Goal: Information Seeking & Learning: Learn about a topic

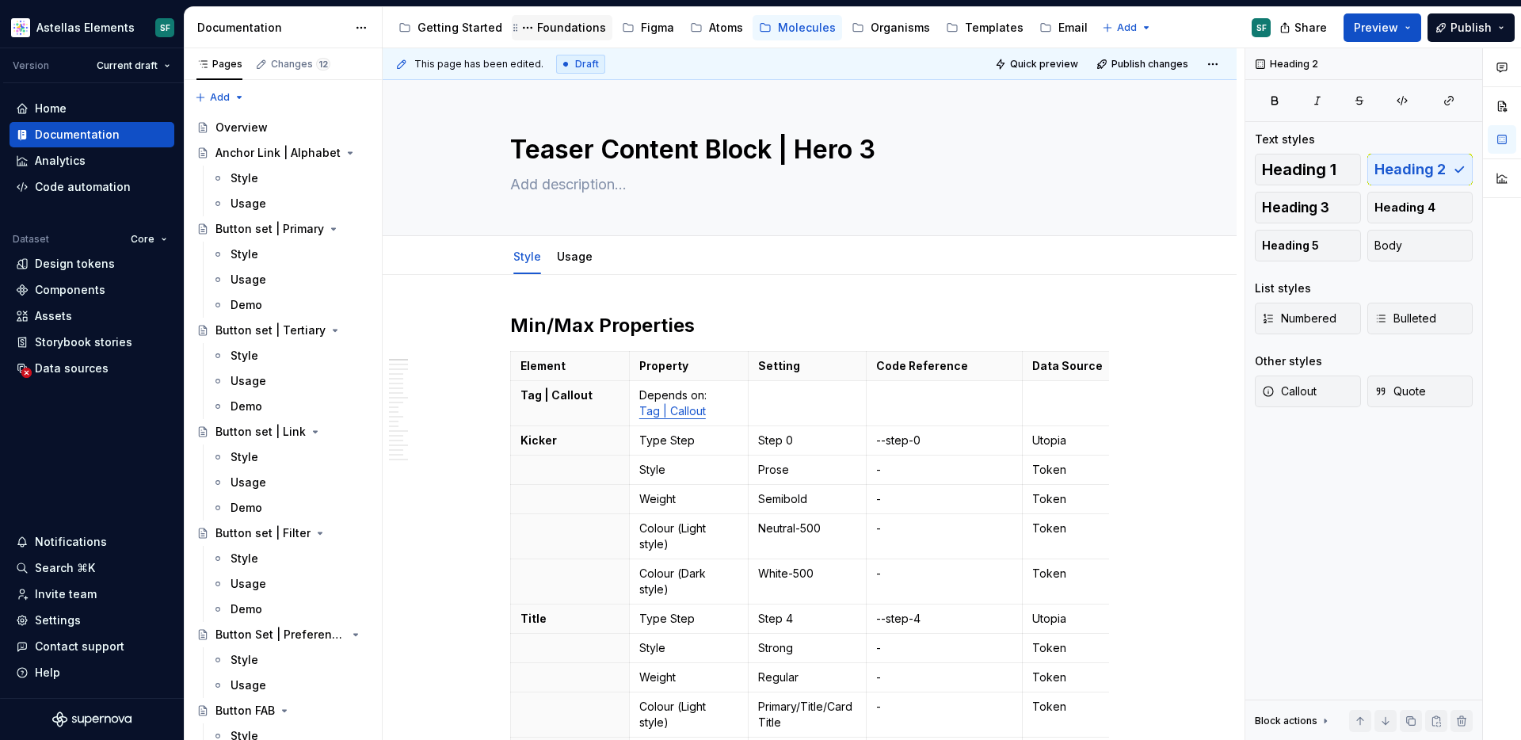
click at [573, 24] on div "Foundations" at bounding box center [571, 28] width 69 height 16
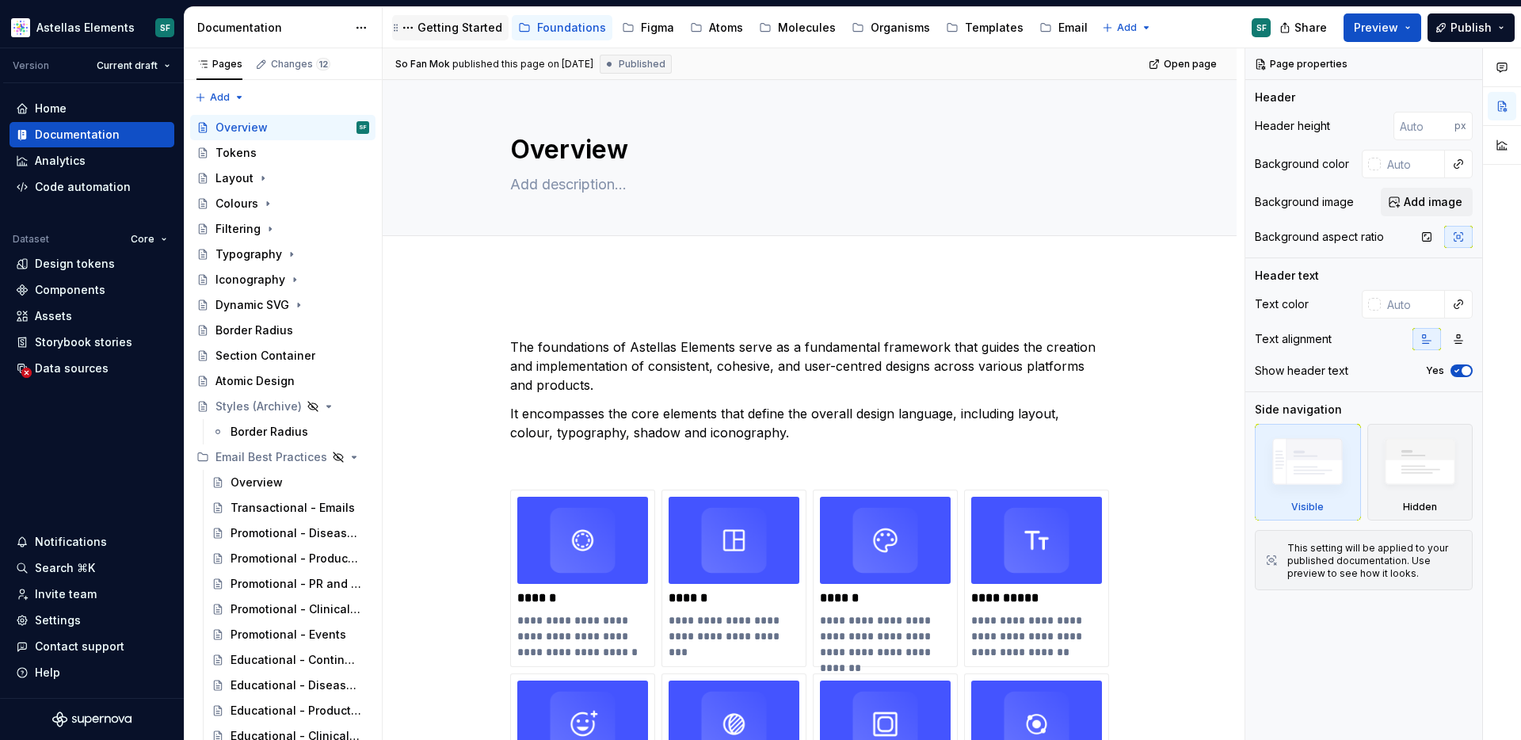
click at [468, 20] on div "Getting Started" at bounding box center [459, 28] width 85 height 16
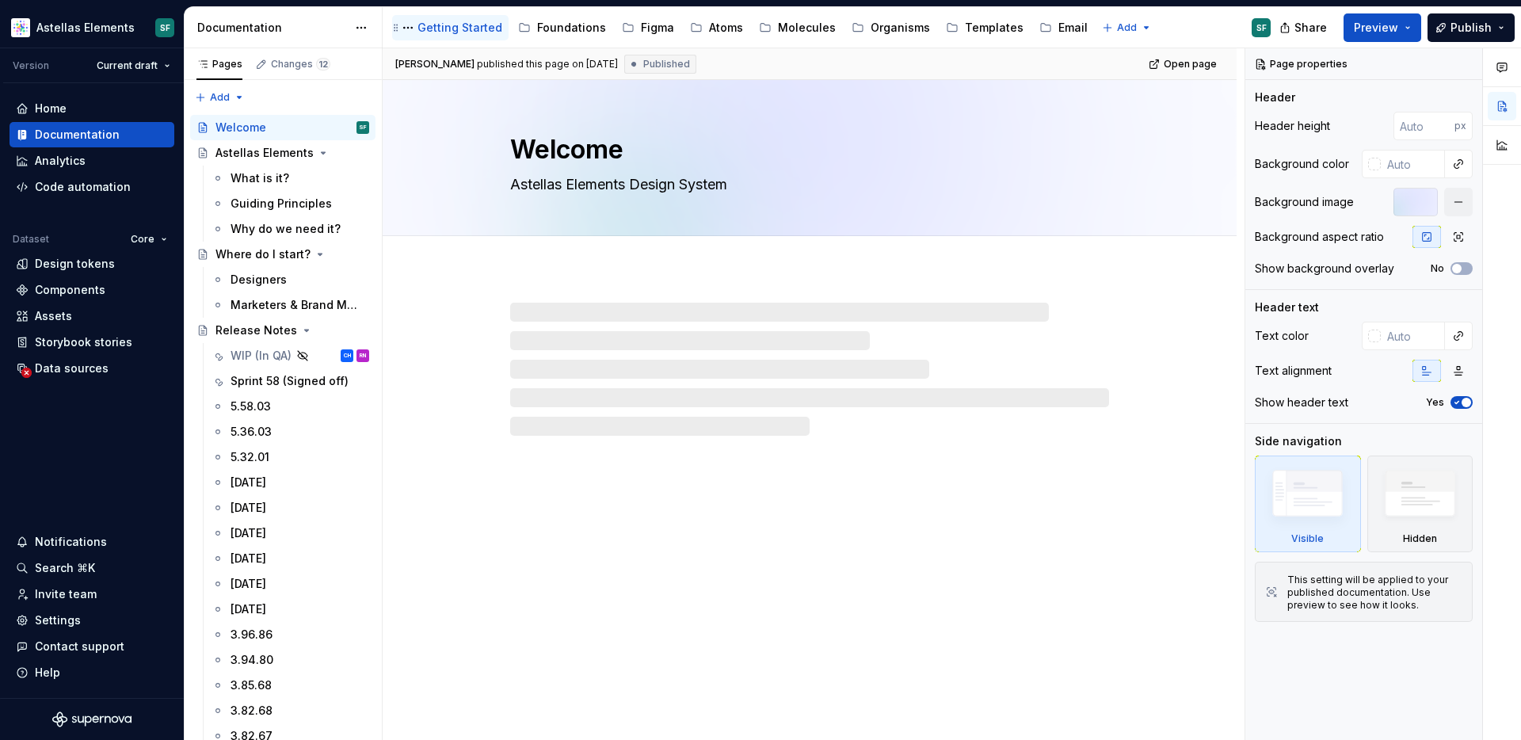
click at [461, 28] on div "Getting Started" at bounding box center [459, 28] width 85 height 16
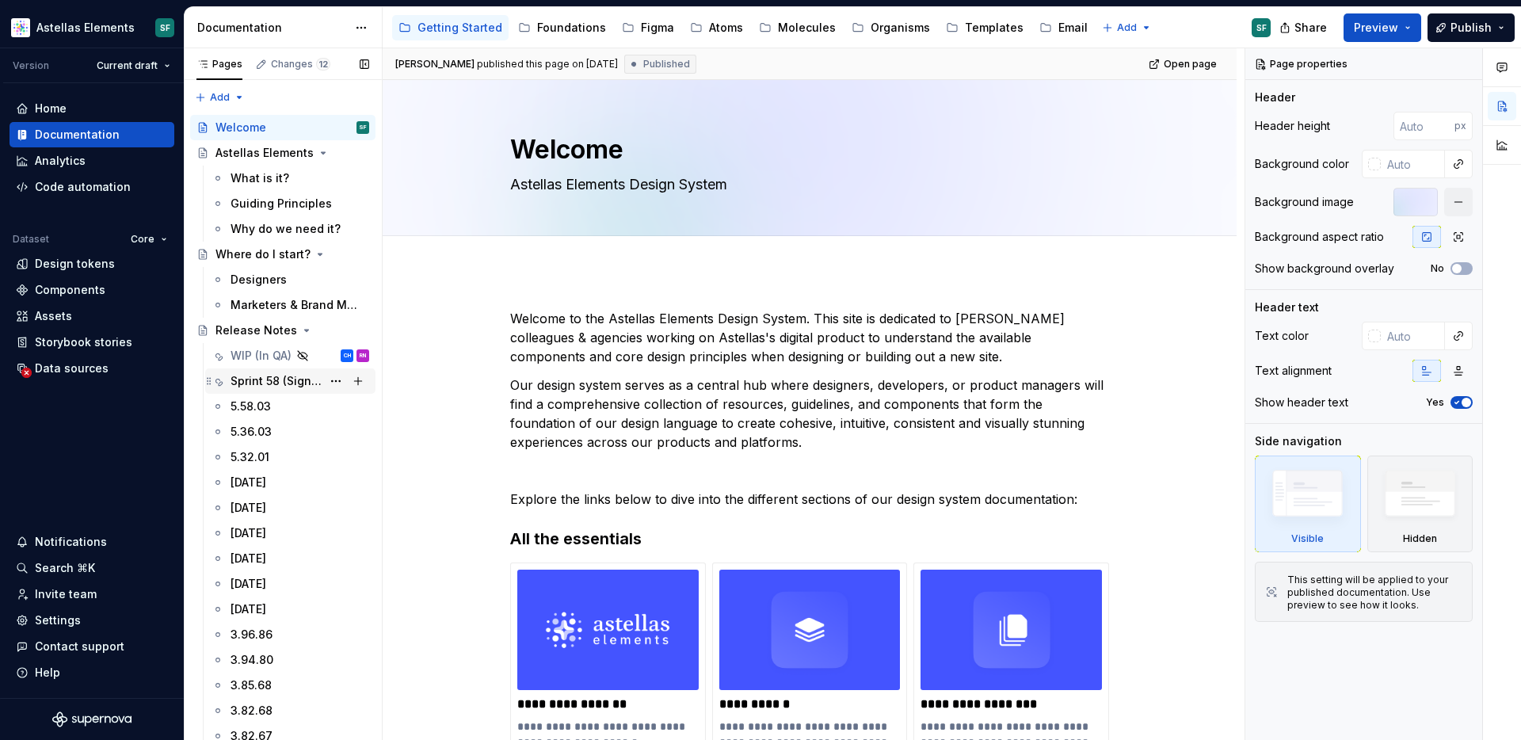
click at [276, 380] on div "Sprint 58 (Signed off)" at bounding box center [276, 381] width 91 height 16
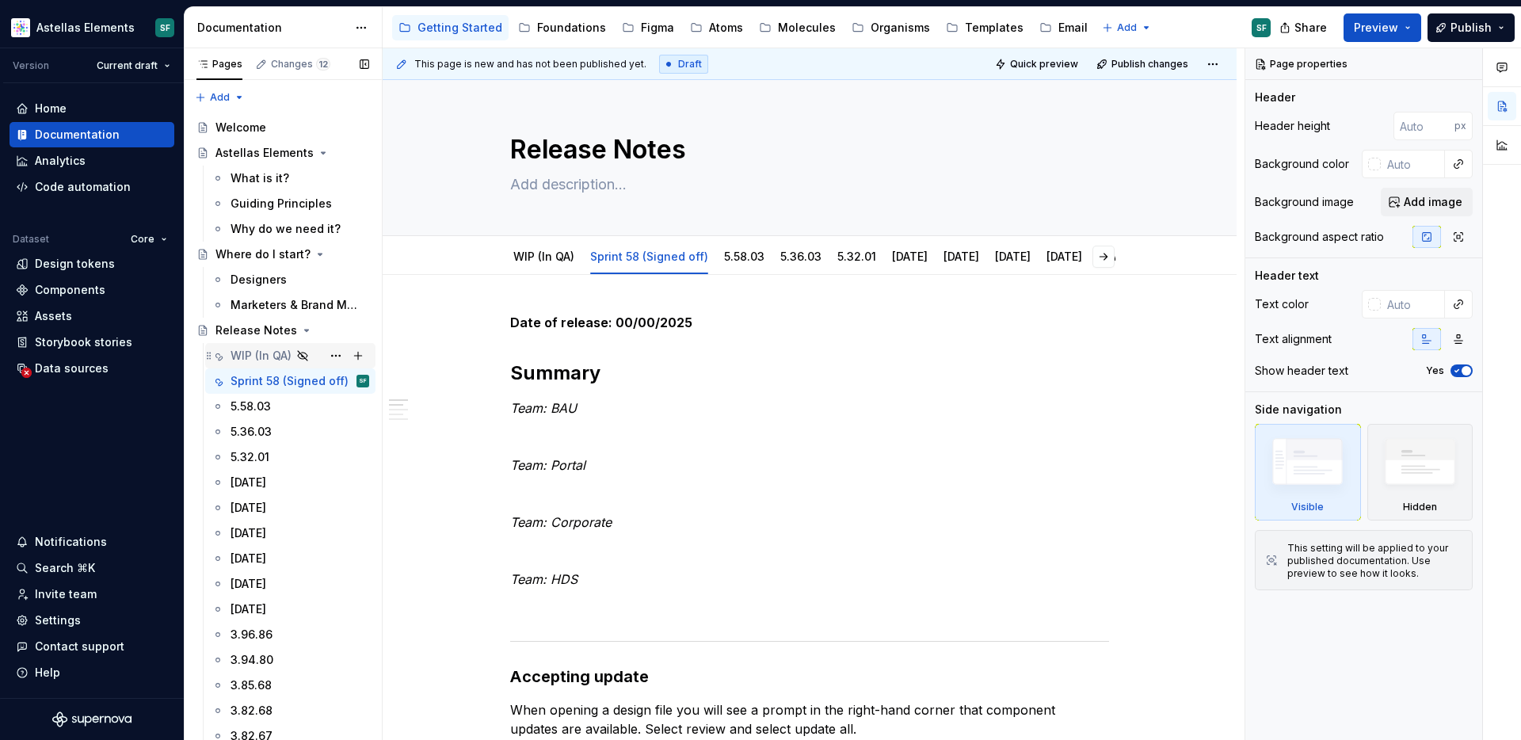
click at [269, 357] on div "WIP (In QA)" at bounding box center [261, 356] width 61 height 16
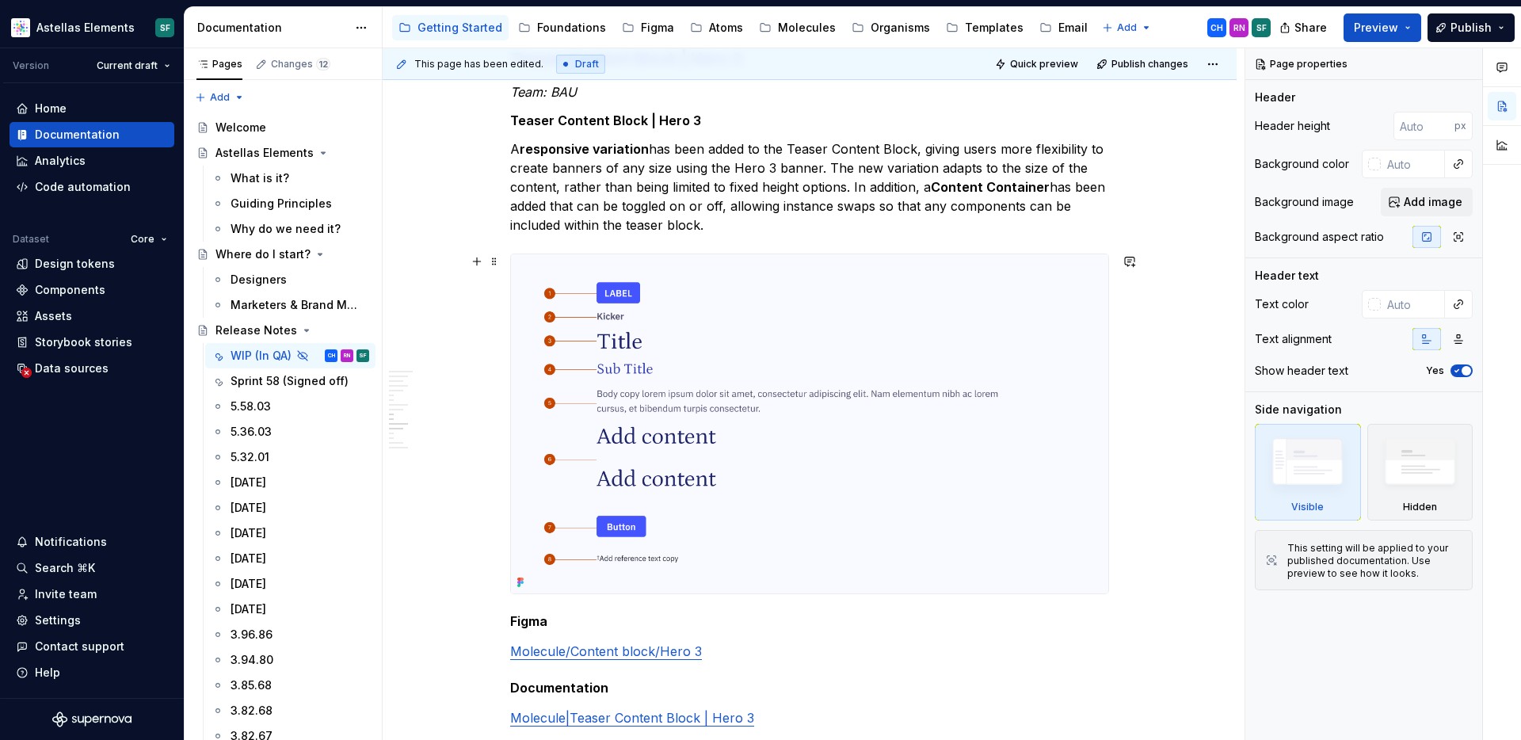
scroll to position [1930, 0]
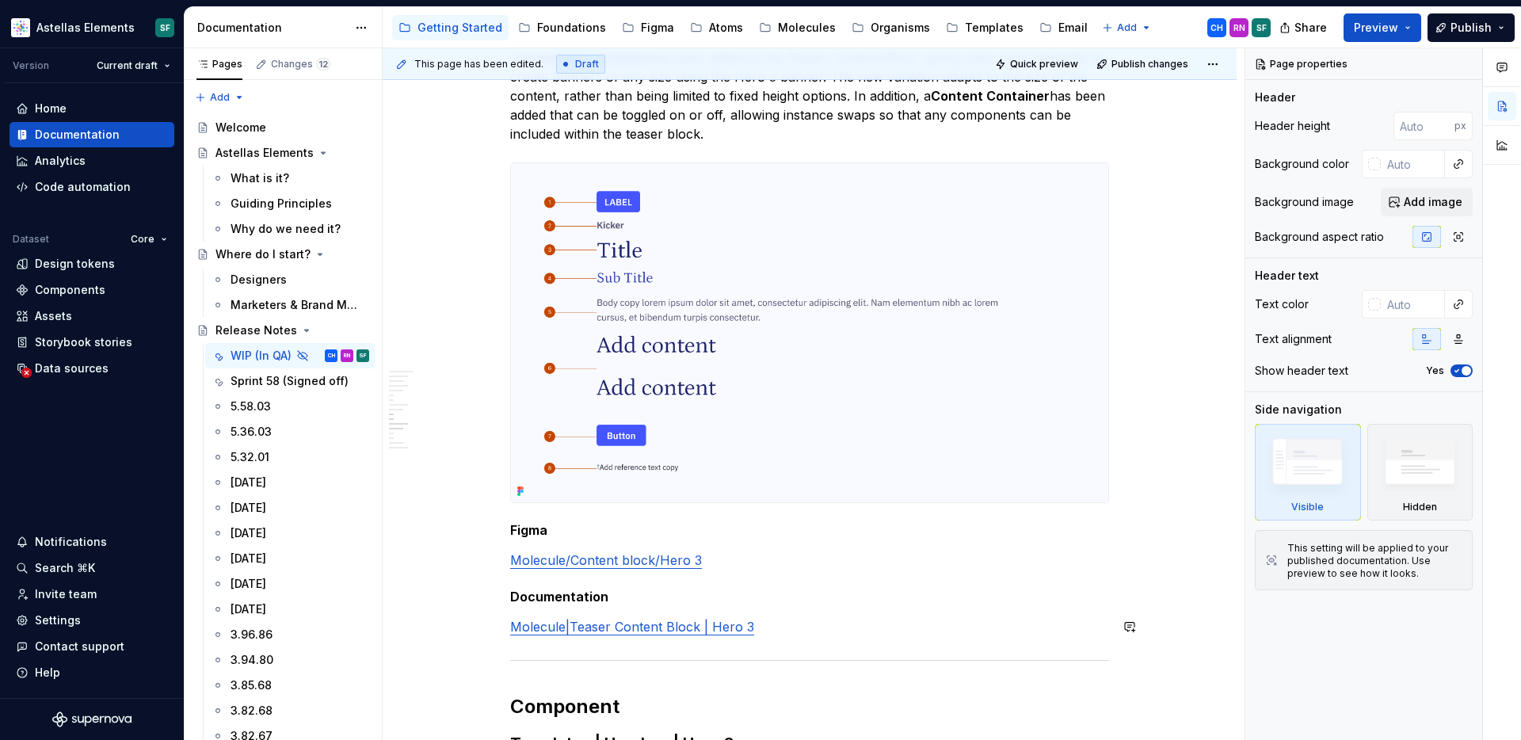
click at [787, 639] on div "Release notes Date of release: 00/00/2025 Summary Team: BAU Team: Portal Team: …" at bounding box center [809, 67] width 599 height 3368
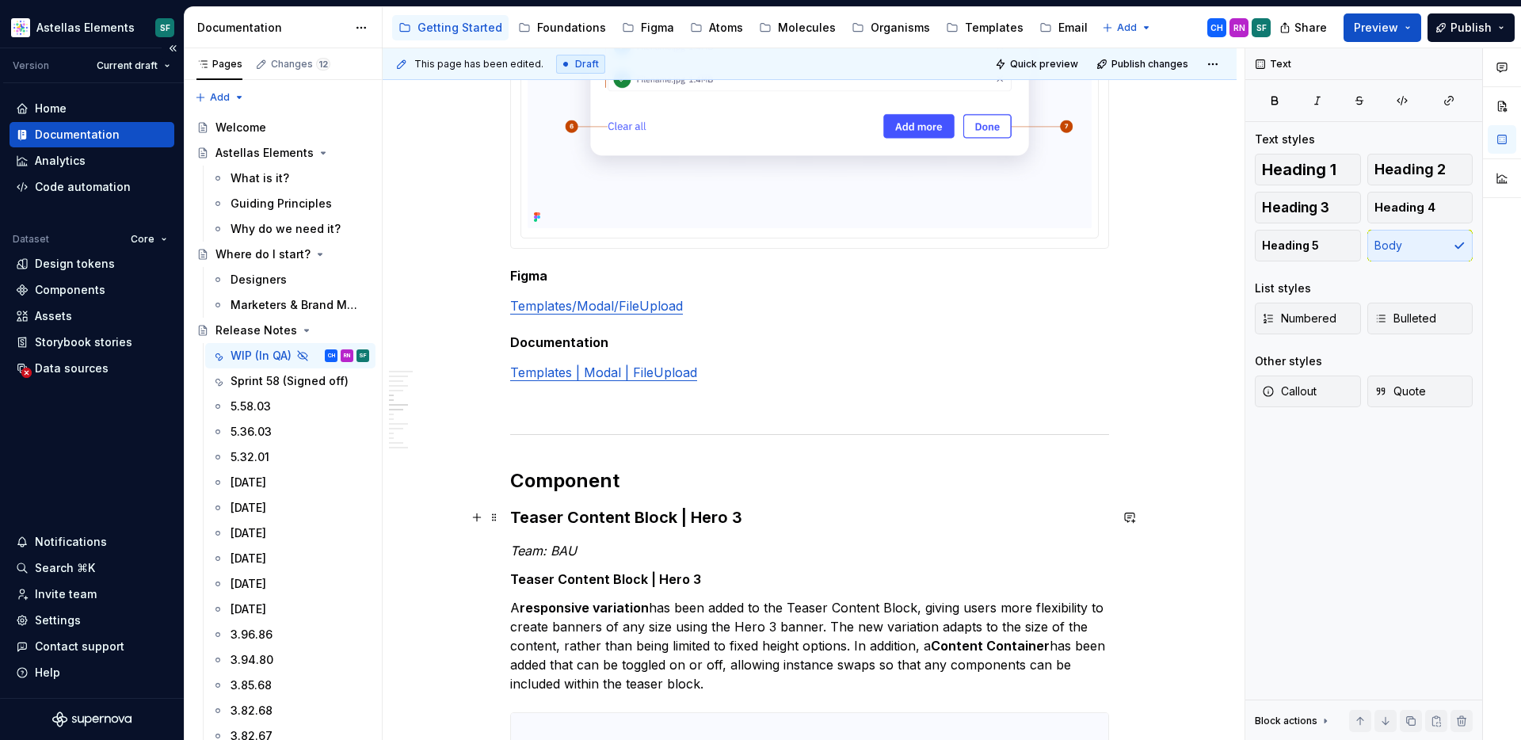
scroll to position [1328, 0]
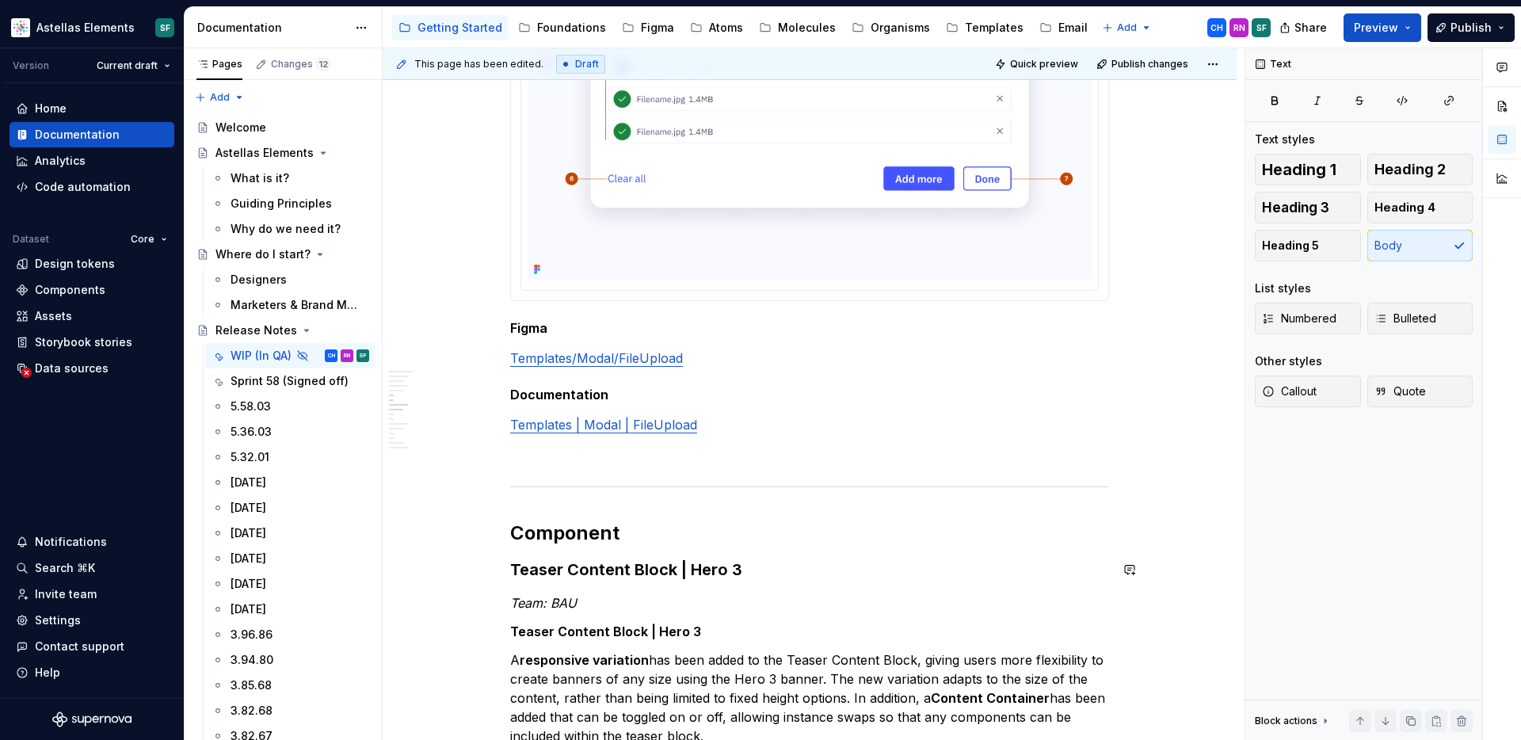
click at [708, 459] on p "To enrich screen reader interactions, please activate Accessibility in Grammarl…" at bounding box center [809, 453] width 599 height 19
click at [745, 450] on p "To enrich screen reader interactions, please activate Accessibility in Grammarl…" at bounding box center [809, 453] width 599 height 19
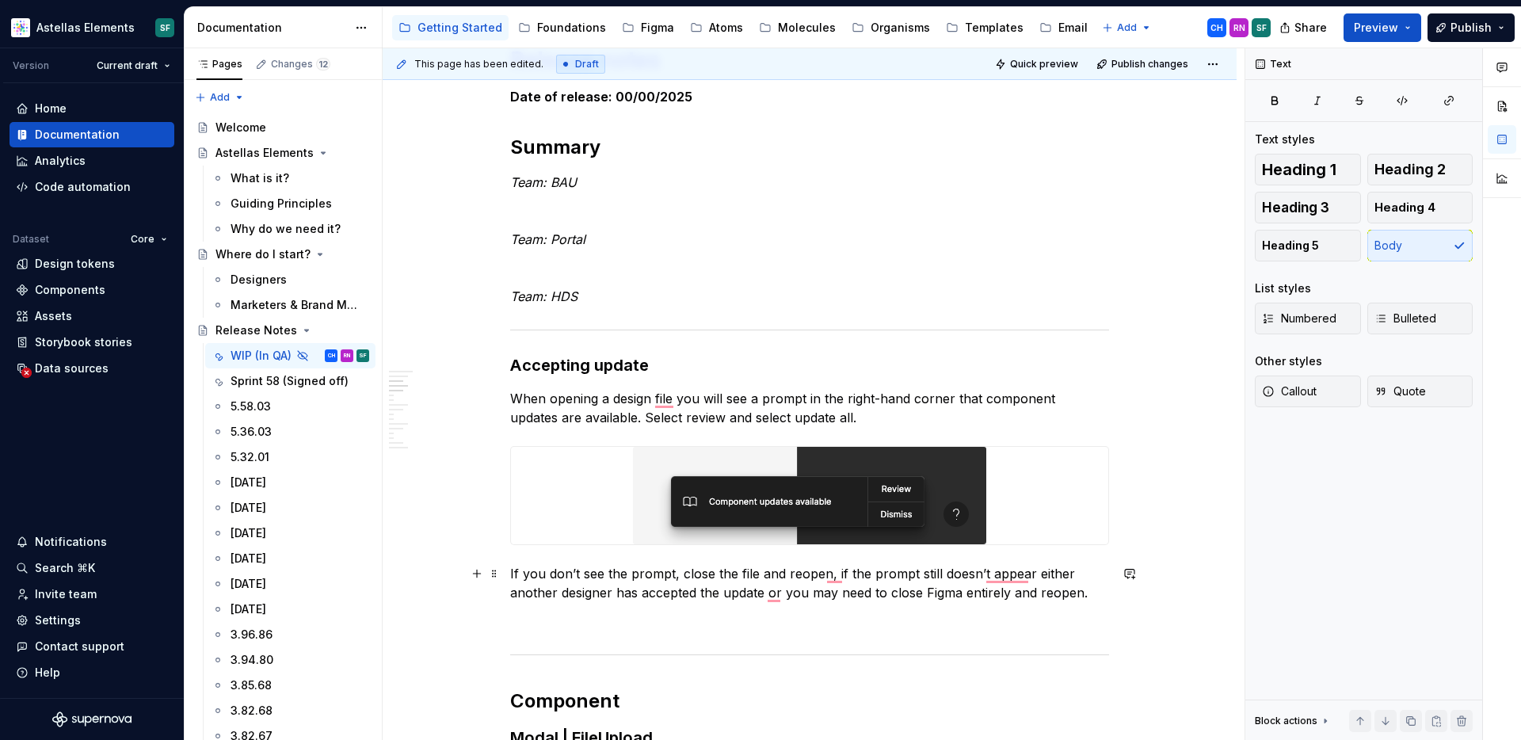
scroll to position [517, 0]
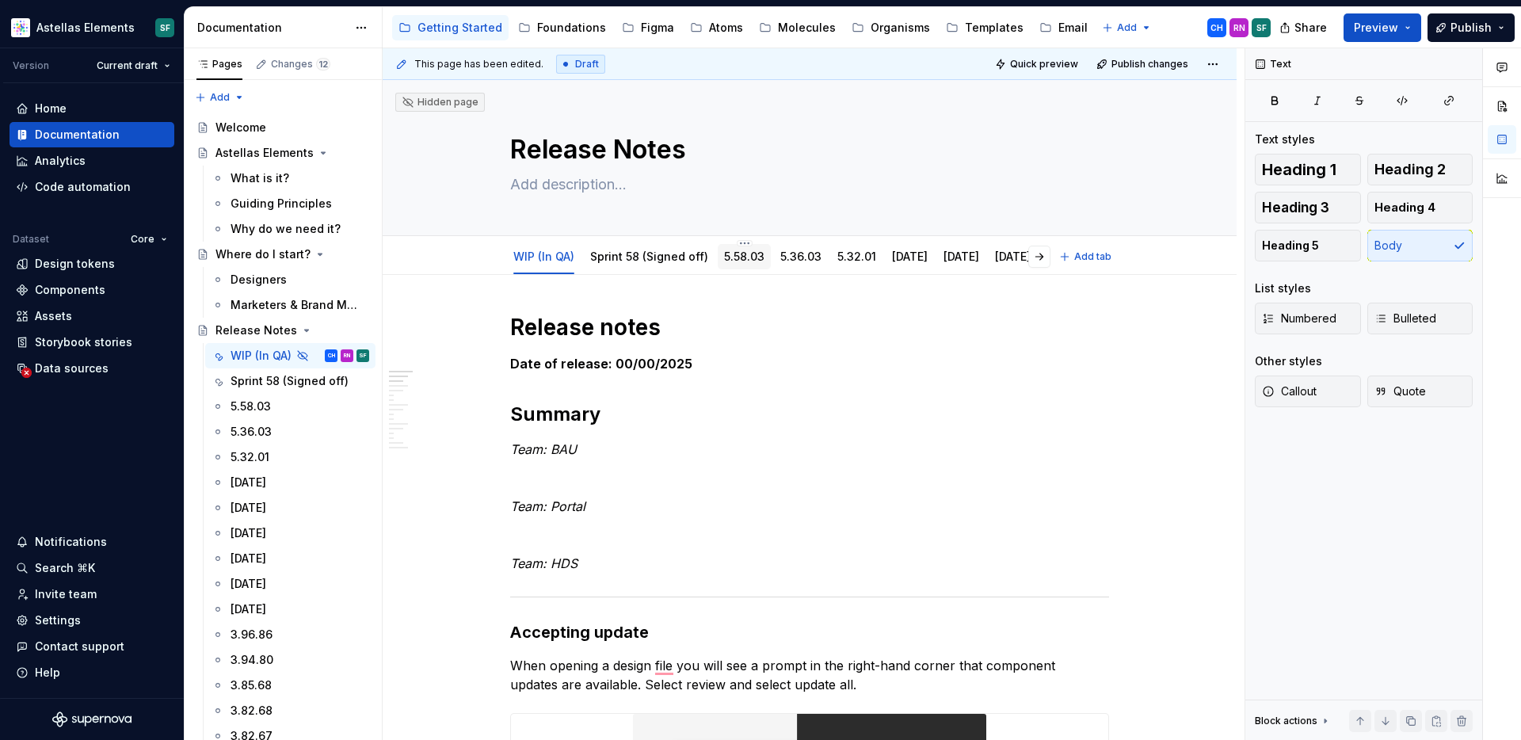
click at [749, 255] on link "5.58.03" at bounding box center [744, 256] width 40 height 13
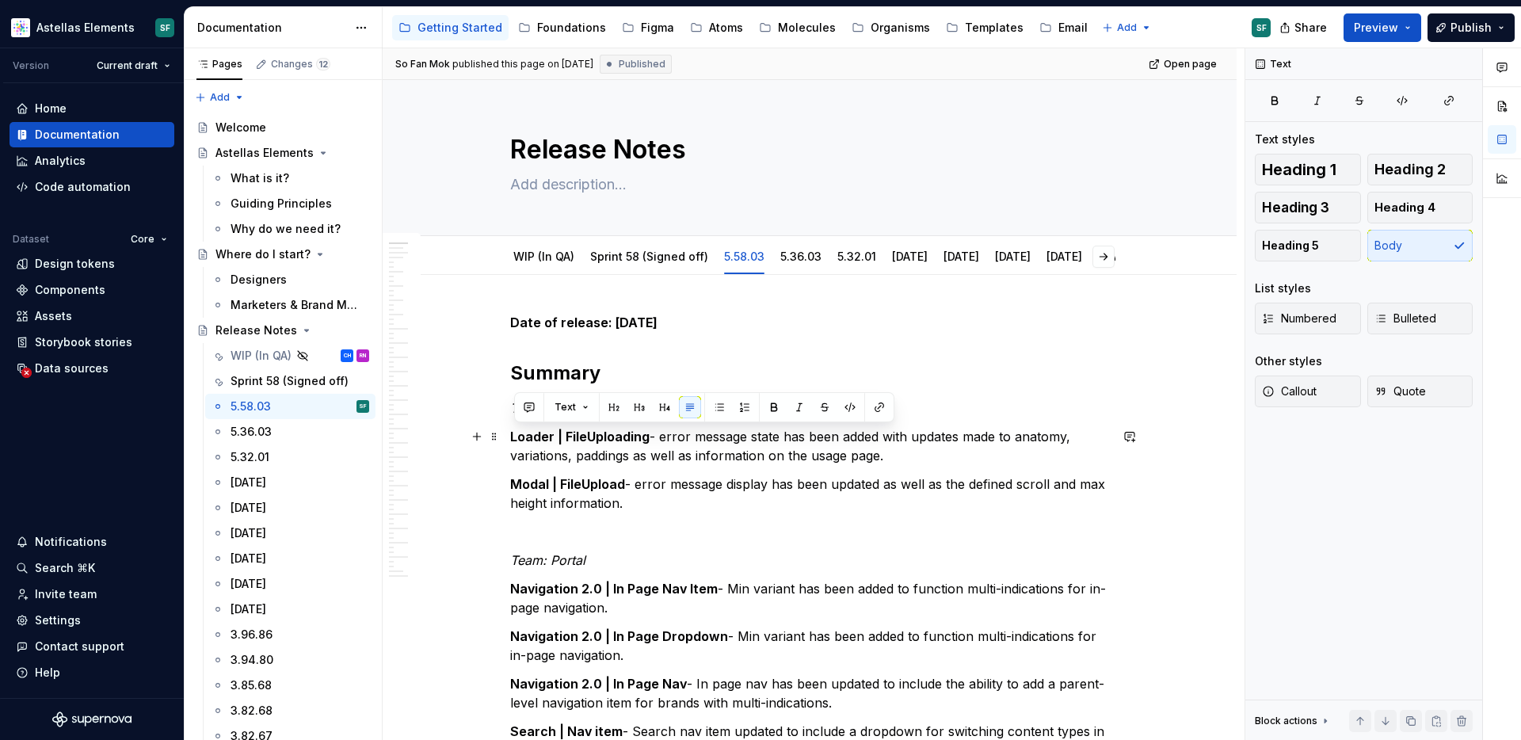
drag, startPoint x: 900, startPoint y: 453, endPoint x: 513, endPoint y: 432, distance: 388.0
copy p "Loader | FileUploading - error message state has been added with updates made t…"
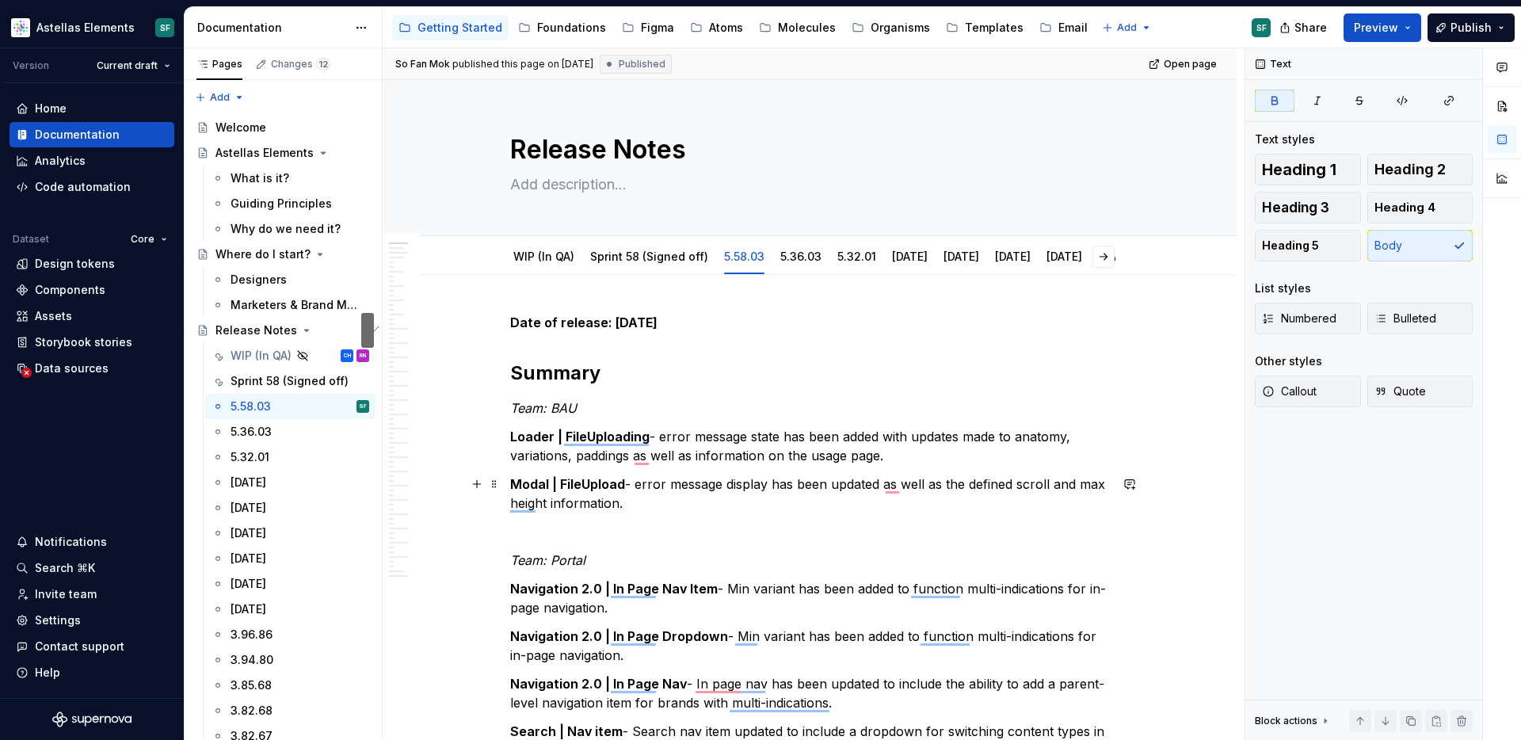
click at [600, 488] on strong "Modal | FileUpload" at bounding box center [567, 484] width 115 height 16
click at [562, 265] on div "WIP (In QA)" at bounding box center [544, 256] width 74 height 25
click at [552, 258] on link "WIP (In QA)" at bounding box center [543, 256] width 61 height 13
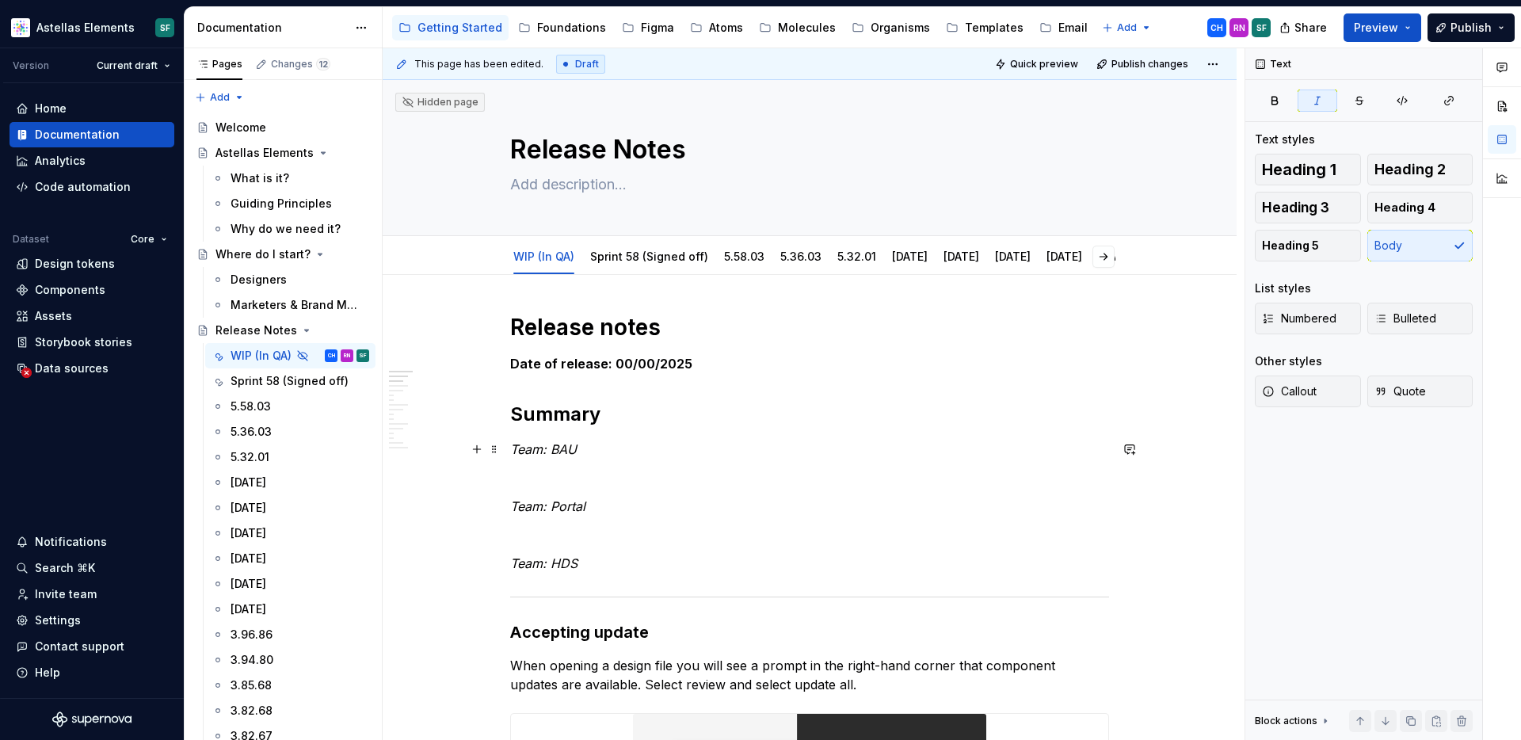
click at [609, 445] on p "Team: BAU" at bounding box center [809, 449] width 599 height 19
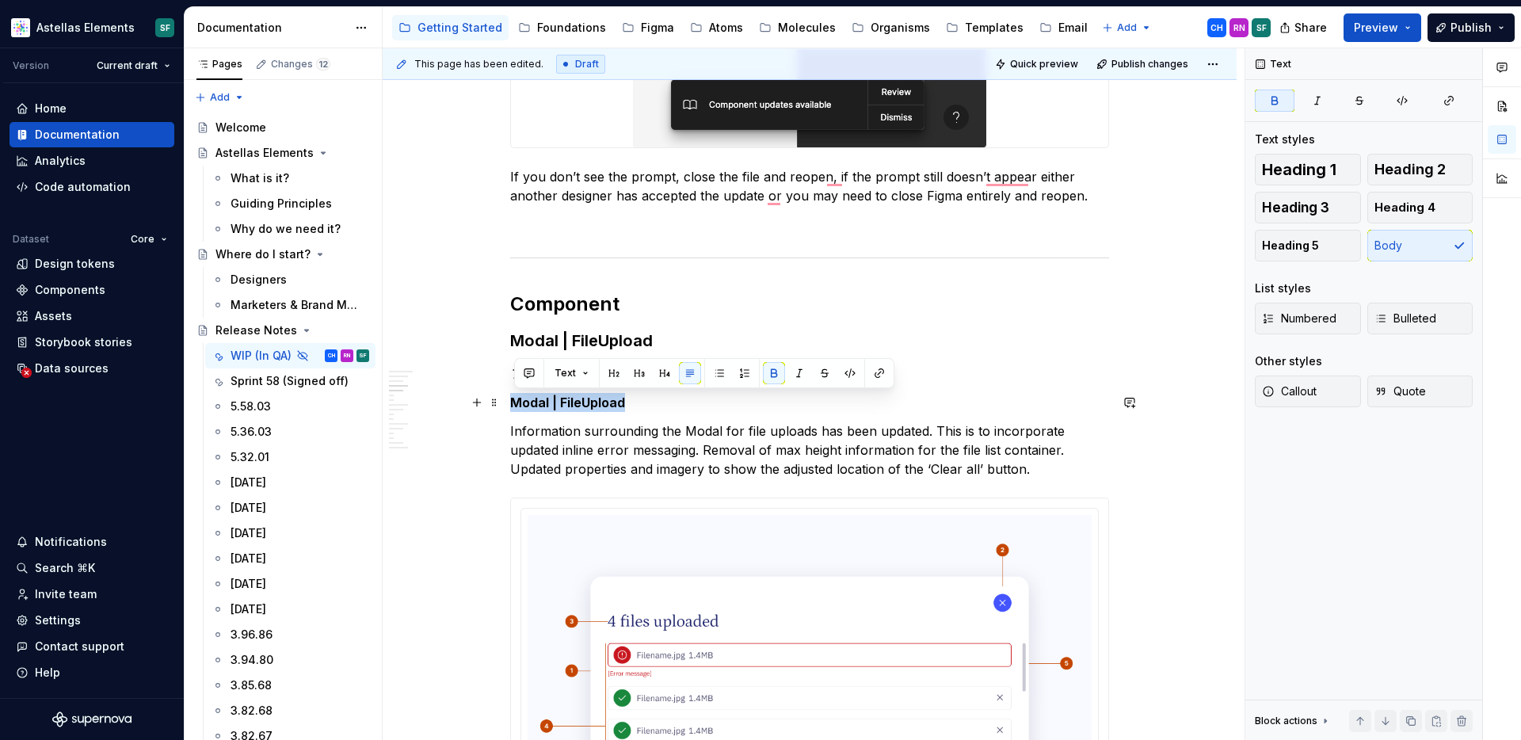
drag, startPoint x: 635, startPoint y: 405, endPoint x: 514, endPoint y: 402, distance: 120.4
click at [514, 402] on p "Modal | FileUpload" at bounding box center [809, 402] width 599 height 19
copy strong "Modal | FileUpload"
click at [597, 435] on p "Information surrounding the Modal for file uploads has been updated. This is to…" at bounding box center [809, 449] width 599 height 57
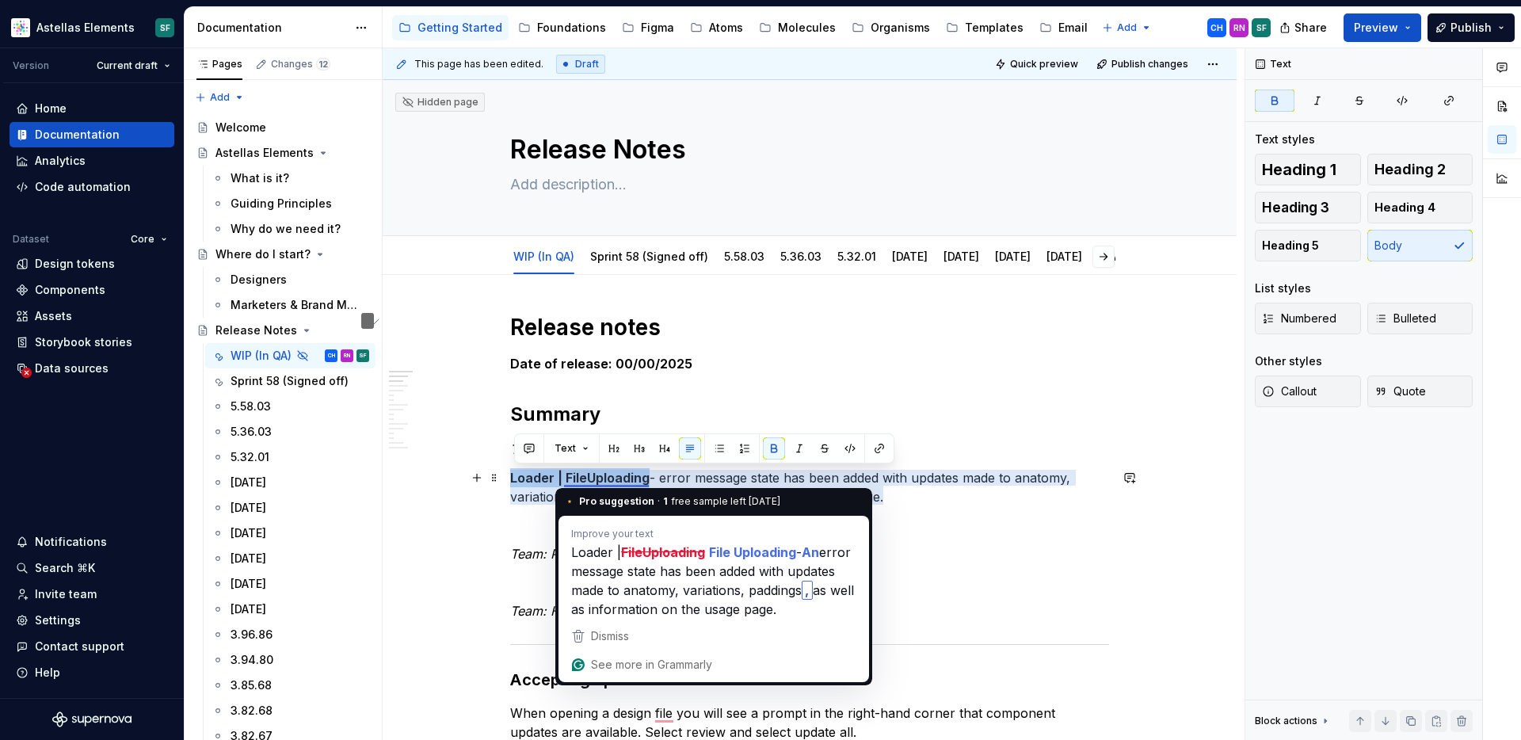
drag, startPoint x: 652, startPoint y: 474, endPoint x: 505, endPoint y: 474, distance: 146.6
click at [505, 474] on html "Astellas Elements SF Version Current draft Home Documentation Analytics Code au…" at bounding box center [760, 370] width 1521 height 740
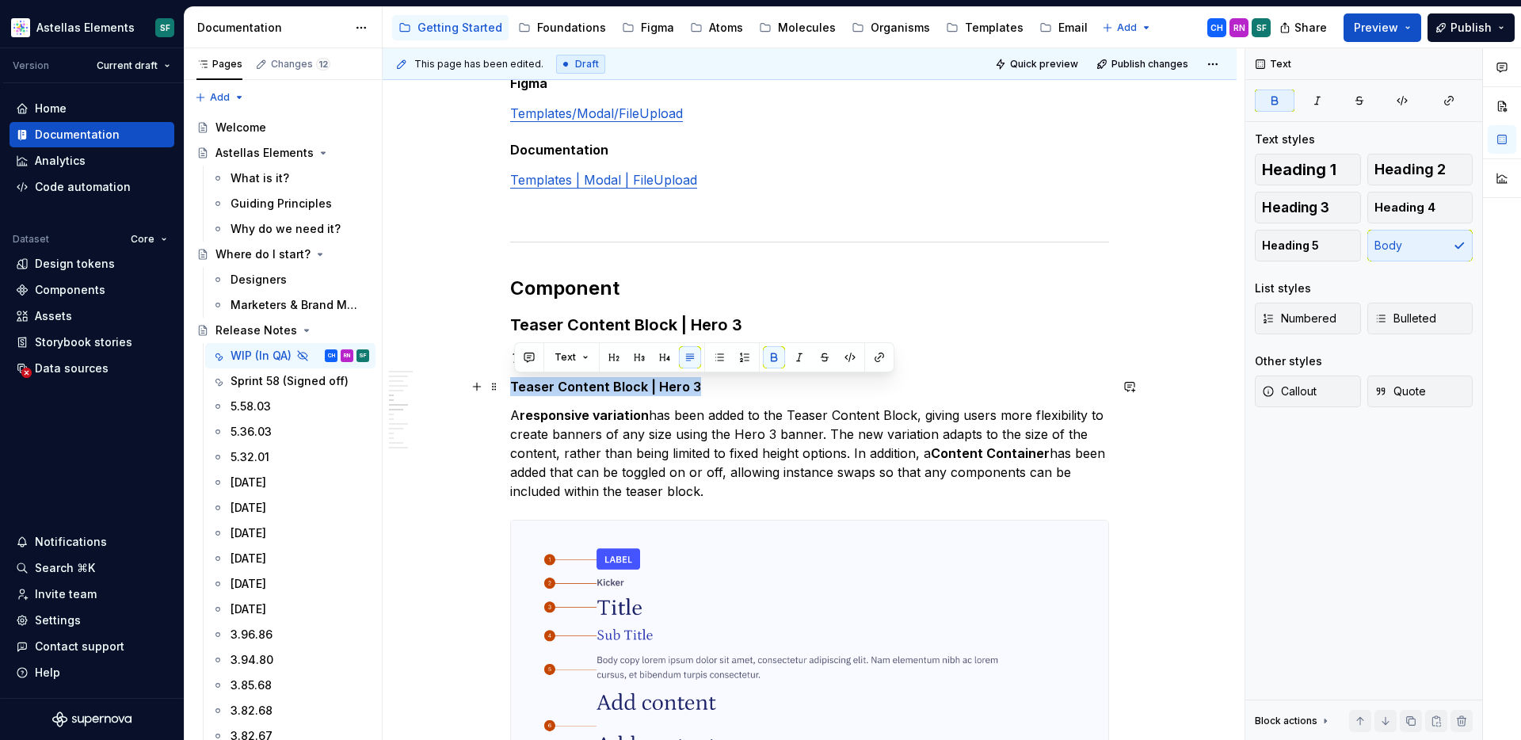
drag, startPoint x: 703, startPoint y: 386, endPoint x: 512, endPoint y: 387, distance: 191.7
click at [512, 387] on div "Release notes Date of release: 00/00/2025 Summary Team: BAU Modal | FileUpload …" at bounding box center [810, 516] width 854 height 3723
copy strong "Teaser Content Block | Hero 3"
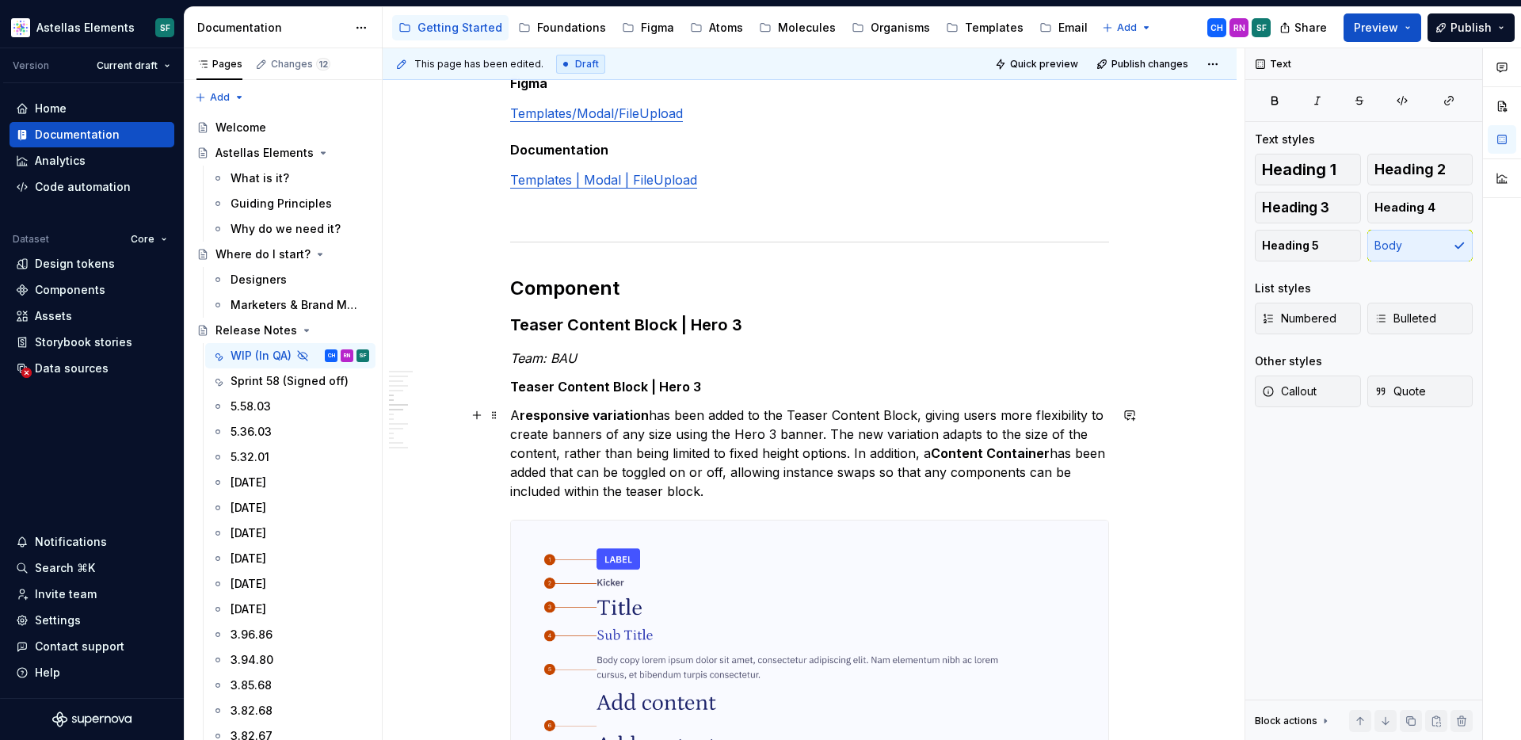
click at [619, 426] on p "A responsive variation has been added to the Teaser Content Block, giving users…" at bounding box center [809, 453] width 599 height 95
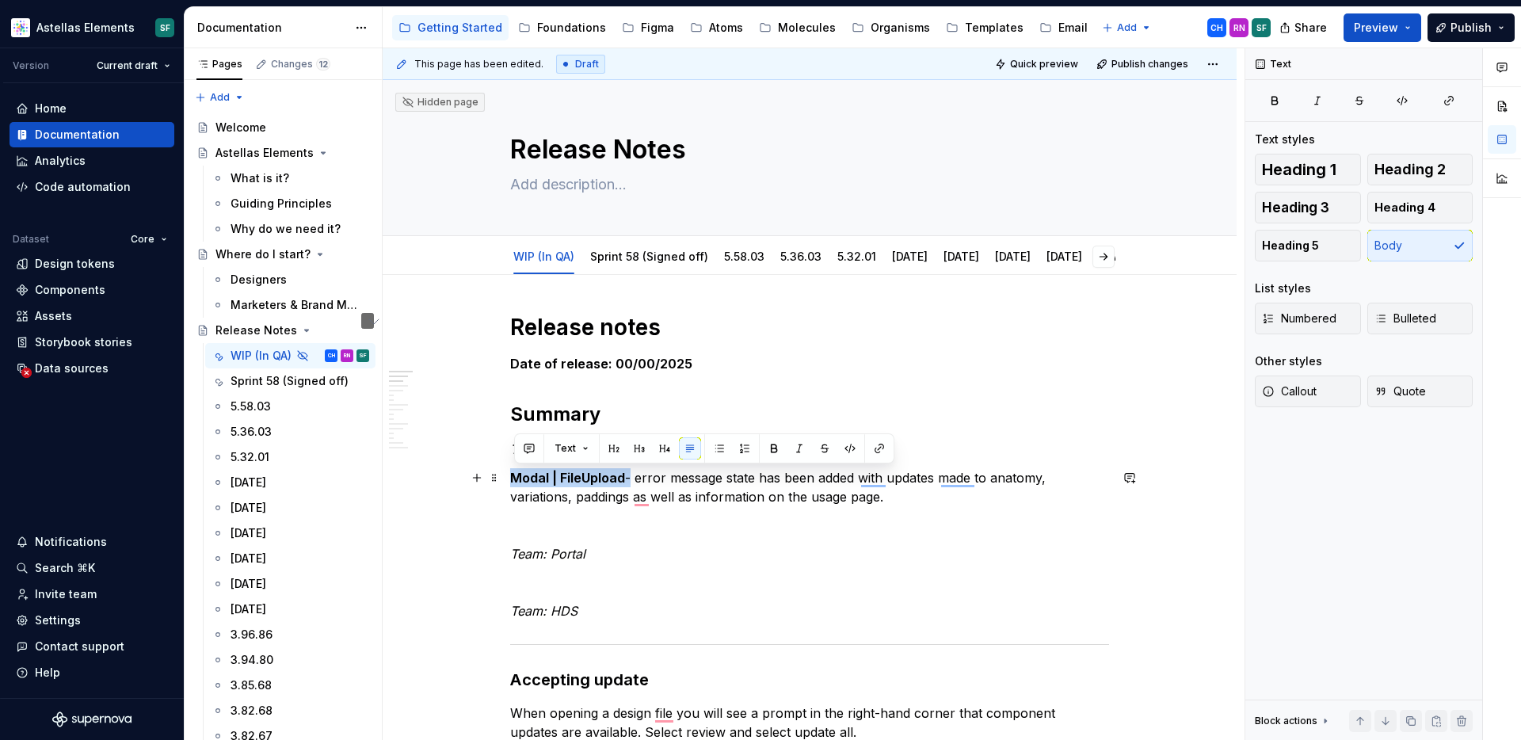
drag, startPoint x: 633, startPoint y: 476, endPoint x: 516, endPoint y: 476, distance: 117.2
click at [516, 476] on p "Modal | FileUpload - error message state has been added with updates made to an…" at bounding box center [809, 487] width 599 height 38
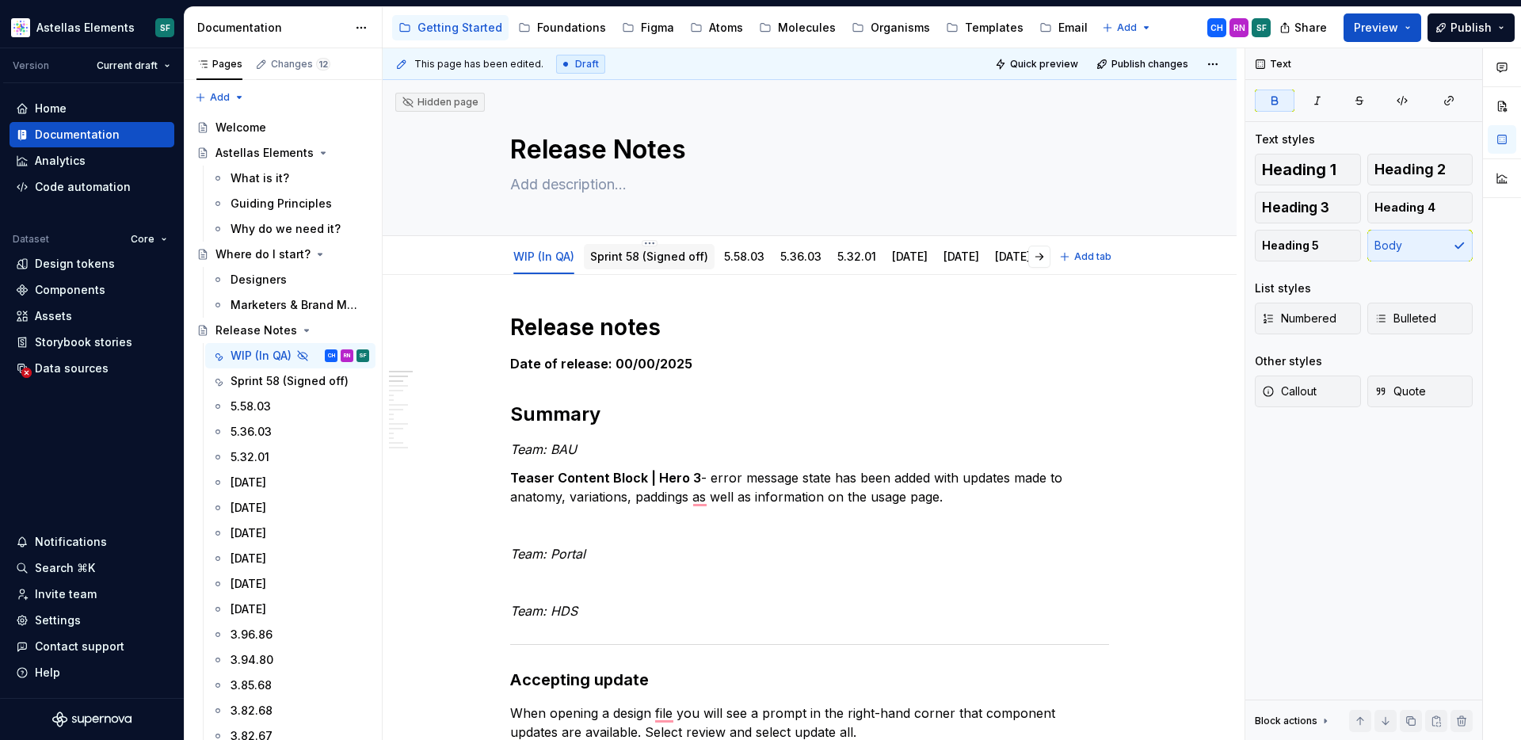
click at [655, 261] on link "Sprint 58 (Signed off)" at bounding box center [649, 256] width 118 height 13
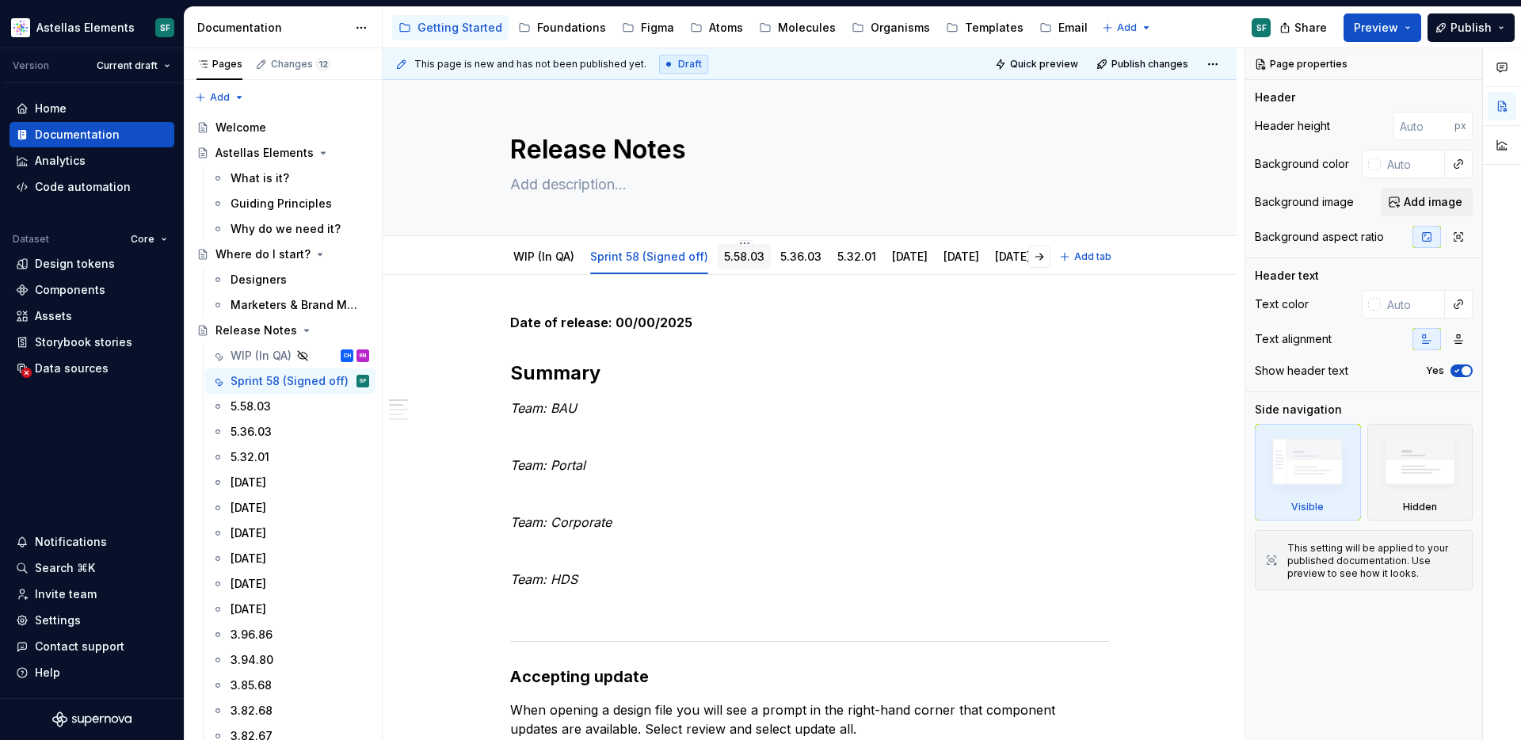
click at [732, 261] on link "5.58.03" at bounding box center [744, 256] width 40 height 13
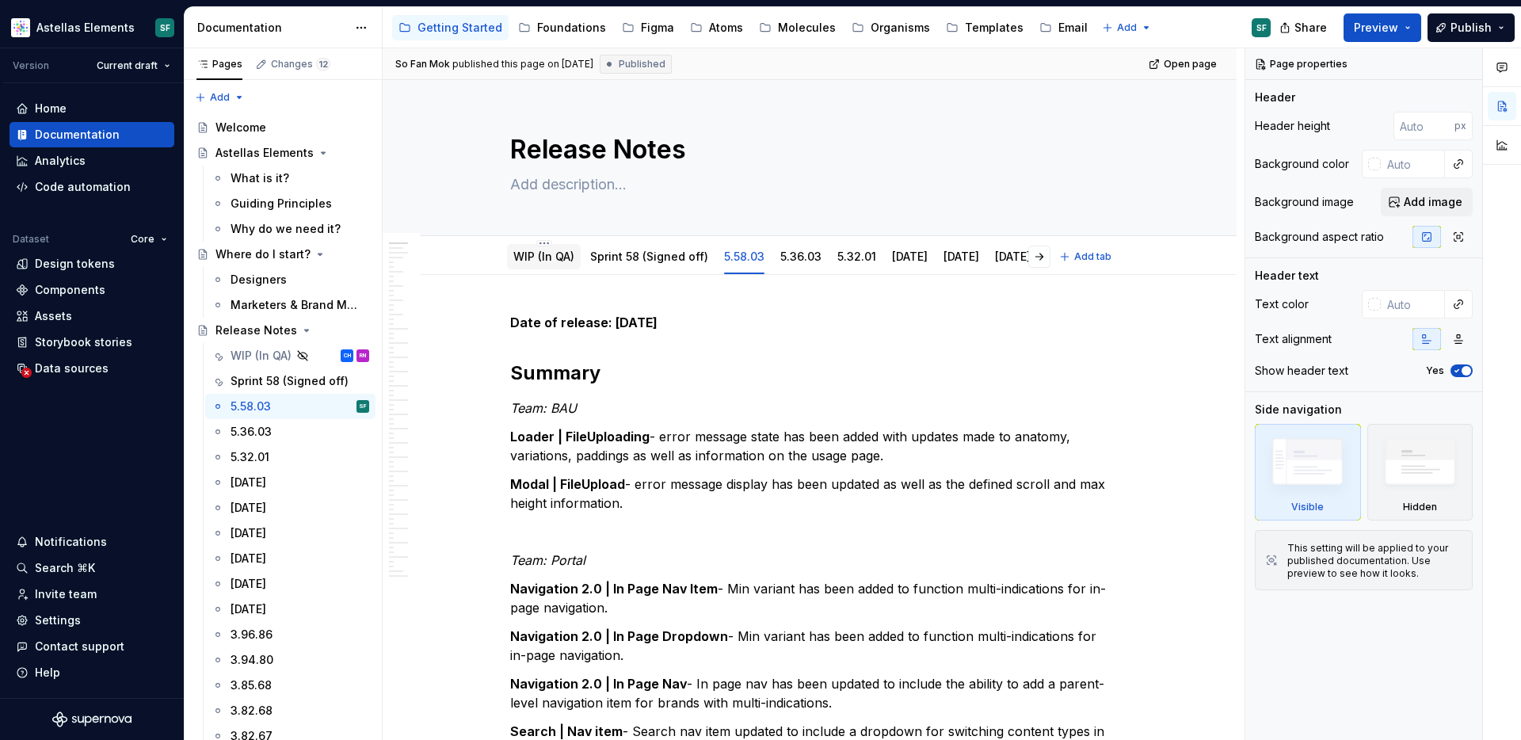
click at [549, 266] on div "WIP (In QA)" at bounding box center [544, 256] width 74 height 25
click at [566, 255] on link "WIP (In QA)" at bounding box center [543, 256] width 61 height 13
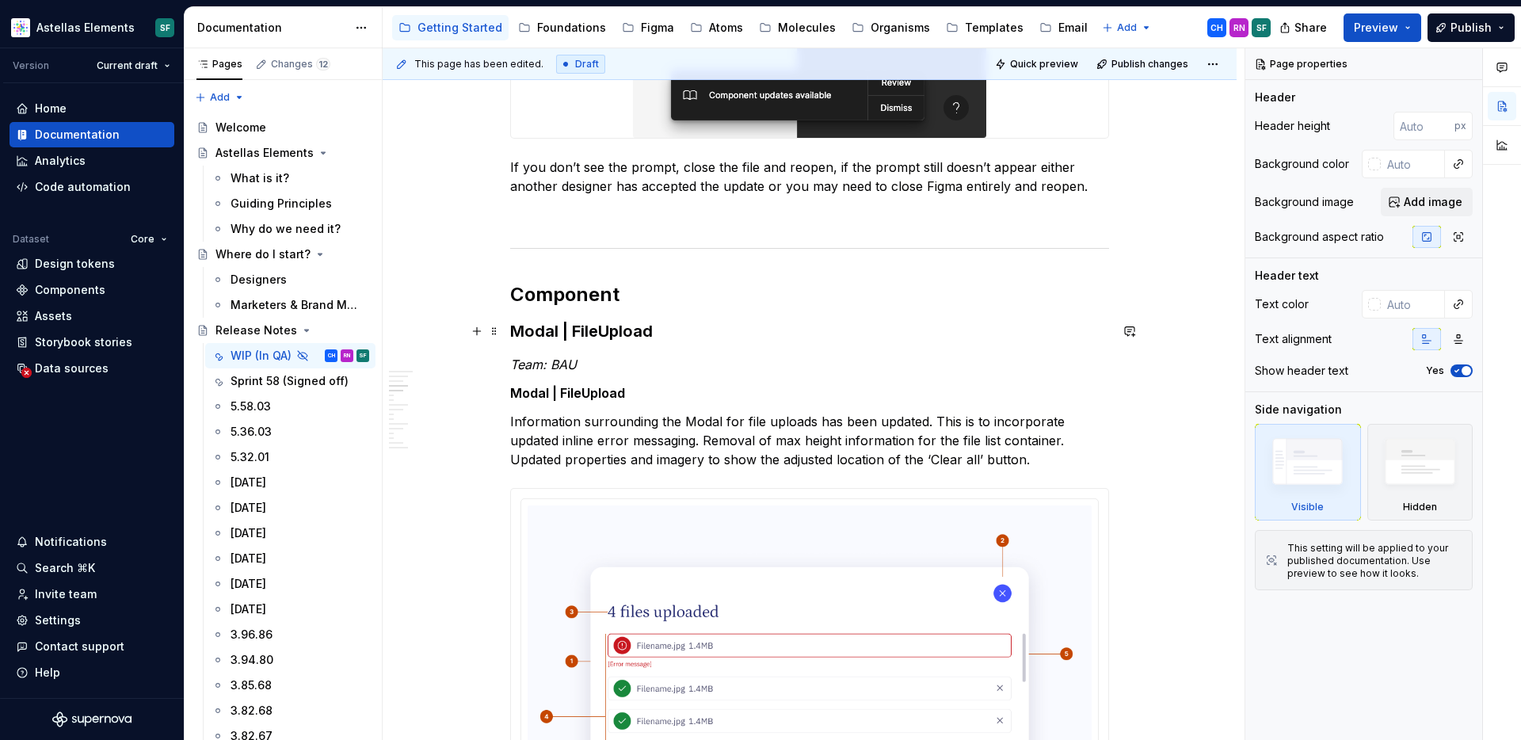
click at [515, 327] on strong "Modal | FileUpload" at bounding box center [581, 331] width 143 height 19
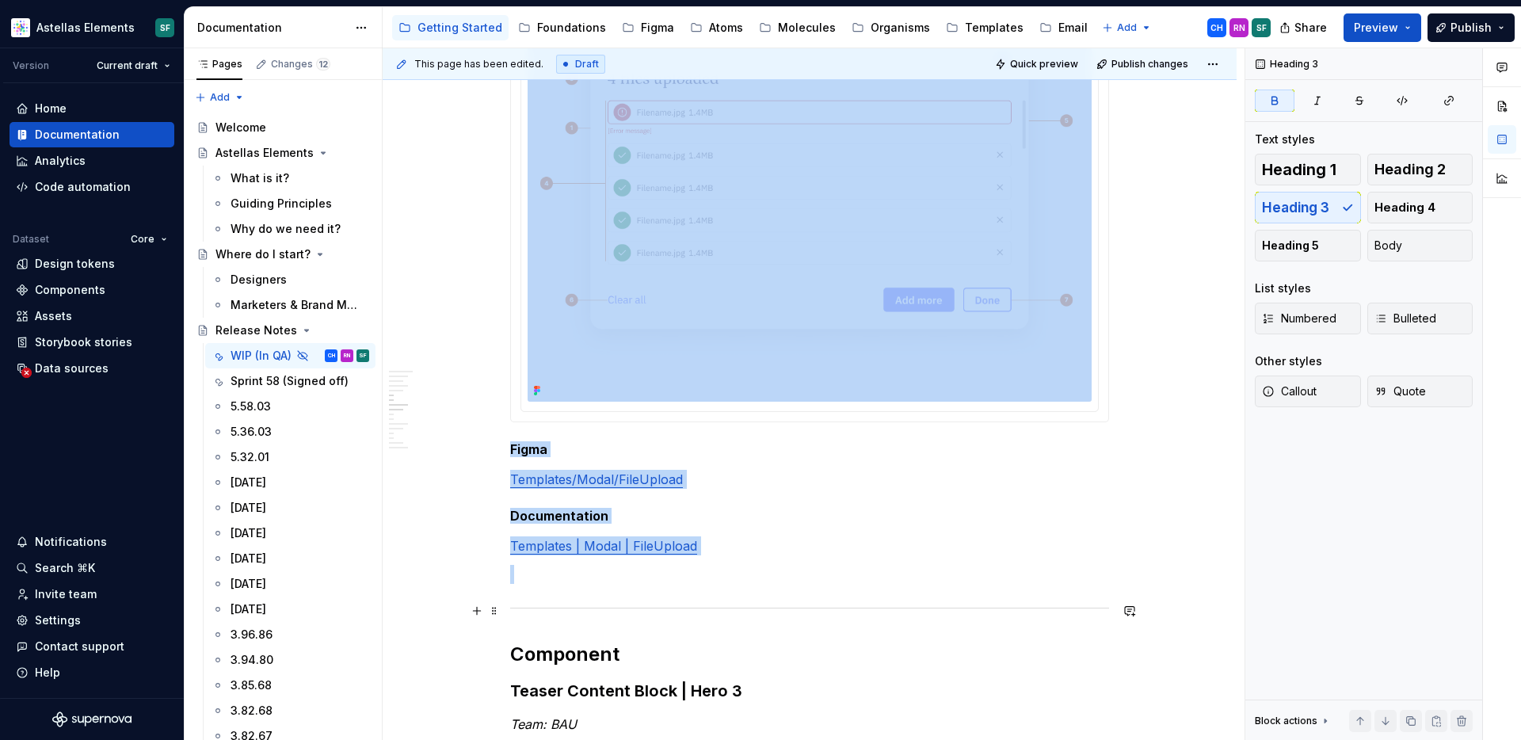
click at [634, 612] on div "To enrich screen reader interactions, please activate Accessibility in Grammarl…" at bounding box center [809, 608] width 599 height 10
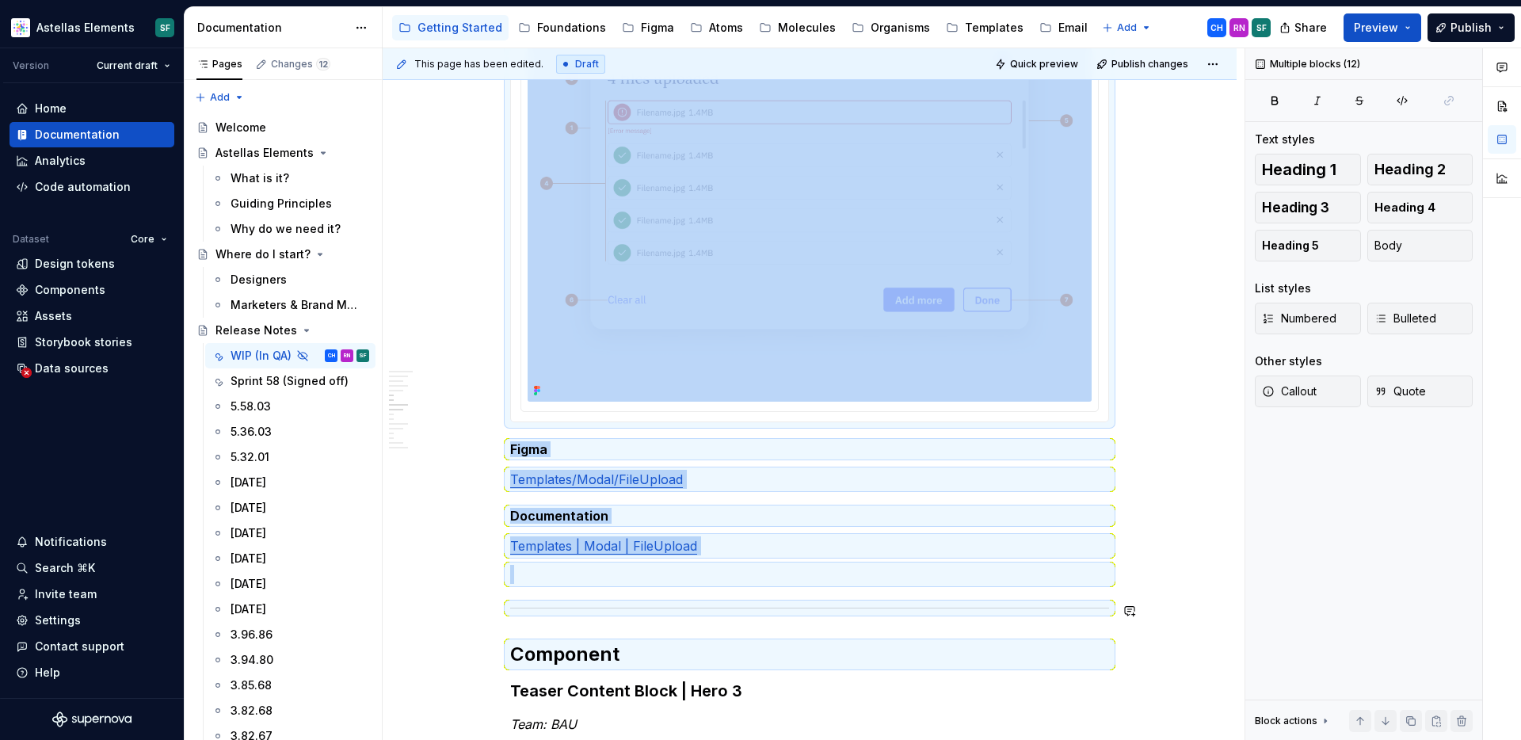
click at [642, 603] on div "To enrich screen reader interactions, please activate Accessibility in Grammarl…" at bounding box center [809, 608] width 599 height 10
click at [665, 577] on p "To enrich screen reader interactions, please activate Accessibility in Grammarl…" at bounding box center [809, 574] width 599 height 19
click at [677, 577] on p "To enrich screen reader interactions, please activate Accessibility in Grammarl…" at bounding box center [809, 574] width 599 height 19
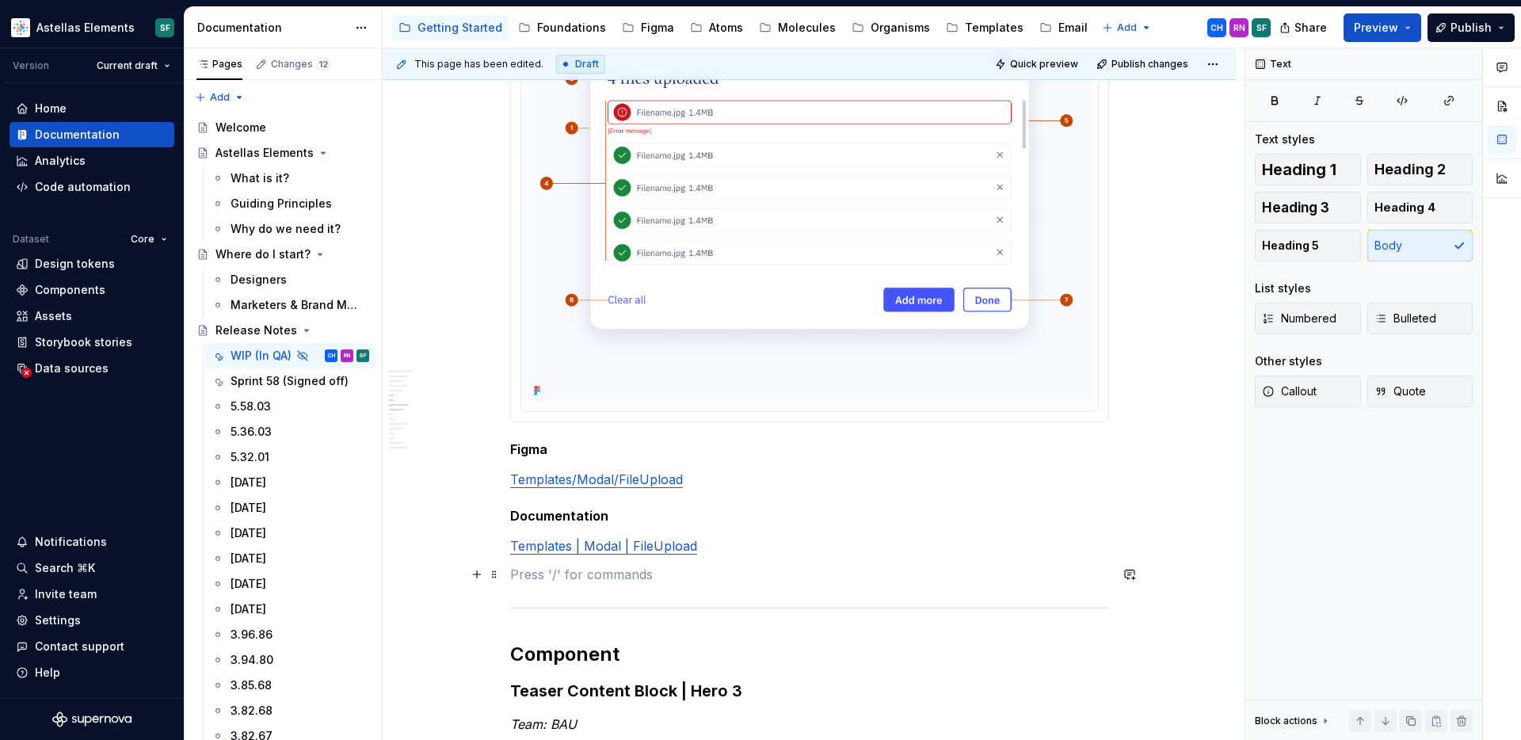
click at [718, 577] on p "To enrich screen reader interactions, please activate Accessibility in Grammarl…" at bounding box center [809, 574] width 599 height 19
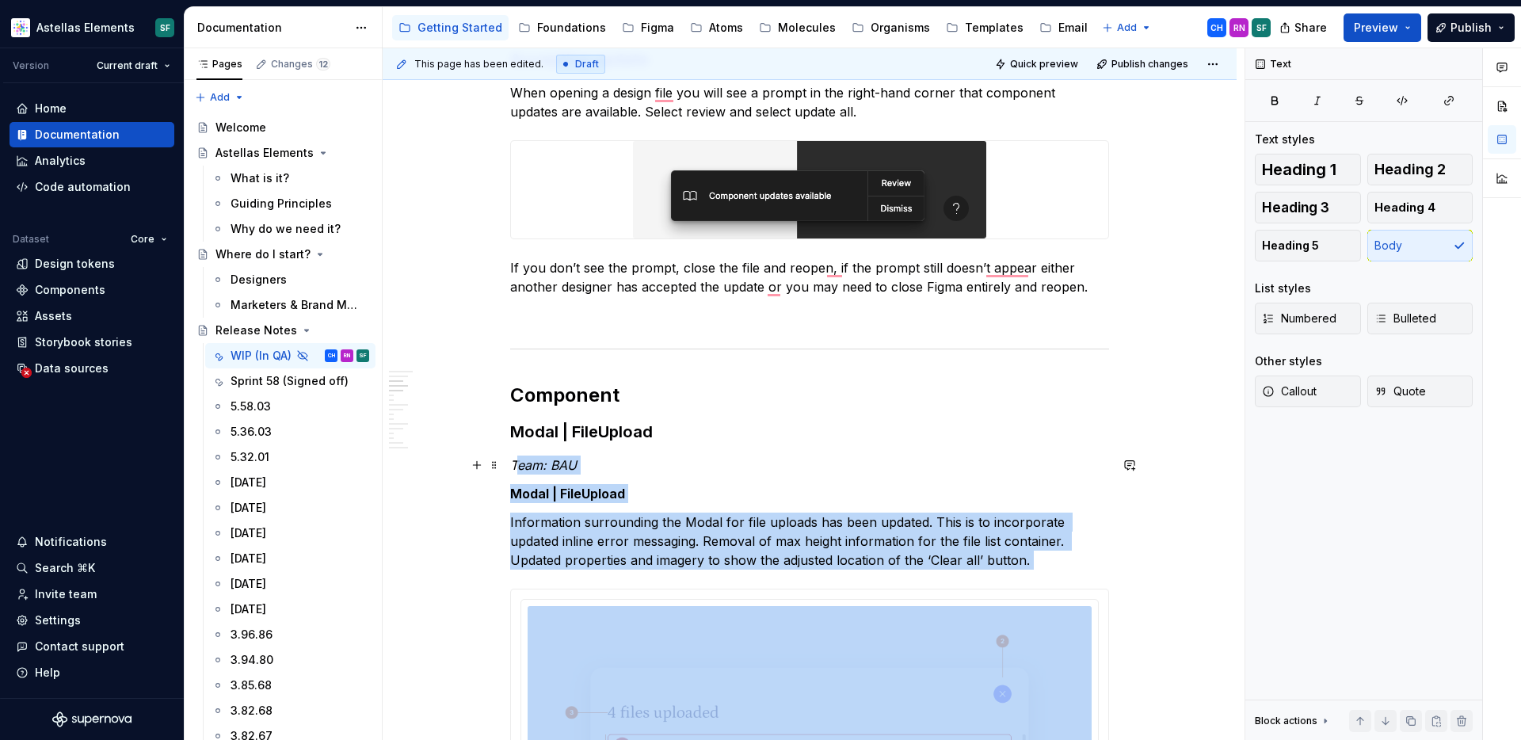
click at [517, 467] on em "Team: BAU" at bounding box center [543, 465] width 67 height 16
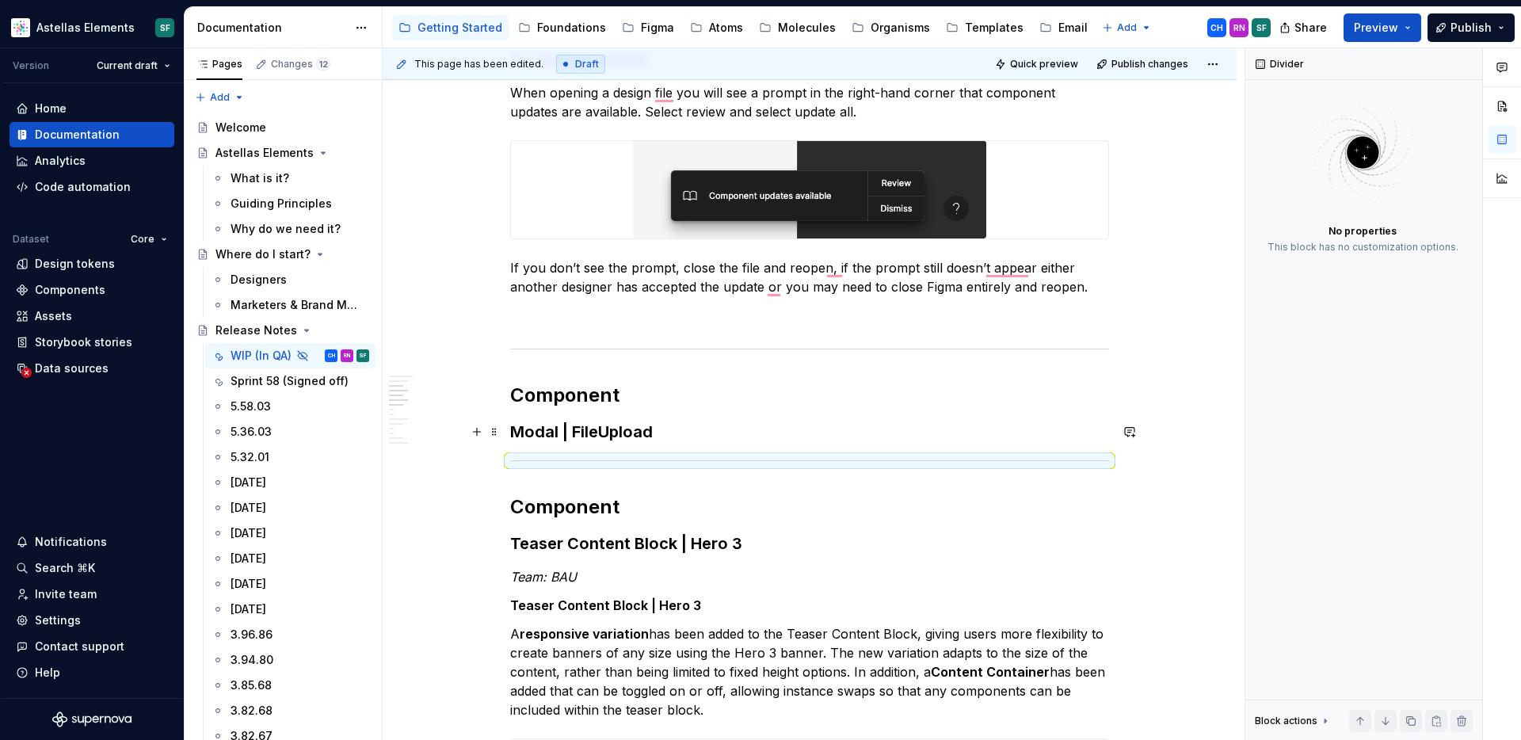
click at [525, 425] on strong "Modal | FileUpload" at bounding box center [581, 431] width 143 height 19
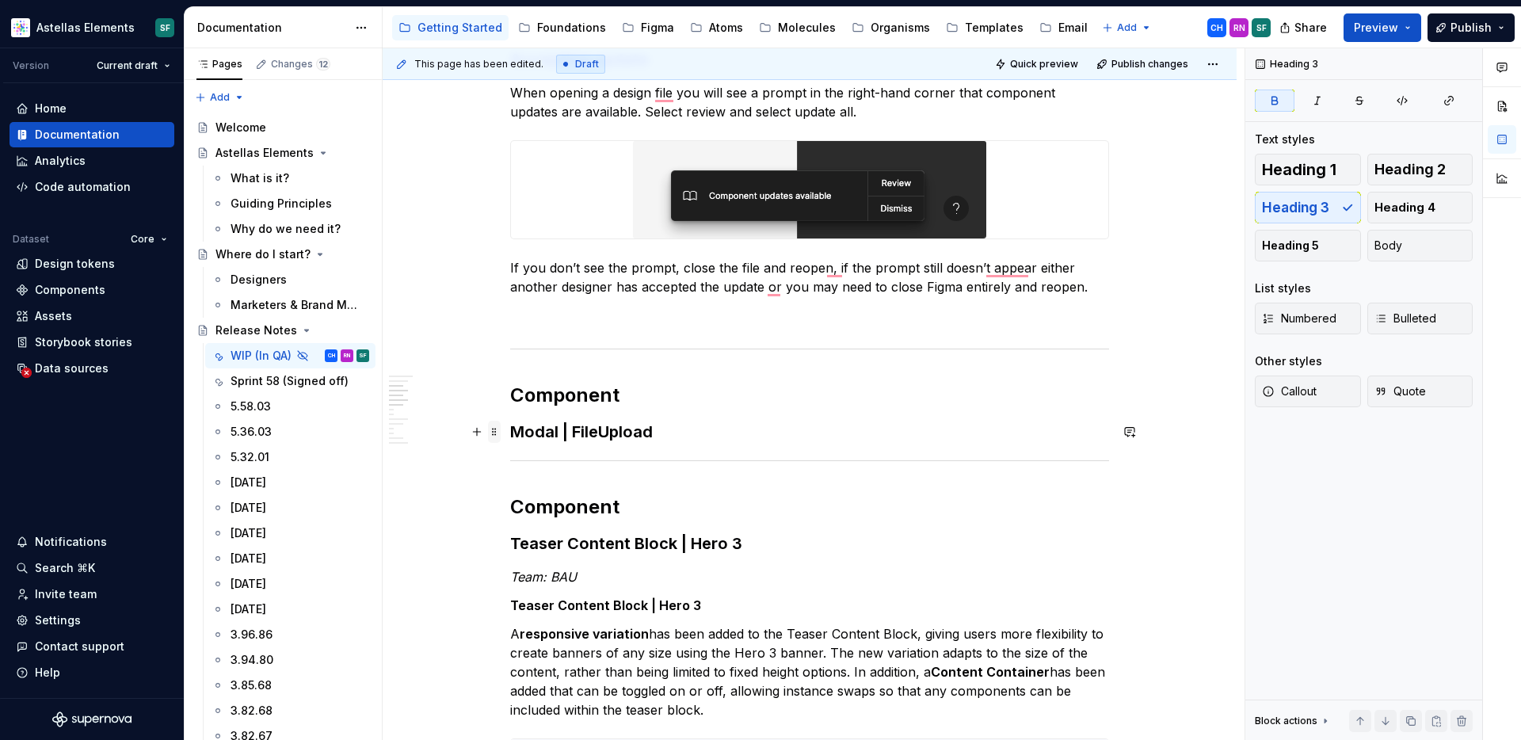
click at [495, 429] on span at bounding box center [494, 432] width 13 height 22
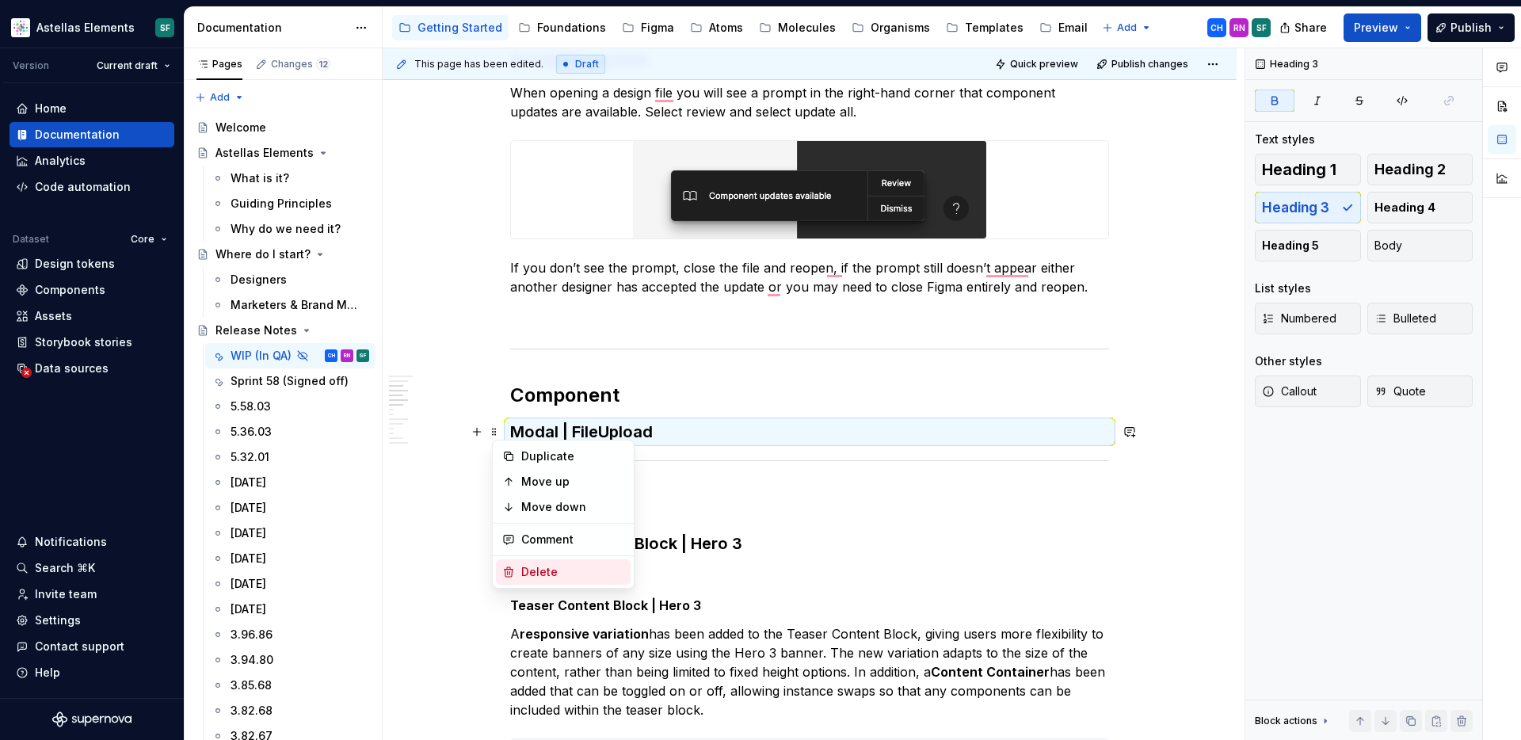
click at [524, 564] on div "Delete" at bounding box center [572, 572] width 103 height 16
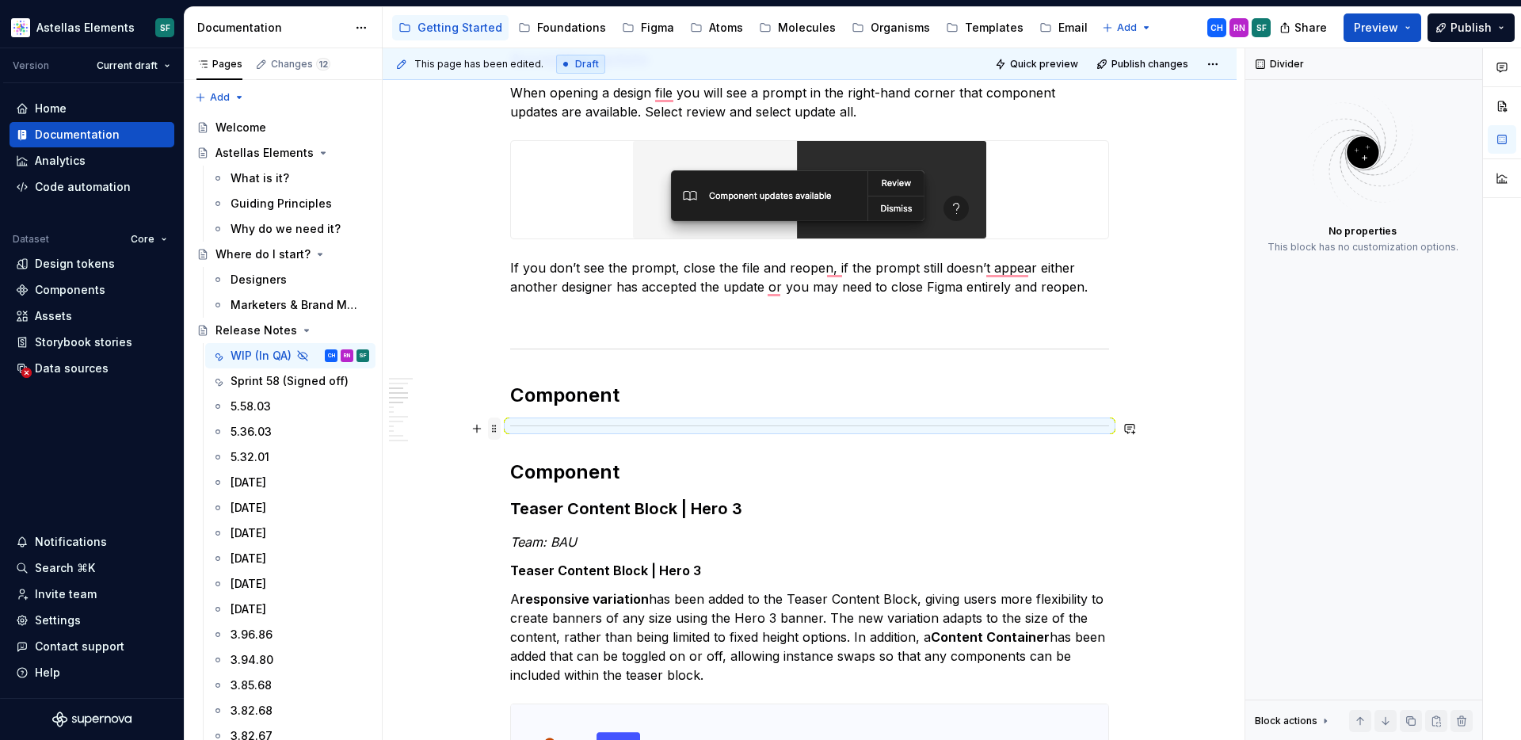
click at [497, 427] on span at bounding box center [494, 428] width 13 height 22
click at [533, 565] on div "Delete" at bounding box center [572, 569] width 103 height 16
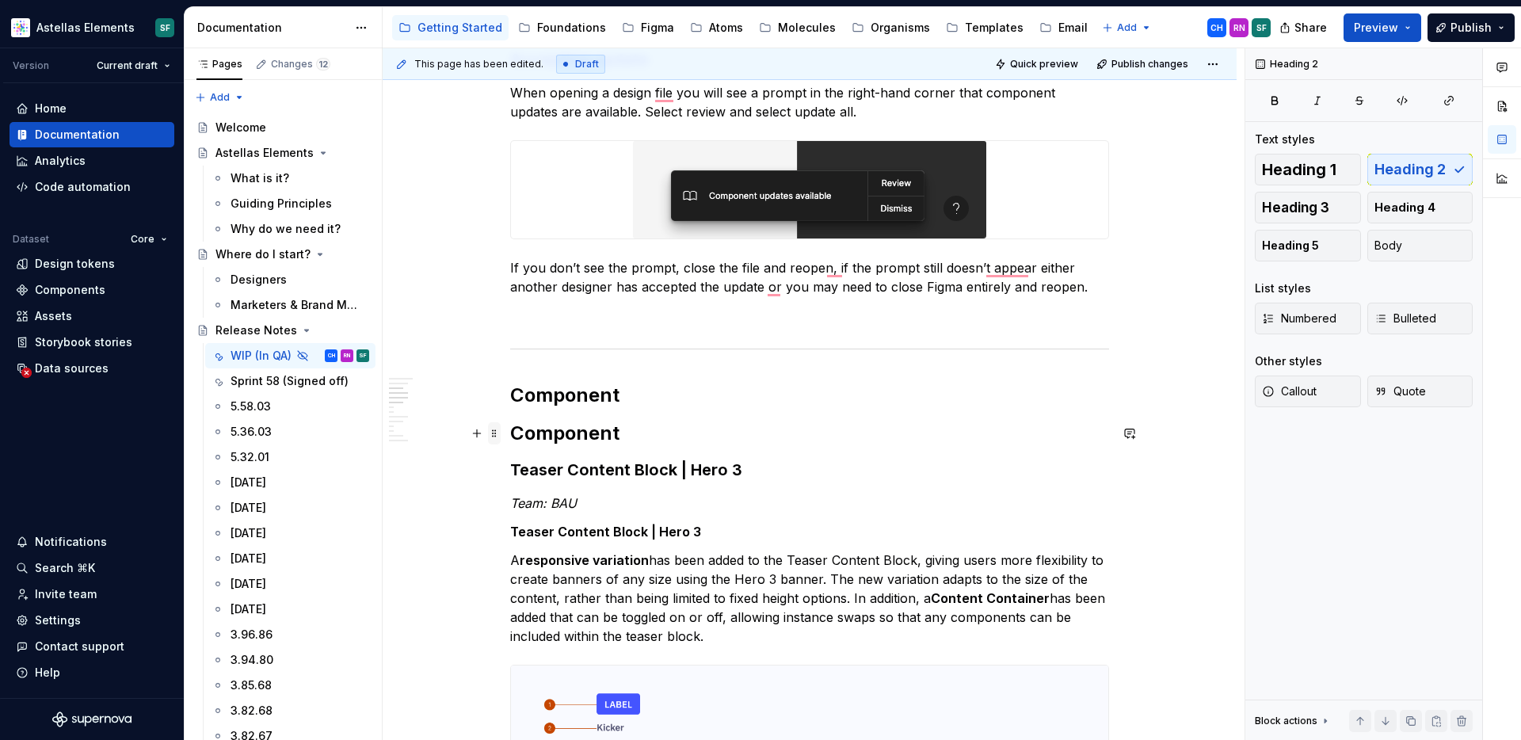
click at [493, 433] on span at bounding box center [494, 433] width 13 height 22
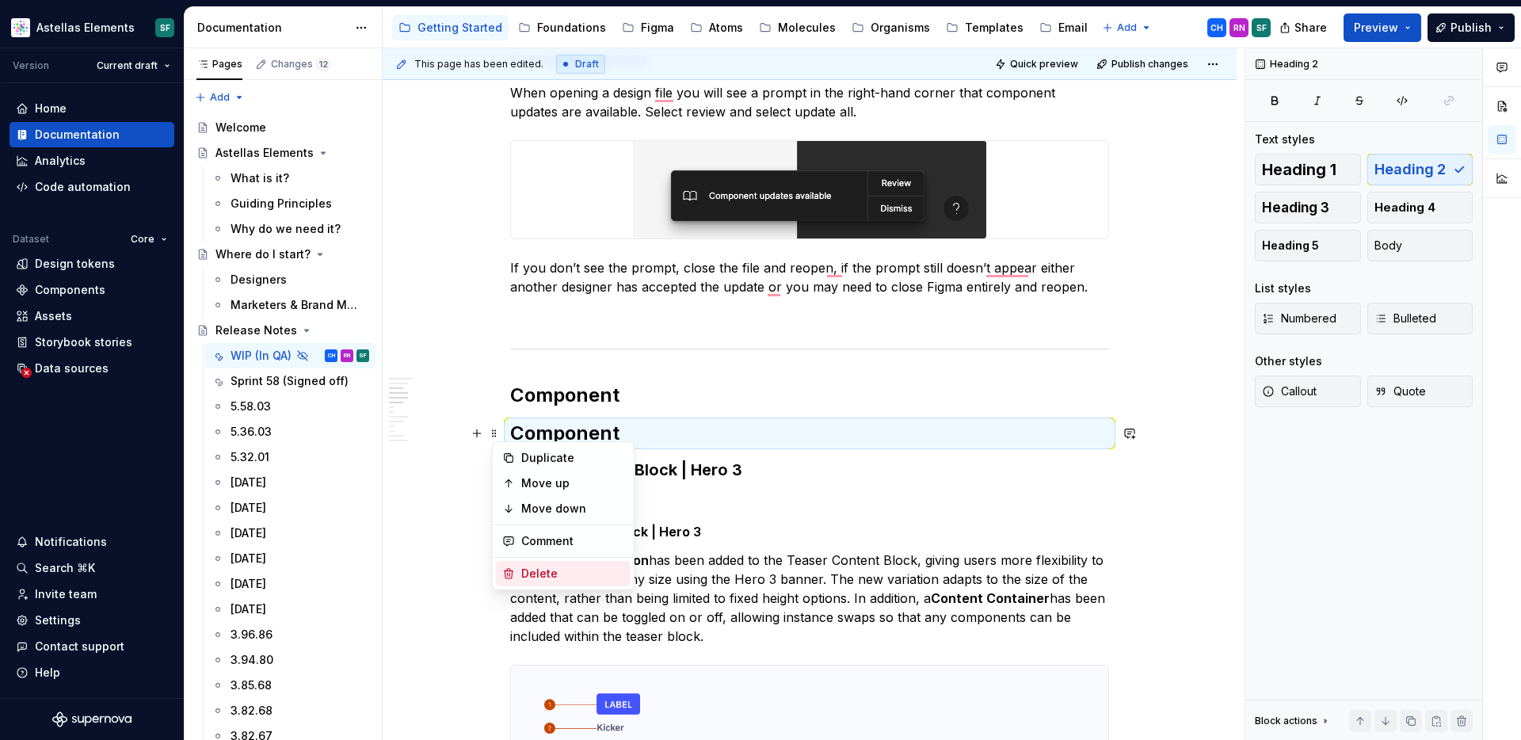
click at [525, 574] on div "Delete" at bounding box center [572, 574] width 103 height 16
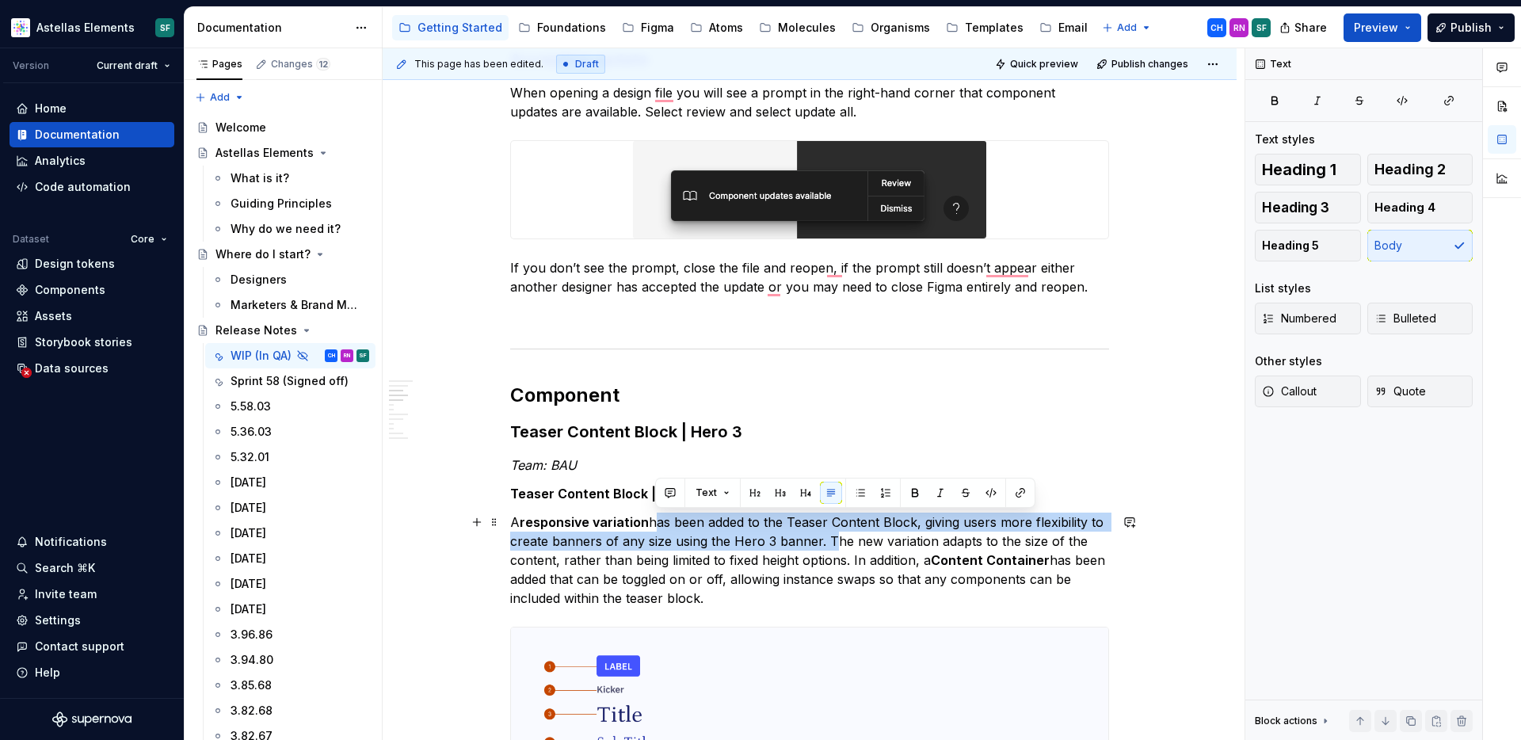
drag, startPoint x: 827, startPoint y: 543, endPoint x: 657, endPoint y: 520, distance: 171.9
click at [657, 520] on p "A responsive variation has been added to the Teaser Content Block, giving users…" at bounding box center [809, 560] width 599 height 95
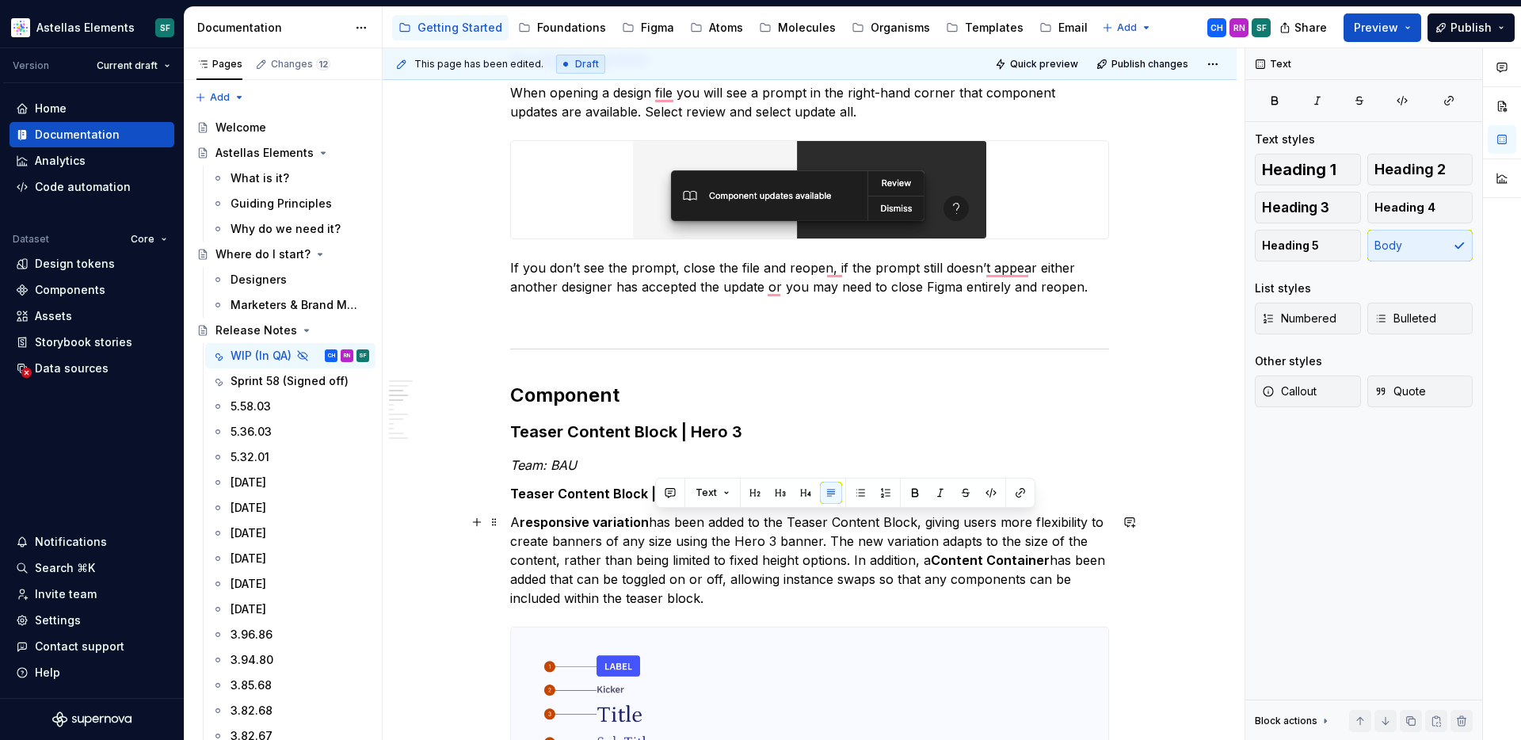
click at [707, 560] on p "A responsive variation has been added to the Teaser Content Block, giving users…" at bounding box center [809, 560] width 599 height 95
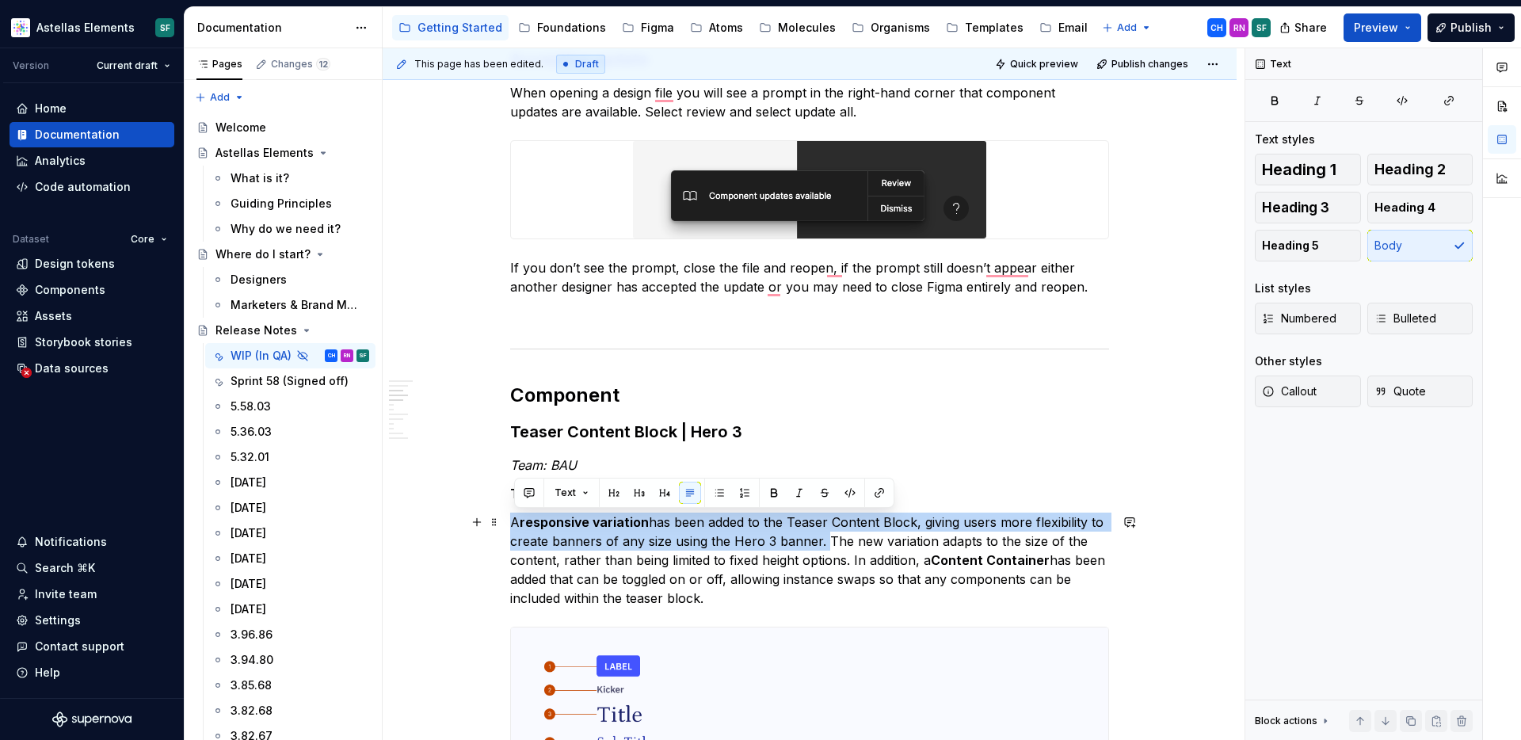
drag, startPoint x: 824, startPoint y: 545, endPoint x: 508, endPoint y: 516, distance: 317.4
copy p "A responsive variation has been added to the Teaser Content Block, giving users…"
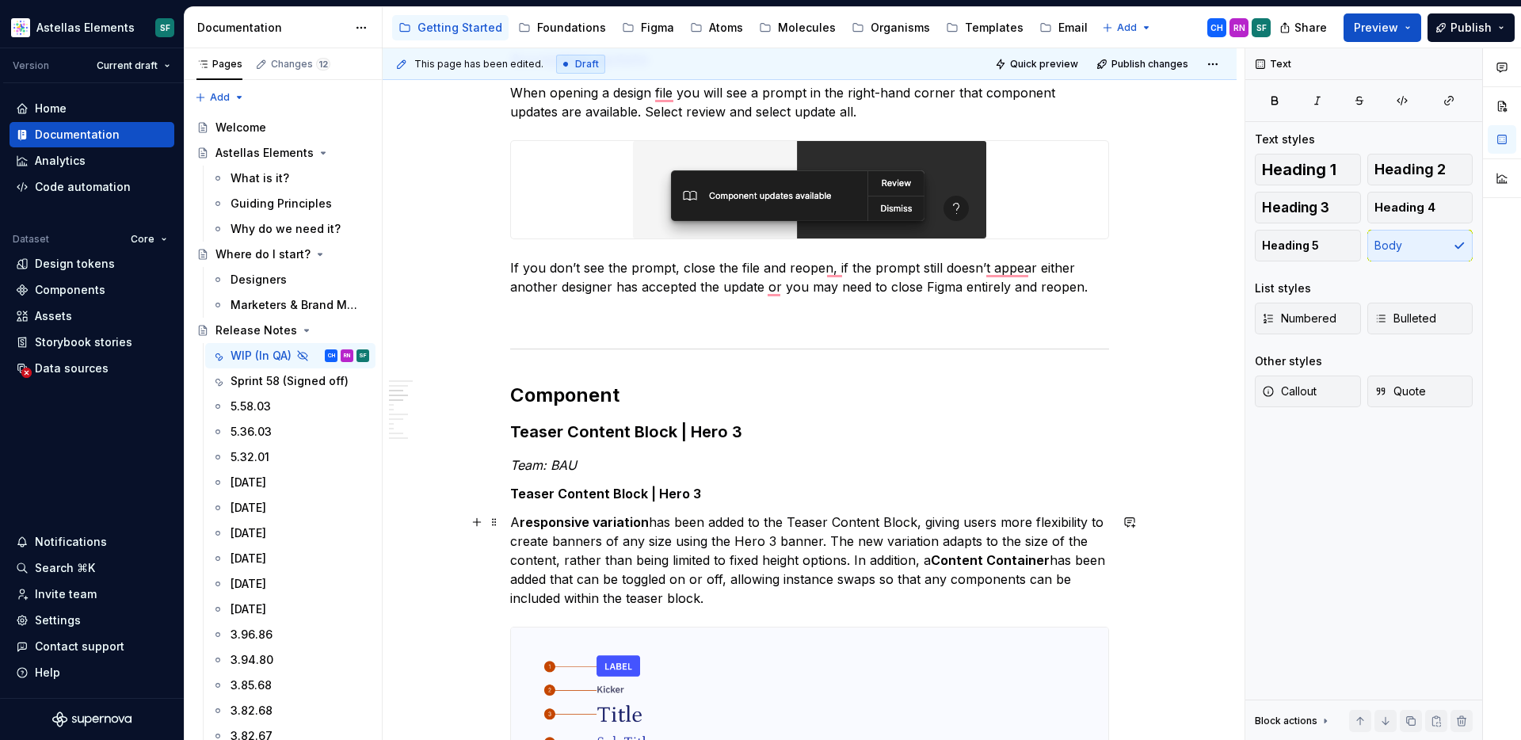
click at [602, 548] on p "A responsive variation has been added to the Teaser Content Block, giving users…" at bounding box center [809, 560] width 599 height 95
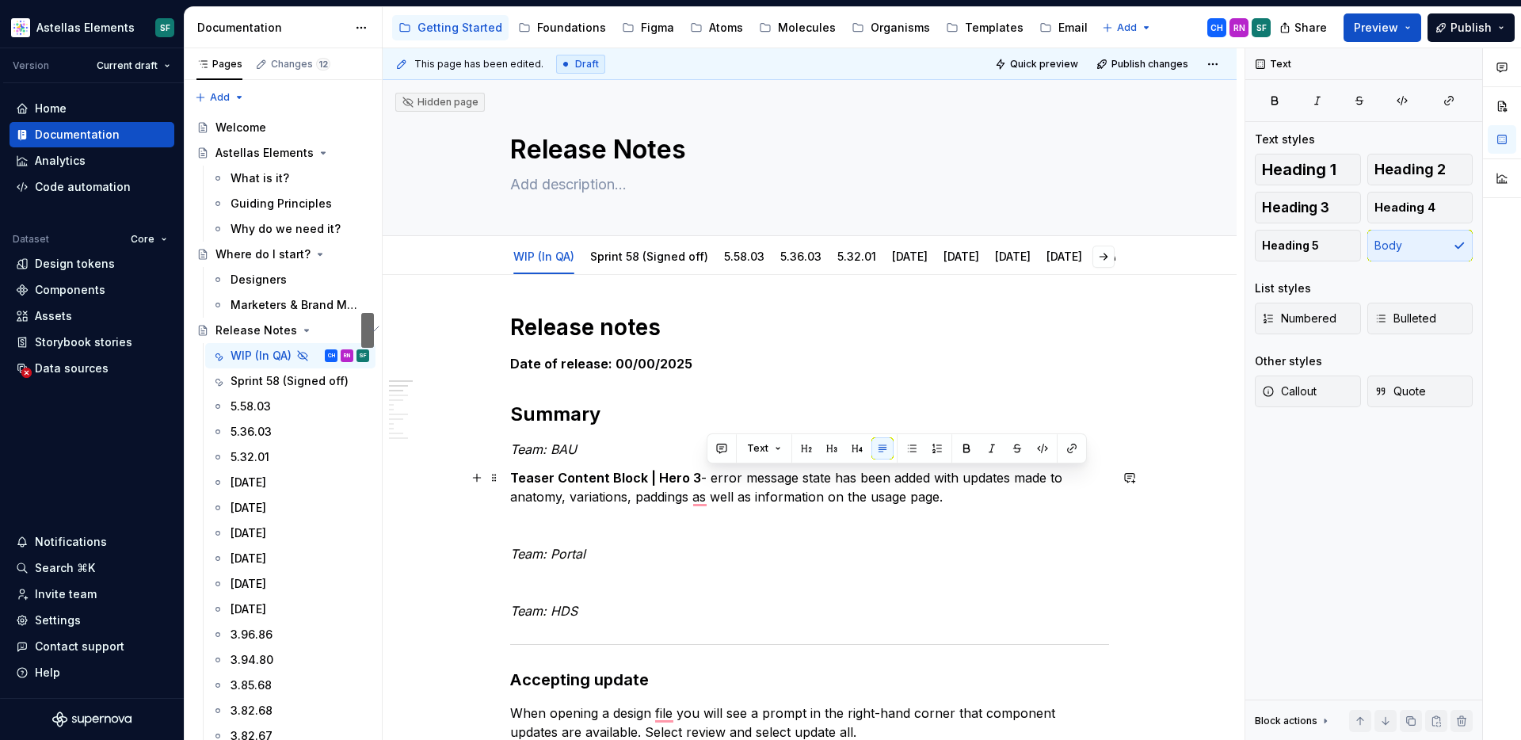
drag, startPoint x: 708, startPoint y: 475, endPoint x: 955, endPoint y: 501, distance: 248.5
click at [955, 501] on p "Teaser Content Block | Hero 3 - error message state has been added with updates…" at bounding box center [809, 487] width 599 height 38
drag, startPoint x: 843, startPoint y: 475, endPoint x: 719, endPoint y: 474, distance: 123.6
click at [720, 474] on strong "responsive variation" at bounding box center [784, 478] width 129 height 16
click at [978, 447] on button "button" at bounding box center [979, 448] width 22 height 22
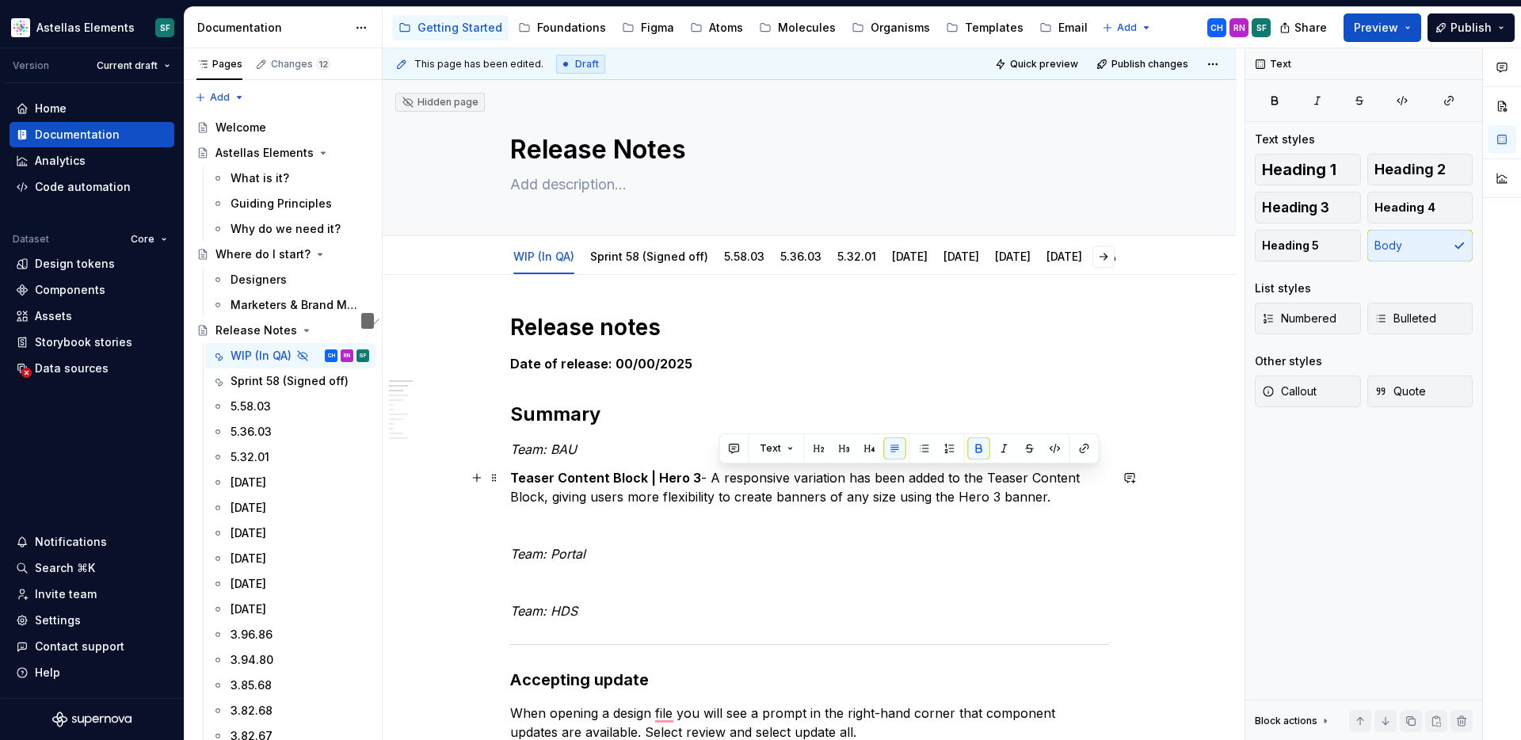
click at [1066, 497] on p "Teaser Content Block | Hero 3 - A responsive variation has been added to the Te…" at bounding box center [809, 487] width 599 height 38
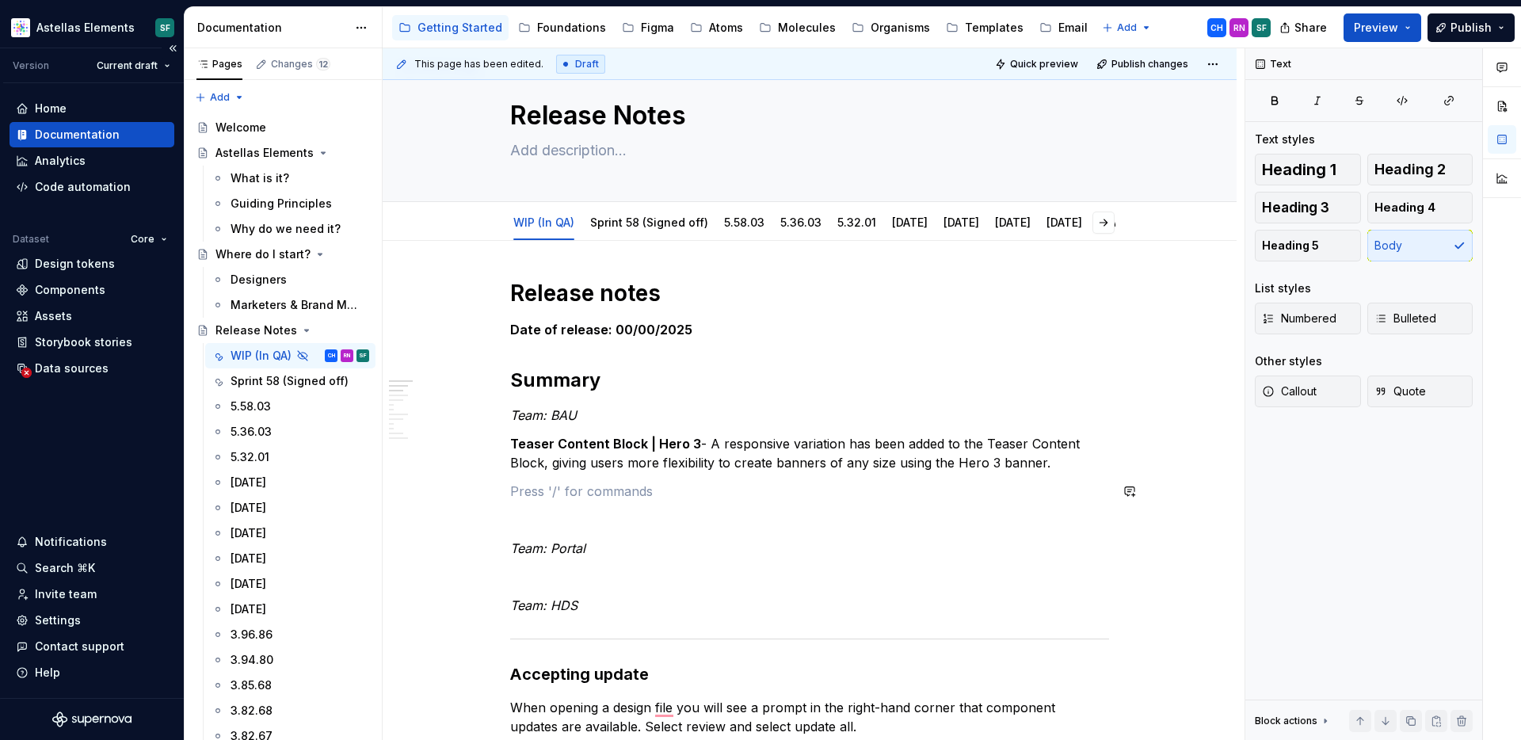
scroll to position [42, 0]
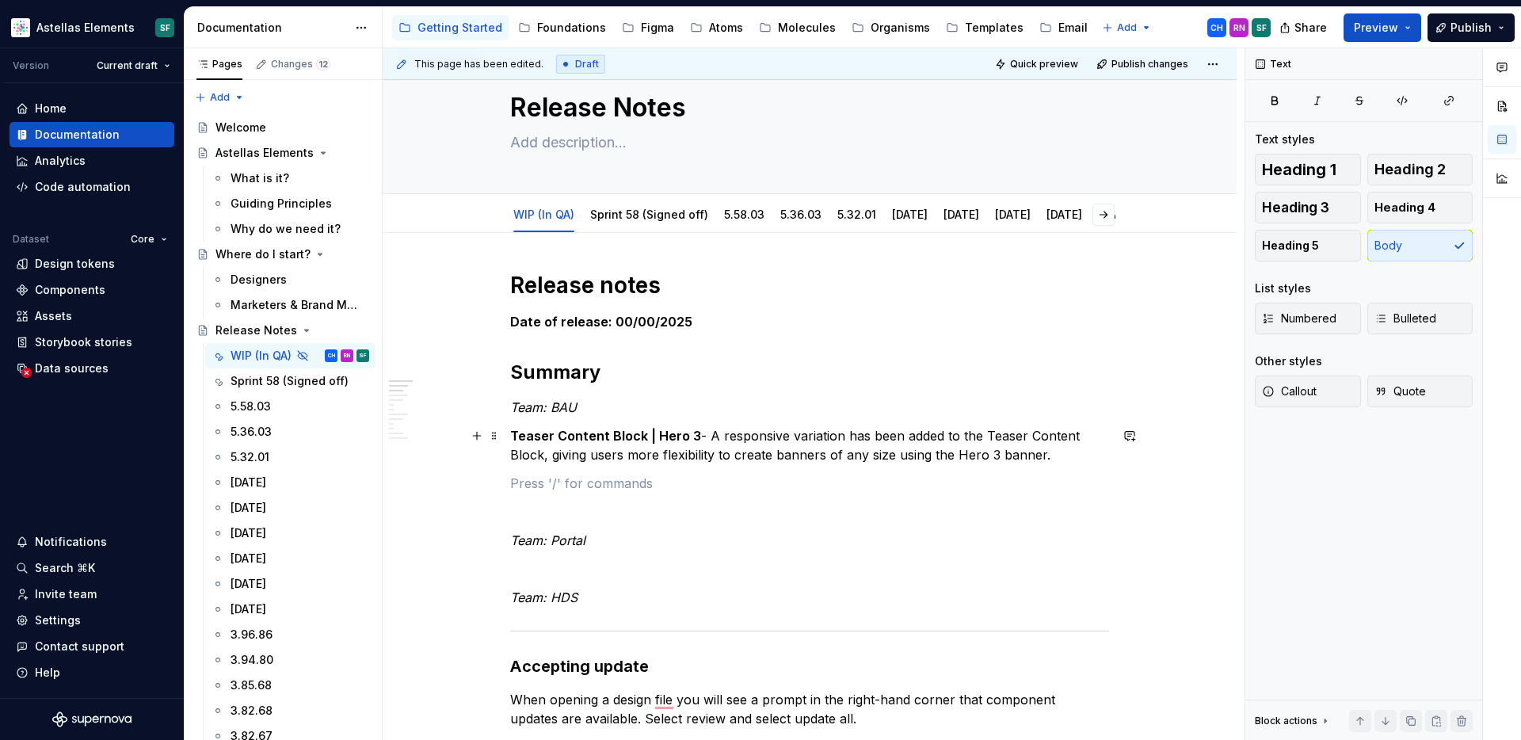
click at [708, 444] on p "Teaser Content Block | Hero 3 - A responsive variation has been added to the Te…" at bounding box center [809, 445] width 599 height 38
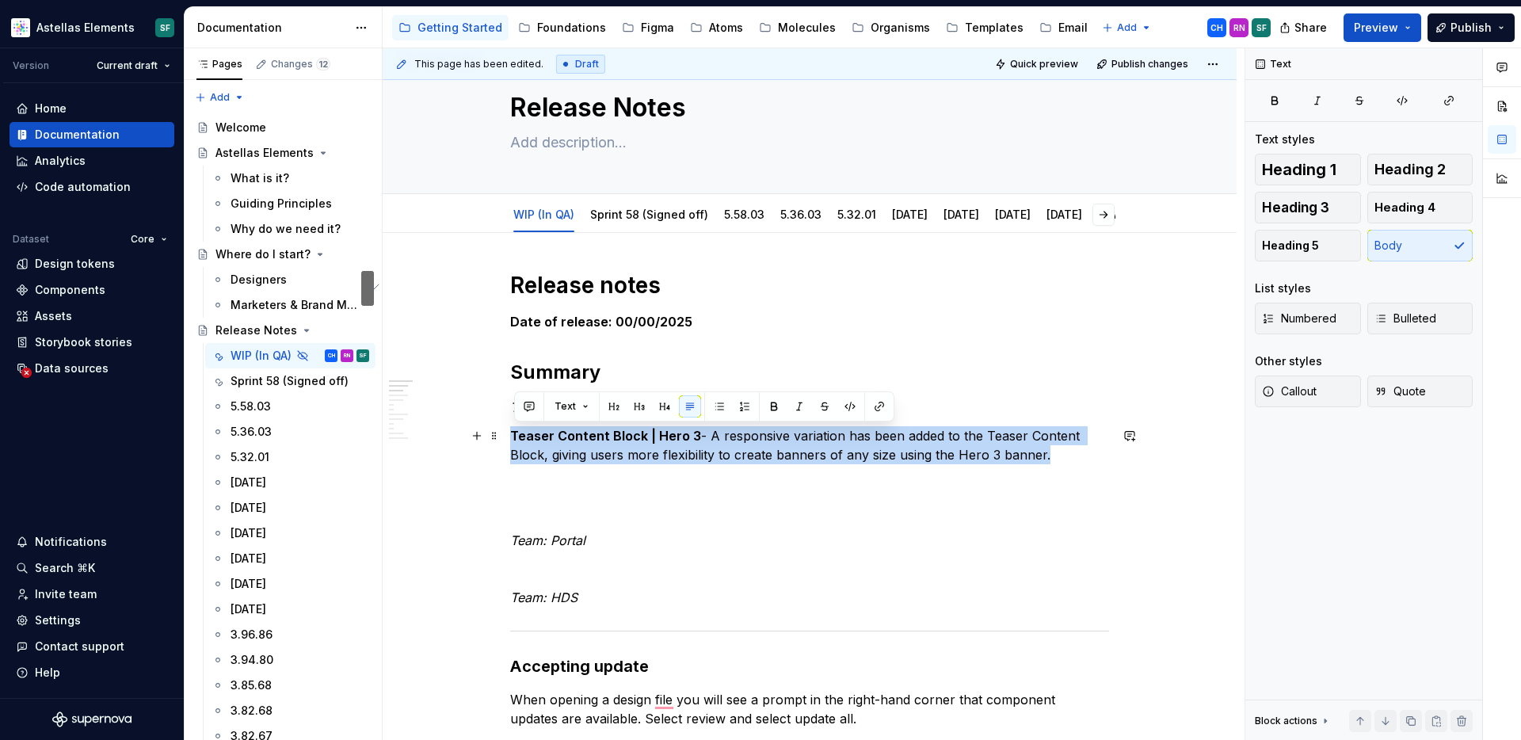
drag, startPoint x: 1065, startPoint y: 454, endPoint x: 511, endPoint y: 433, distance: 554.1
copy p "Teaser Content Block | Hero 3 - A responsive variation has been added to the Te…"
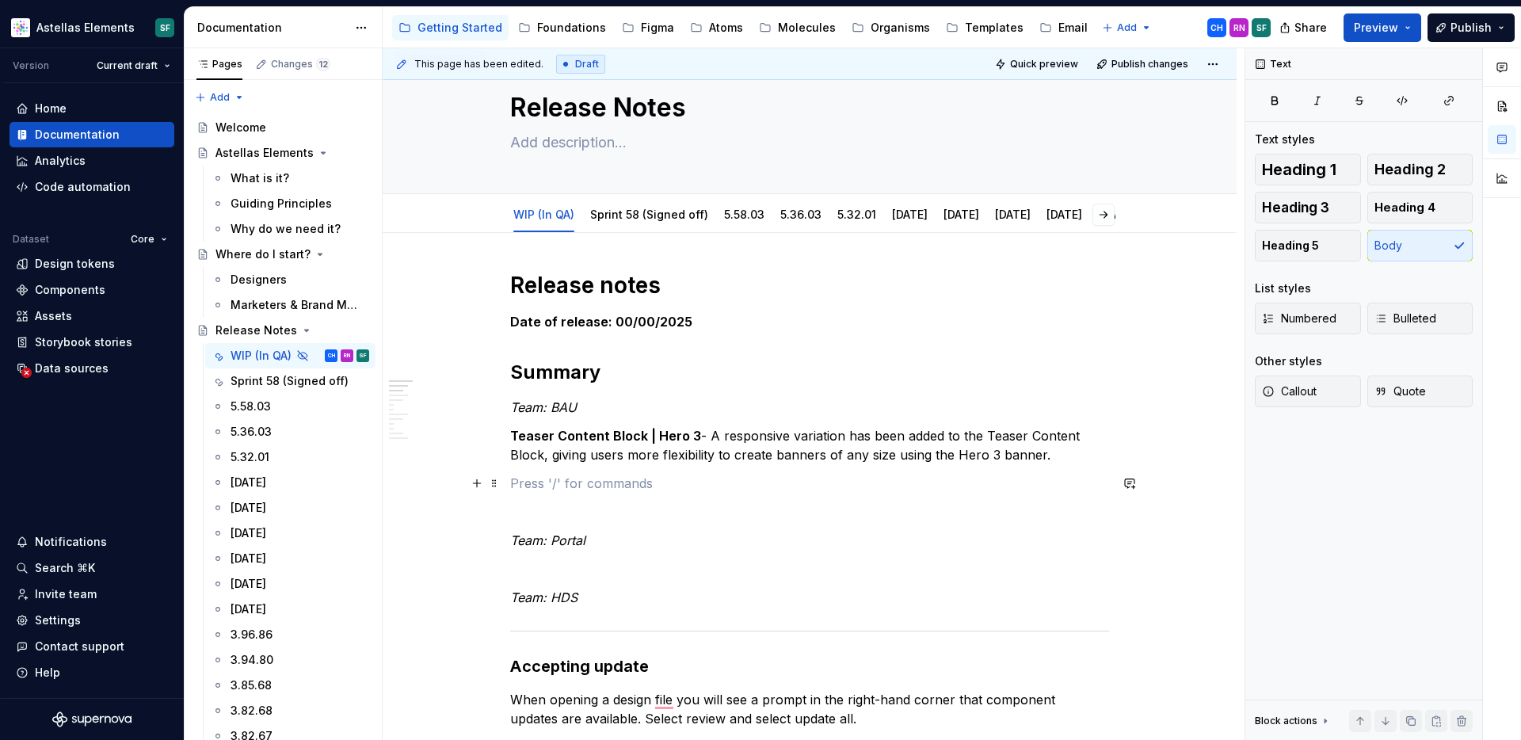
click at [580, 491] on p "To enrich screen reader interactions, please activate Accessibility in Grammarl…" at bounding box center [809, 483] width 599 height 19
click at [581, 483] on p "To enrich screen reader interactions, please activate Accessibility in Grammarl…" at bounding box center [809, 483] width 599 height 19
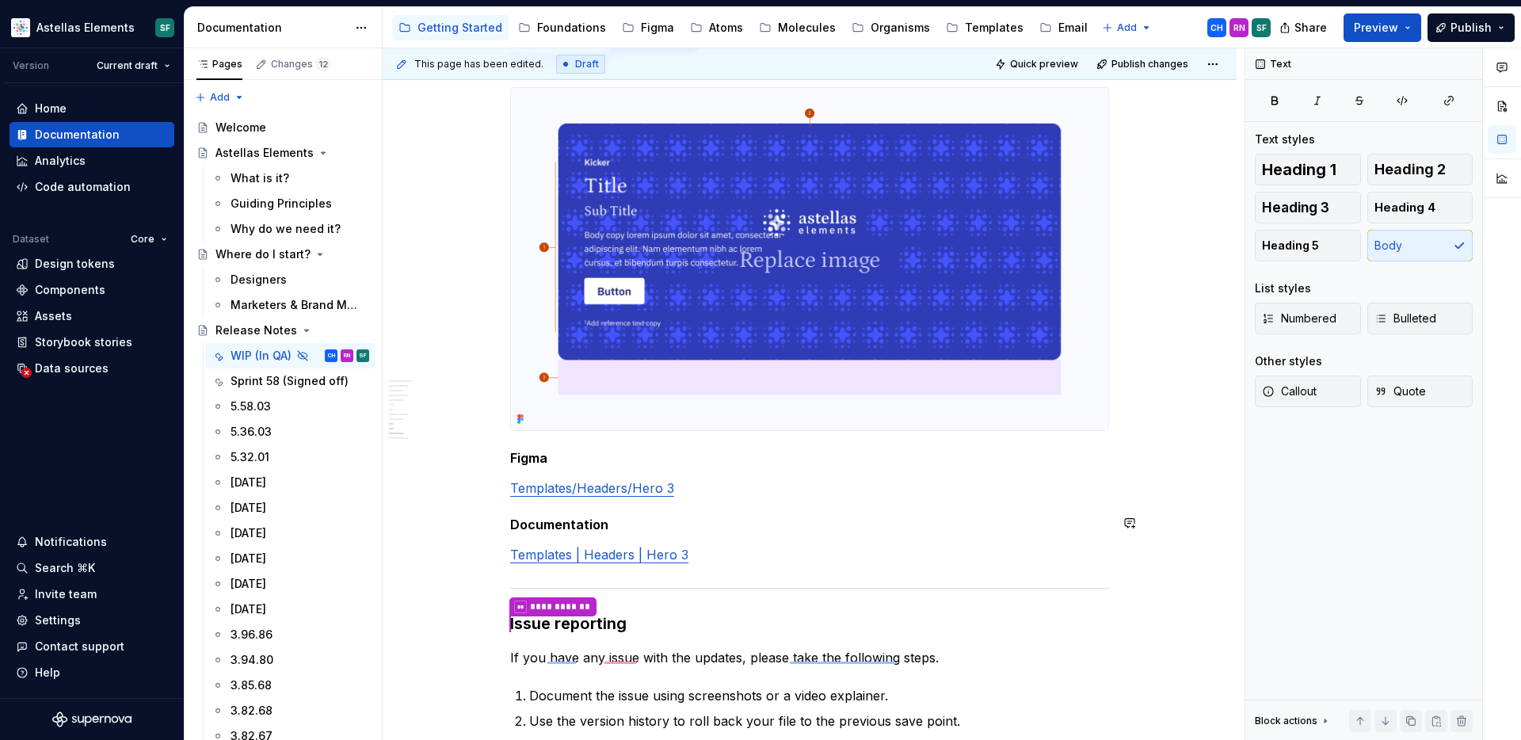
scroll to position [2045, 0]
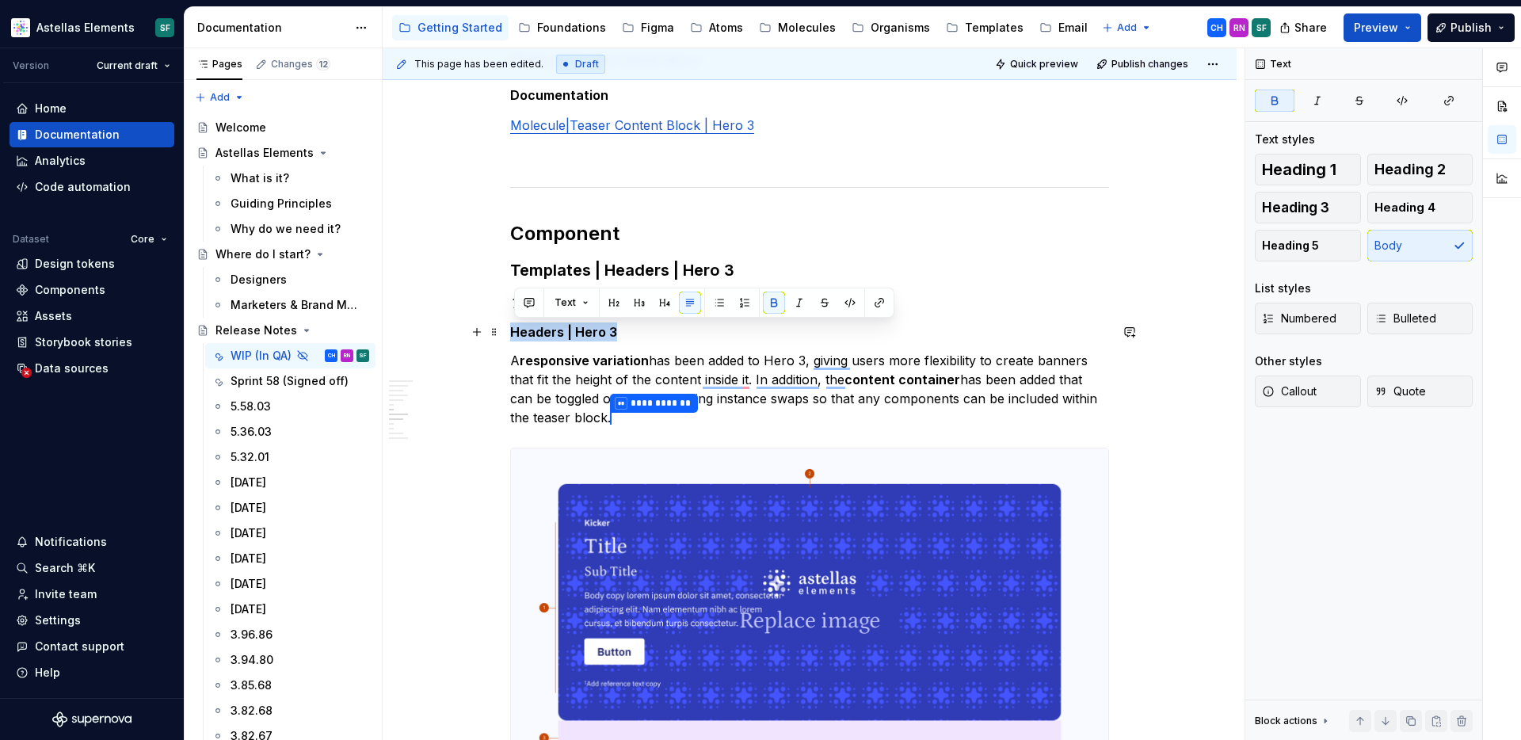
drag, startPoint x: 627, startPoint y: 328, endPoint x: 515, endPoint y: 326, distance: 112.5
click at [515, 326] on p "Headers | Hero 3" at bounding box center [809, 331] width 599 height 19
copy strong "Headers | Hero 3"
click at [642, 374] on p "**********" at bounding box center [809, 390] width 599 height 78
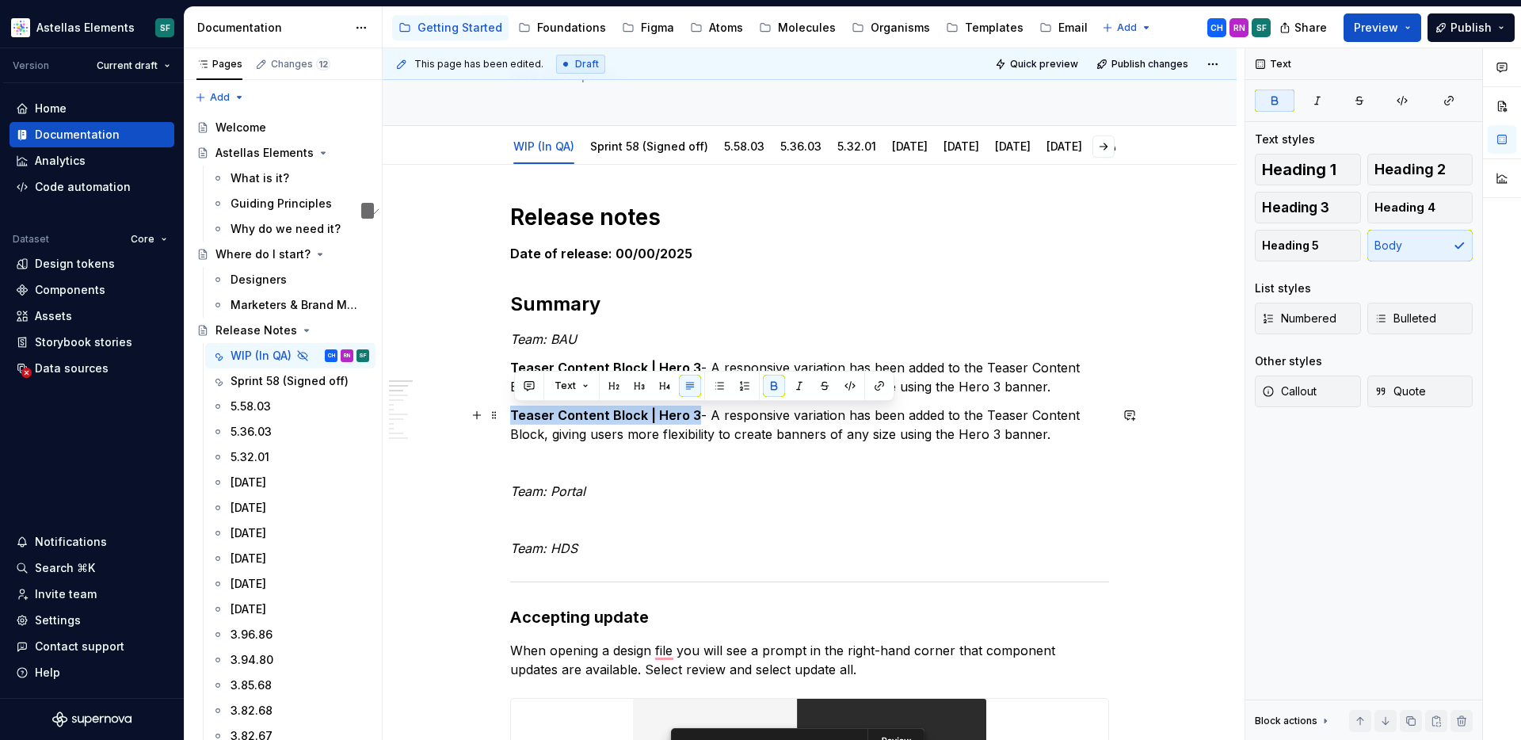
drag, startPoint x: 696, startPoint y: 413, endPoint x: 506, endPoint y: 413, distance: 189.3
click at [506, 413] on html "Astellas Elements SF Version Current draft Home Documentation Analytics Code au…" at bounding box center [760, 370] width 1521 height 740
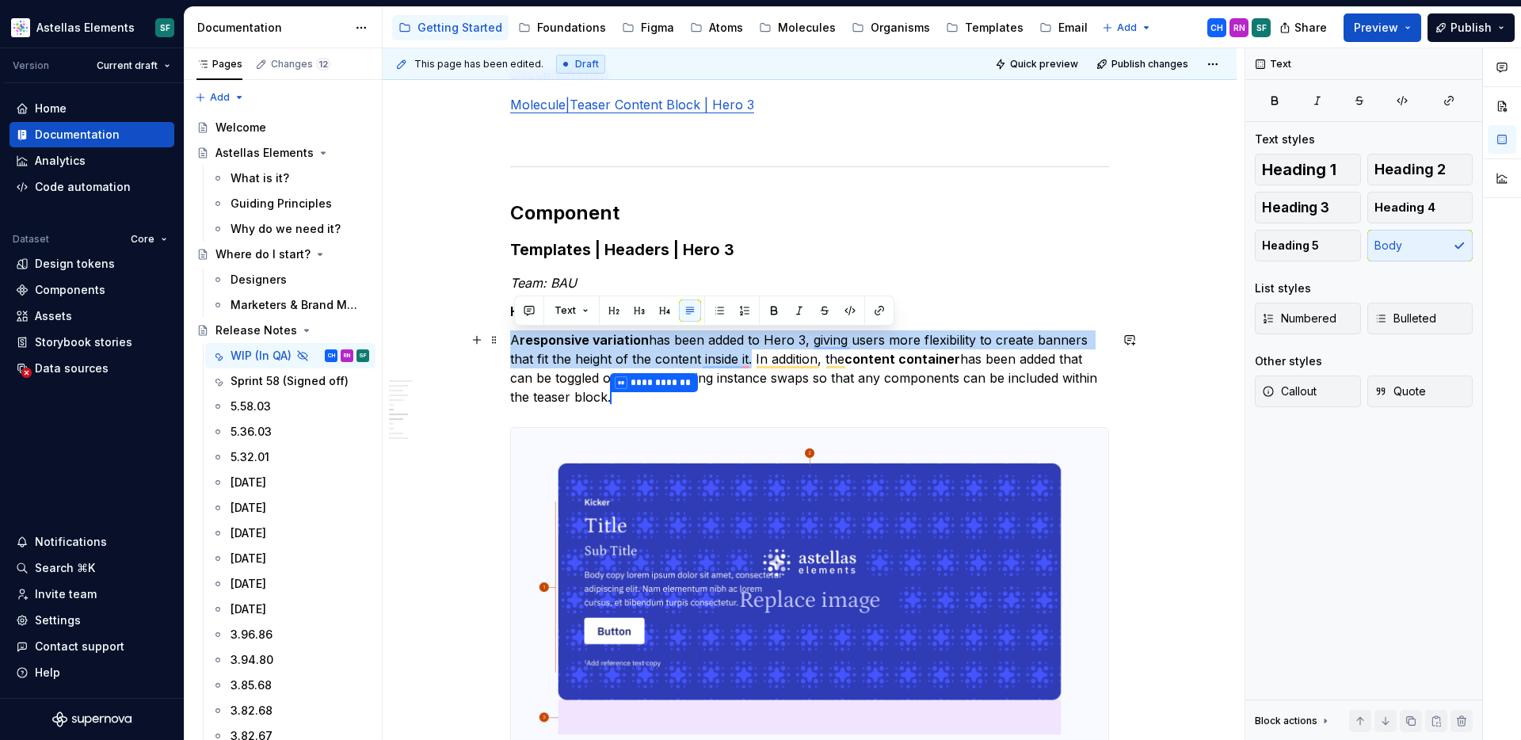
drag, startPoint x: 754, startPoint y: 357, endPoint x: 516, endPoint y: 337, distance: 239.3
click at [516, 337] on p "**********" at bounding box center [809, 369] width 599 height 78
copy p "A responsive variation has been added to Hero 3, giving users more flexibility …"
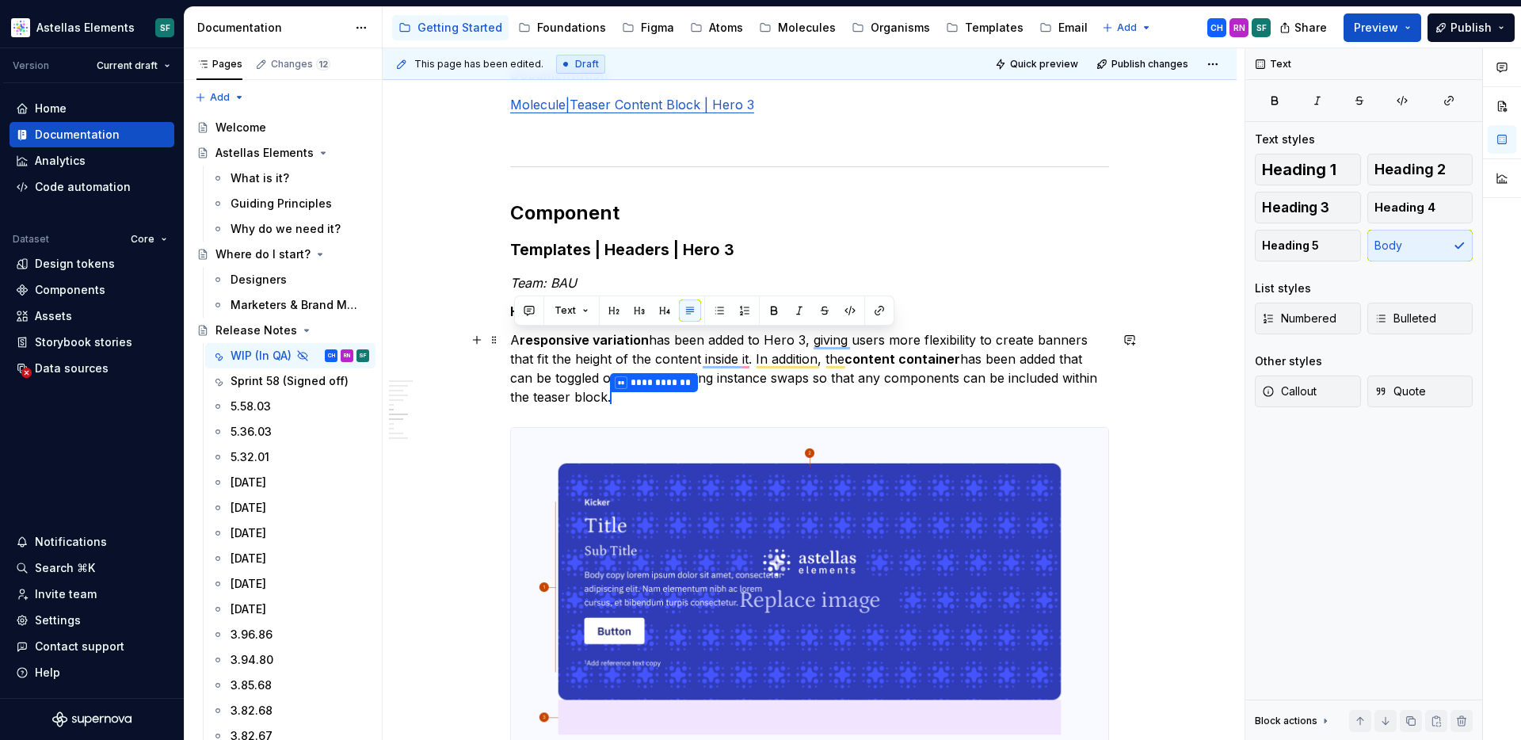
click at [762, 345] on p "**********" at bounding box center [809, 369] width 599 height 78
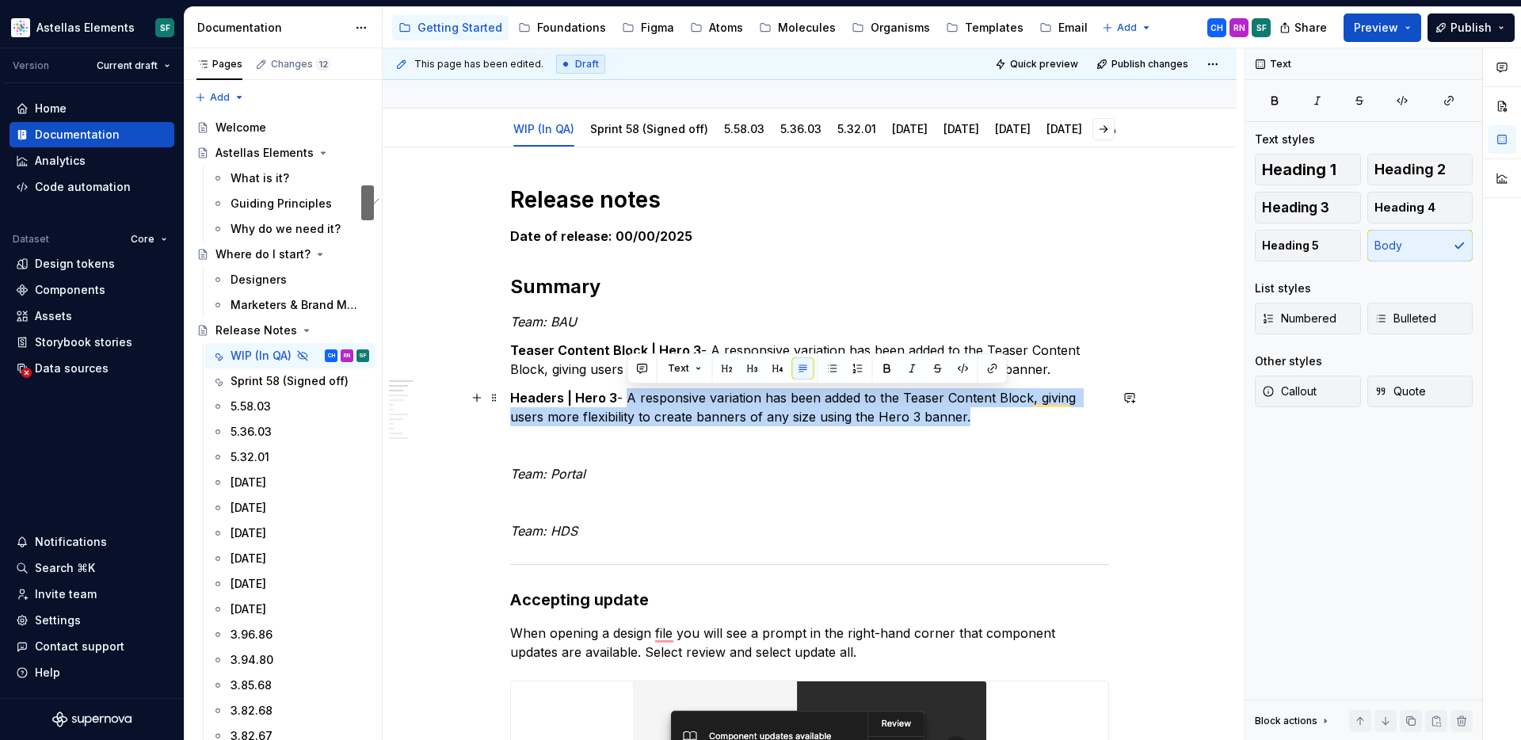
drag, startPoint x: 972, startPoint y: 421, endPoint x: 631, endPoint y: 397, distance: 342.3
click at [631, 397] on p "Headers | Hero 3 - A responsive variation has been added to the Teaser Content …" at bounding box center [809, 407] width 599 height 38
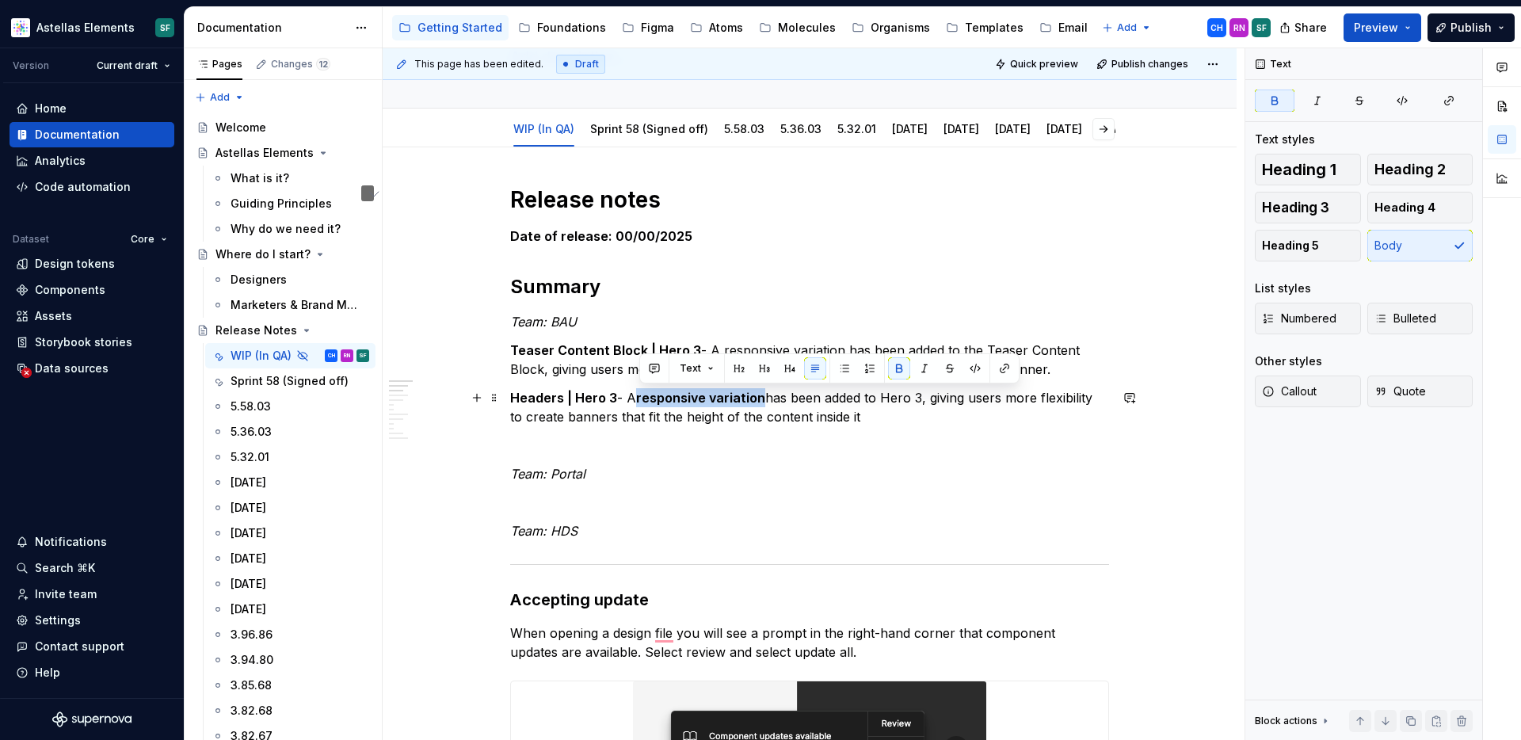
drag, startPoint x: 765, startPoint y: 391, endPoint x: 639, endPoint y: 393, distance: 126.0
click at [639, 393] on p "Headers | Hero 3 - A responsive variation has been added to Hero 3, giving user…" at bounding box center [809, 407] width 599 height 38
click at [894, 368] on button "button" at bounding box center [899, 368] width 22 height 22
click at [830, 422] on p "Headers | Hero 3 - A responsive variation has been added to Hero 3, giving user…" at bounding box center [809, 407] width 599 height 38
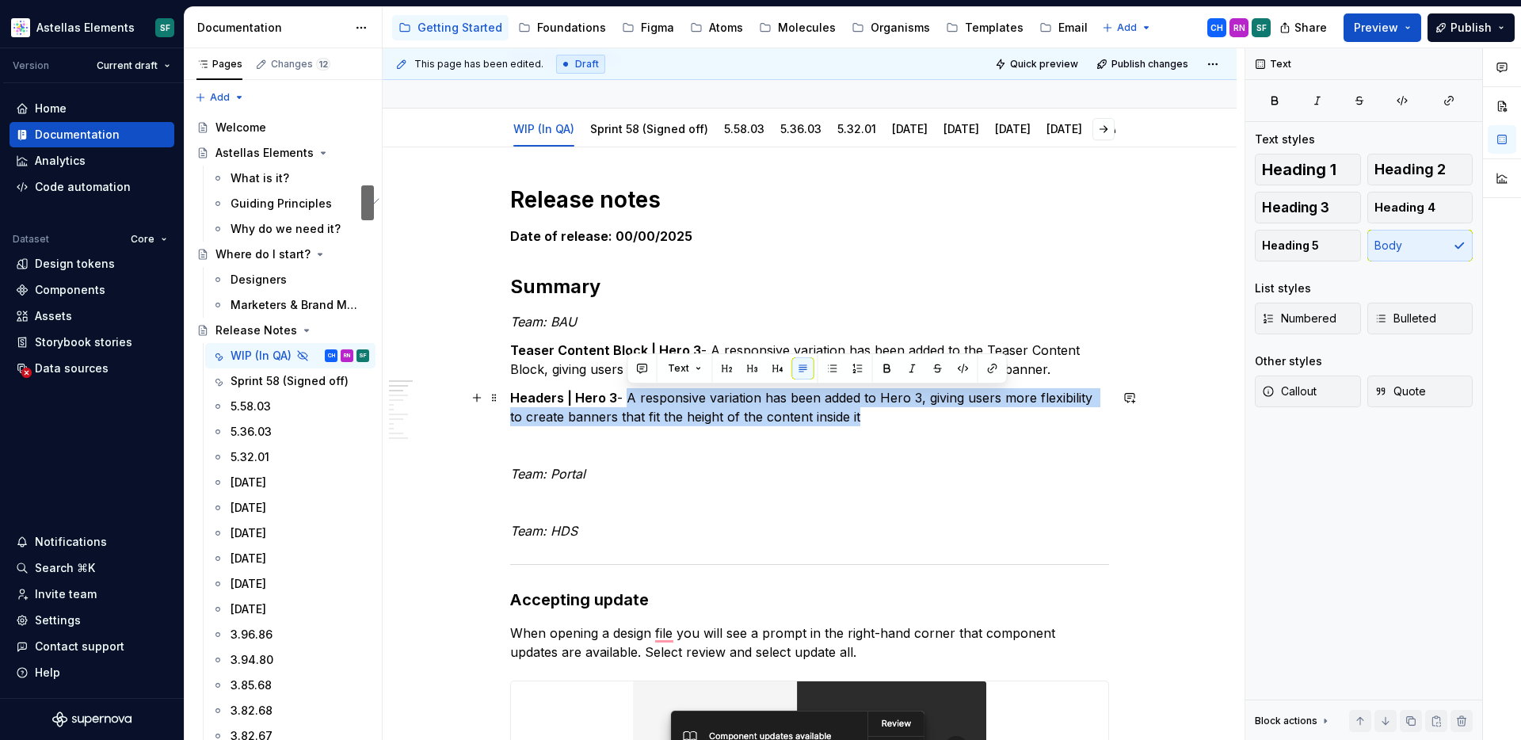
drag, startPoint x: 863, startPoint y: 417, endPoint x: 626, endPoint y: 399, distance: 238.3
click at [626, 399] on p "Headers | Hero 3 - A responsive variation has been added to Hero 3, giving user…" at bounding box center [809, 407] width 599 height 38
copy p "A responsive variation has been added to Hero 3, giving users more flexibility …"
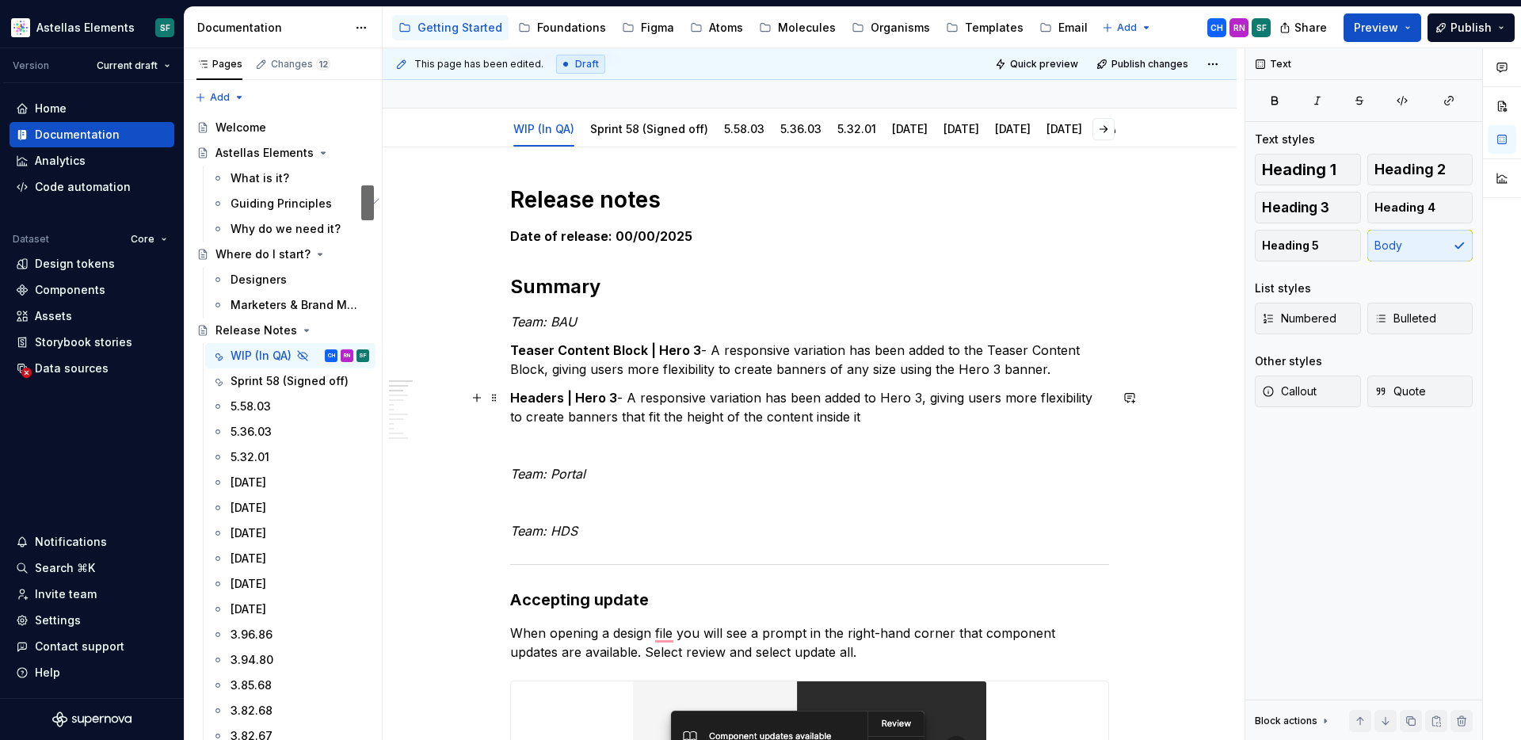
click at [850, 414] on p "Headers | Hero 3 - A responsive variation has been added to Hero 3, giving user…" at bounding box center [809, 407] width 599 height 38
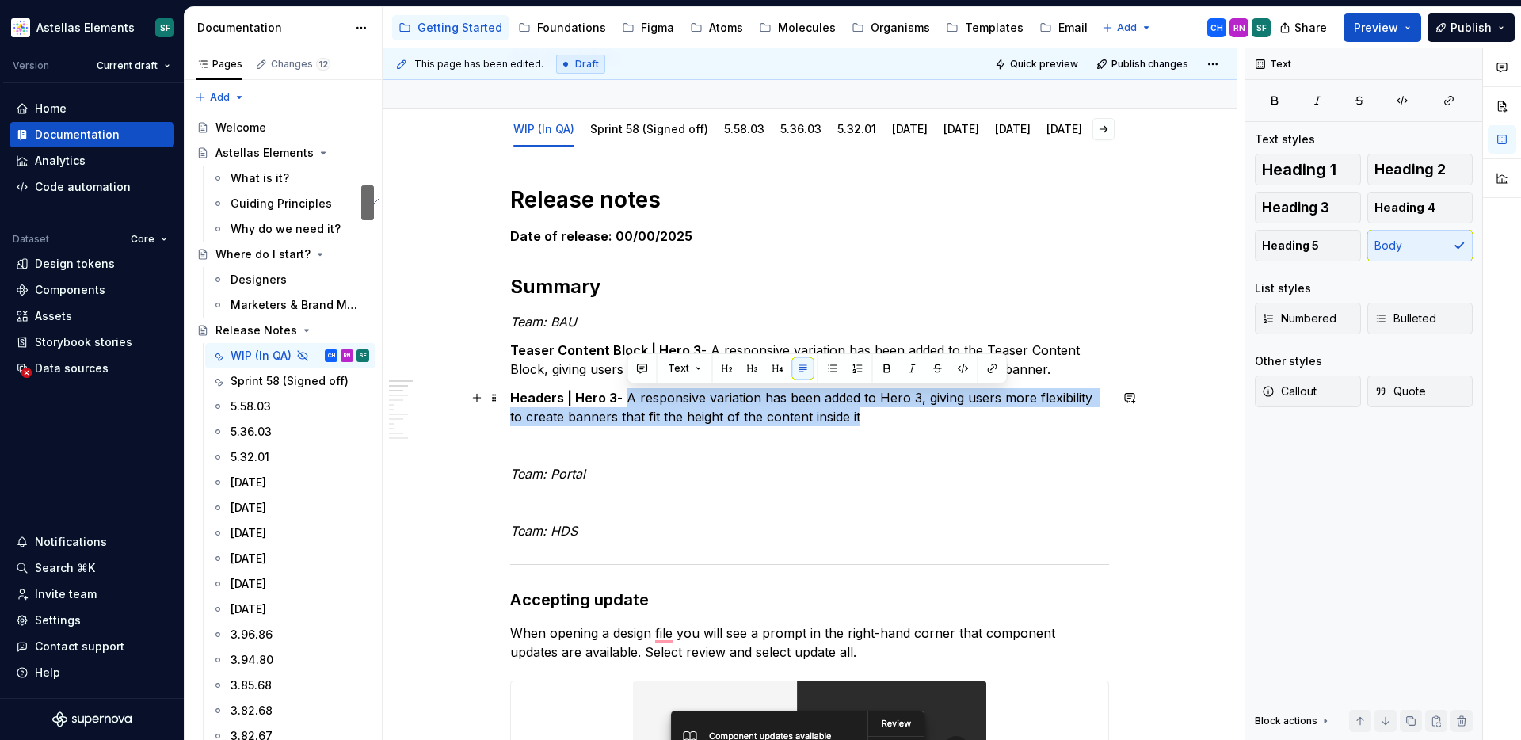
drag, startPoint x: 866, startPoint y: 417, endPoint x: 631, endPoint y: 398, distance: 236.1
click at [631, 398] on p "Headers | Hero 3 - A responsive variation has been added to Hero 3, giving user…" at bounding box center [809, 407] width 599 height 38
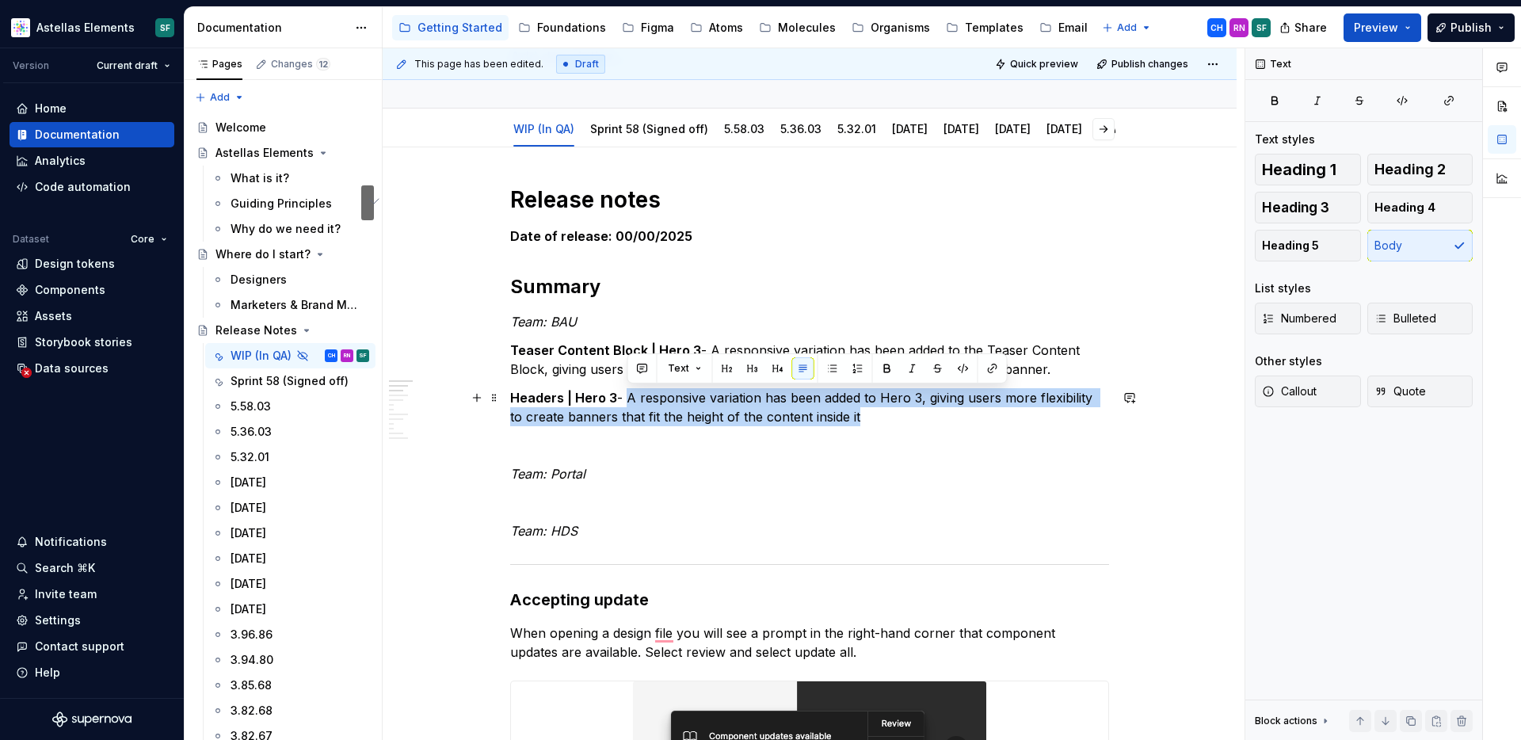
drag, startPoint x: 858, startPoint y: 416, endPoint x: 626, endPoint y: 392, distance: 233.3
click at [626, 392] on p "Headers | Hero 3 - A responsive variation has been added to Hero 3, giving user…" at bounding box center [809, 407] width 599 height 38
click at [860, 412] on p "Headers | Hero 3 - A responsive variation has been added to Hero 3, giving user…" at bounding box center [809, 407] width 599 height 38
drag, startPoint x: 867, startPoint y: 418, endPoint x: 629, endPoint y: 399, distance: 239.2
click at [629, 399] on p "Headers | Hero 3 - A responsive variation has been added to Hero 3, giving user…" at bounding box center [809, 407] width 599 height 38
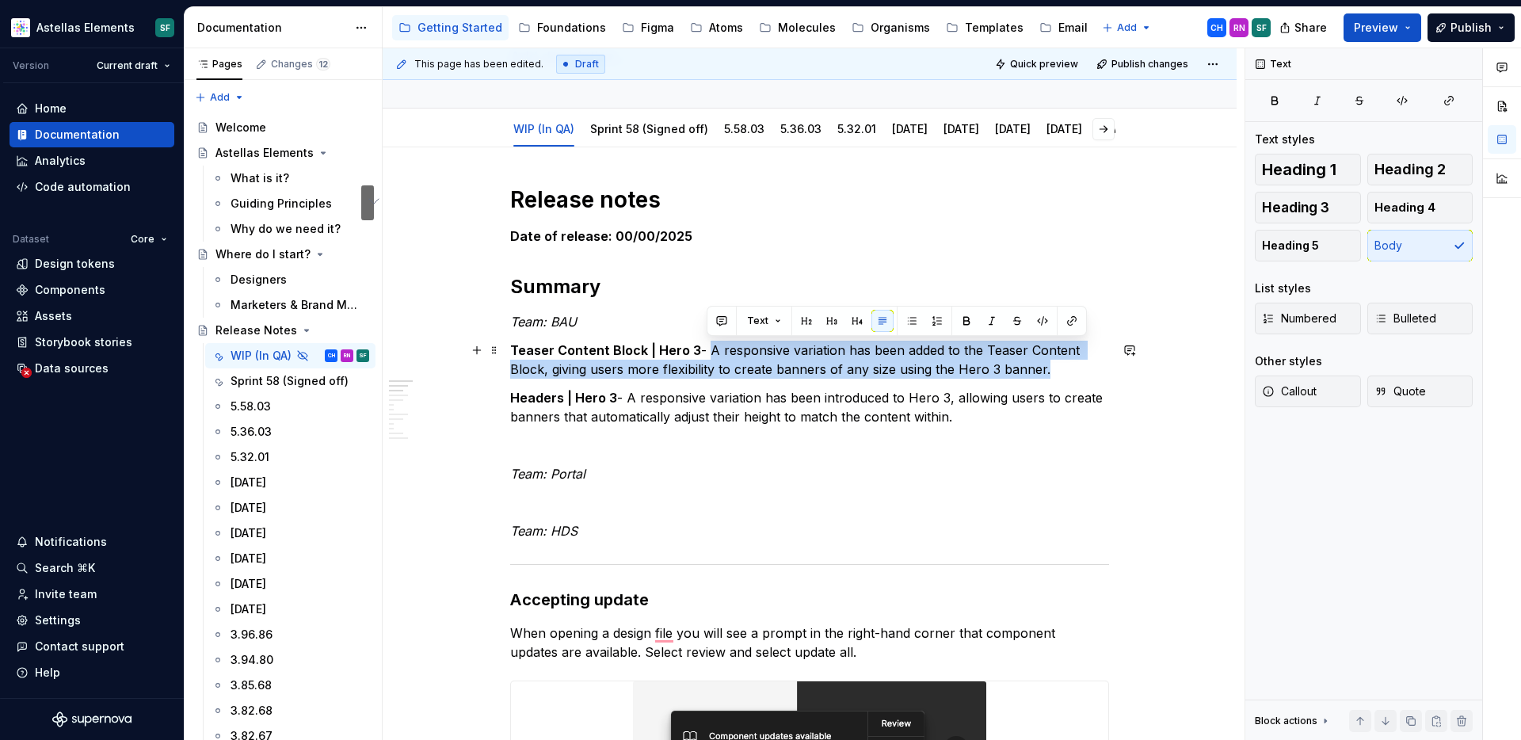
drag, startPoint x: 709, startPoint y: 347, endPoint x: 1129, endPoint y: 376, distance: 420.9
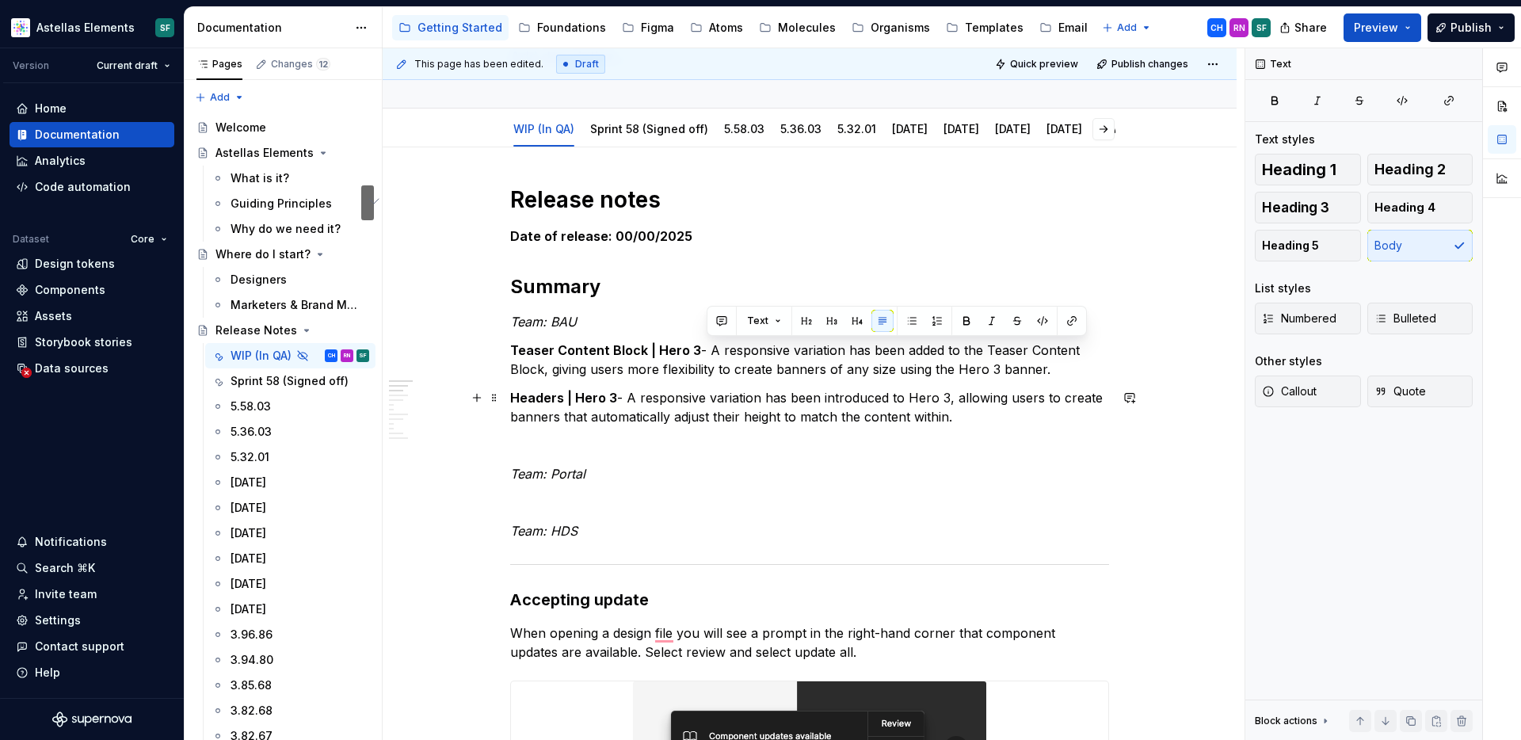
click at [1024, 407] on p "Headers | Hero 3 - A responsive variation has been introduced to Hero 3, allowi…" at bounding box center [809, 407] width 599 height 38
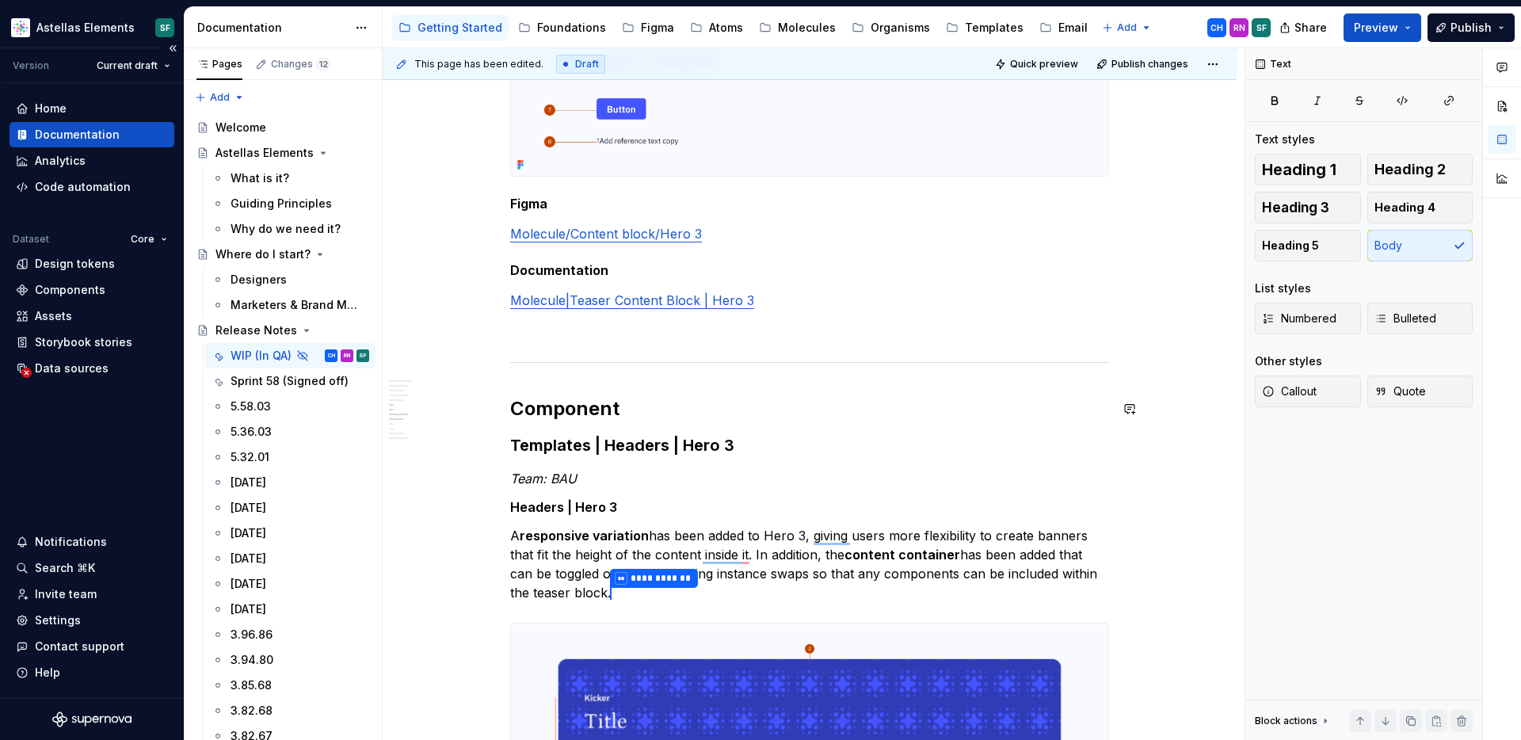
scroll to position [1297, 0]
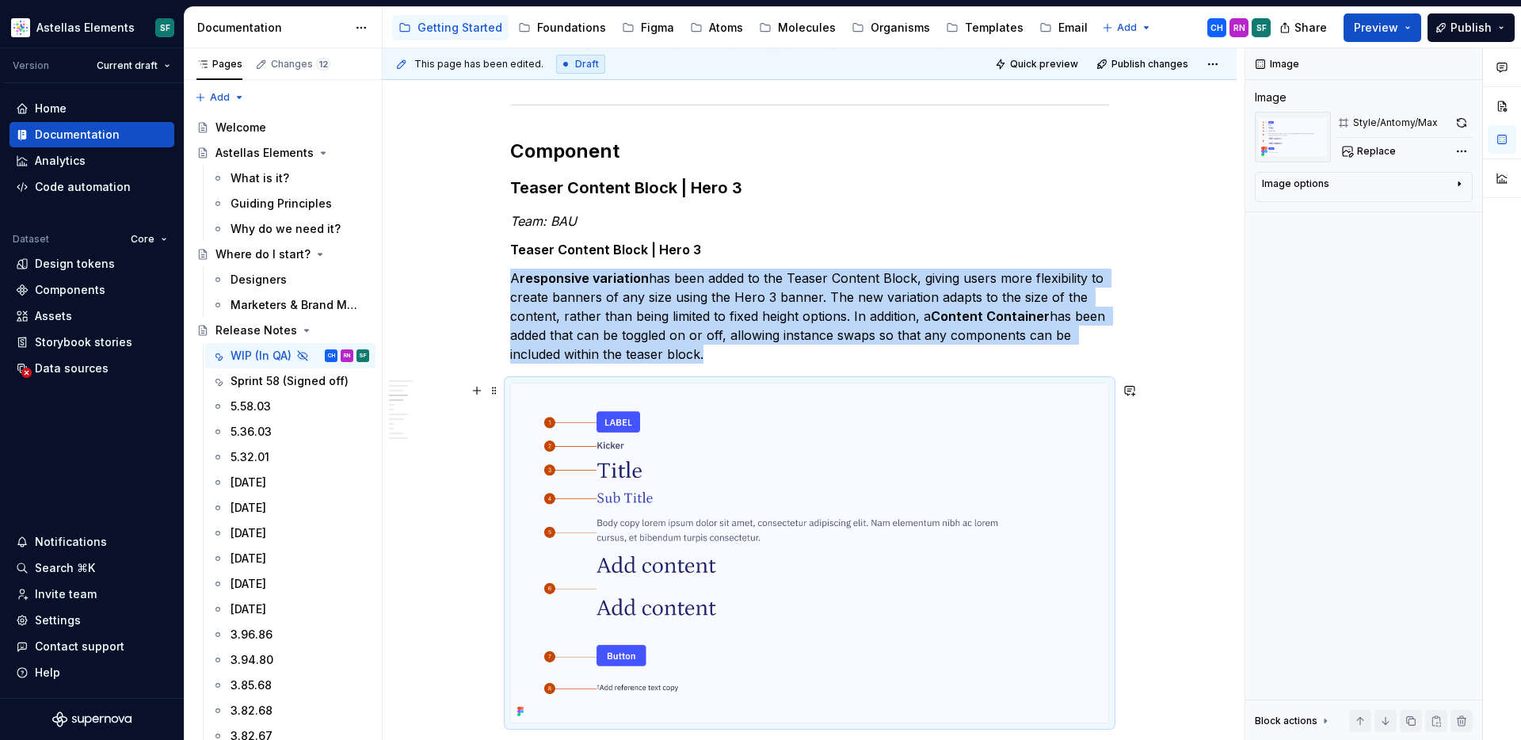
click at [925, 514] on img "To enrich screen reader interactions, please activate Accessibility in Grammarl…" at bounding box center [809, 552] width 597 height 339
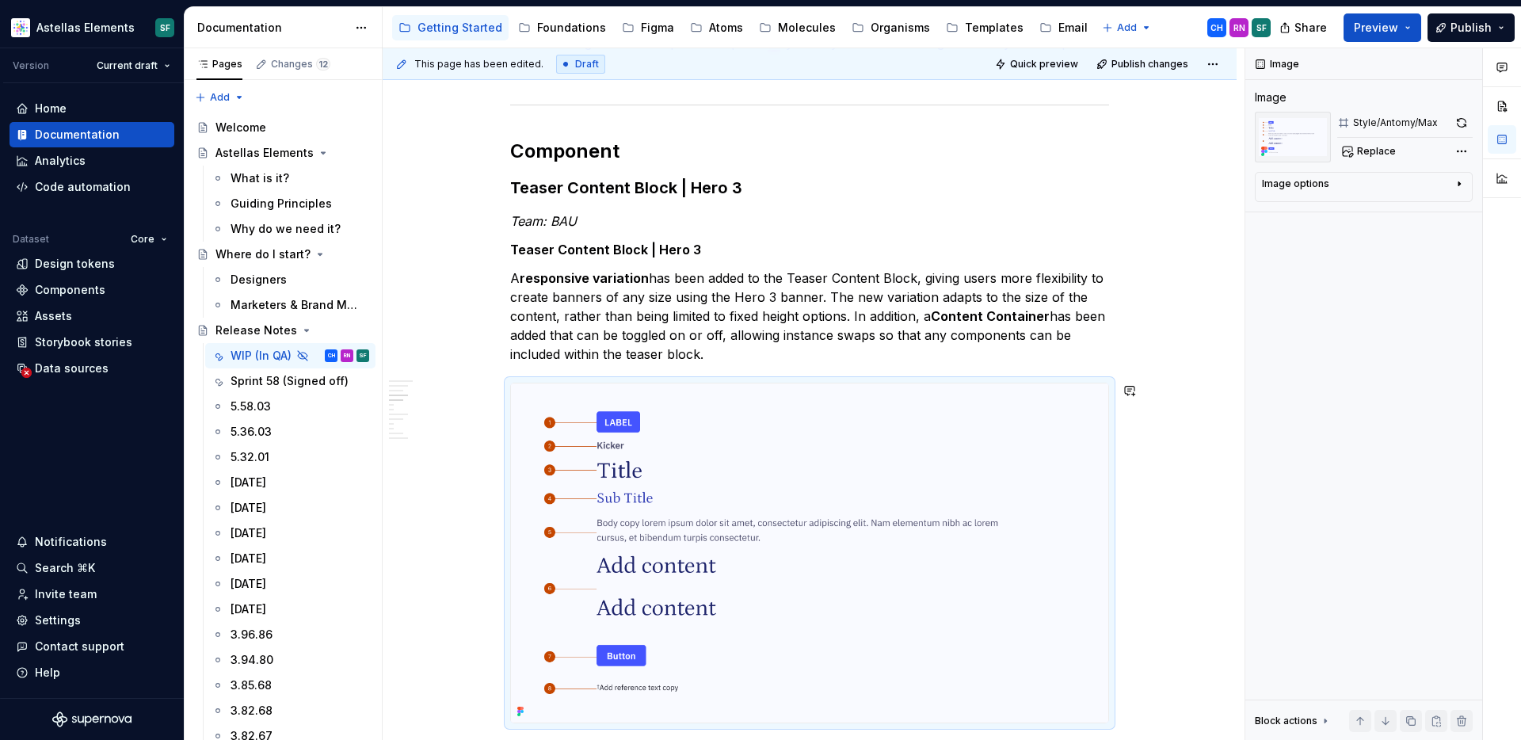
click at [943, 354] on p "A responsive variation has been added to the Teaser Content Block, giving users…" at bounding box center [809, 316] width 599 height 95
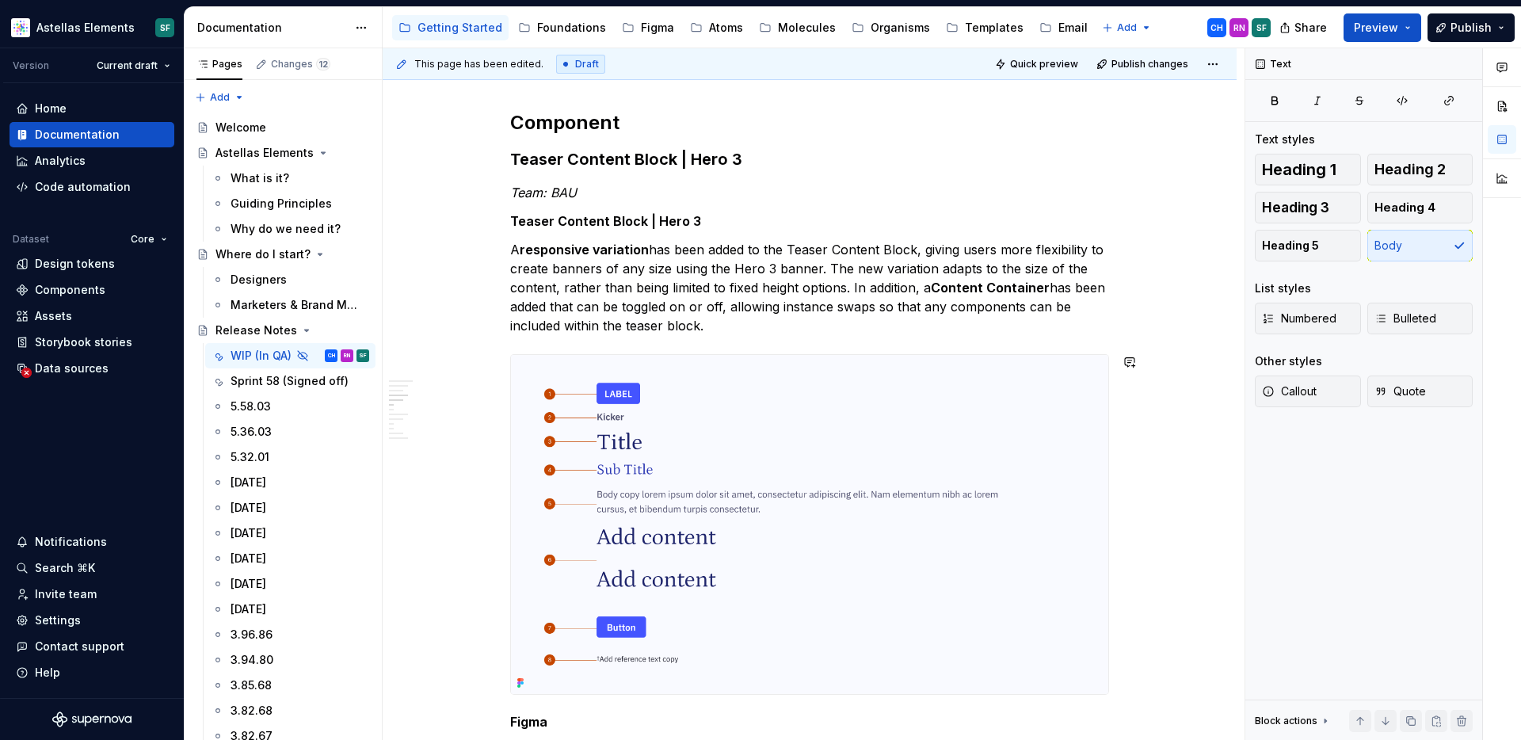
click at [903, 335] on div "Release notes Date of release: 00/00/2025 Summary Team: BAU Teaser Content Bloc…" at bounding box center [809, 672] width 599 height 2599
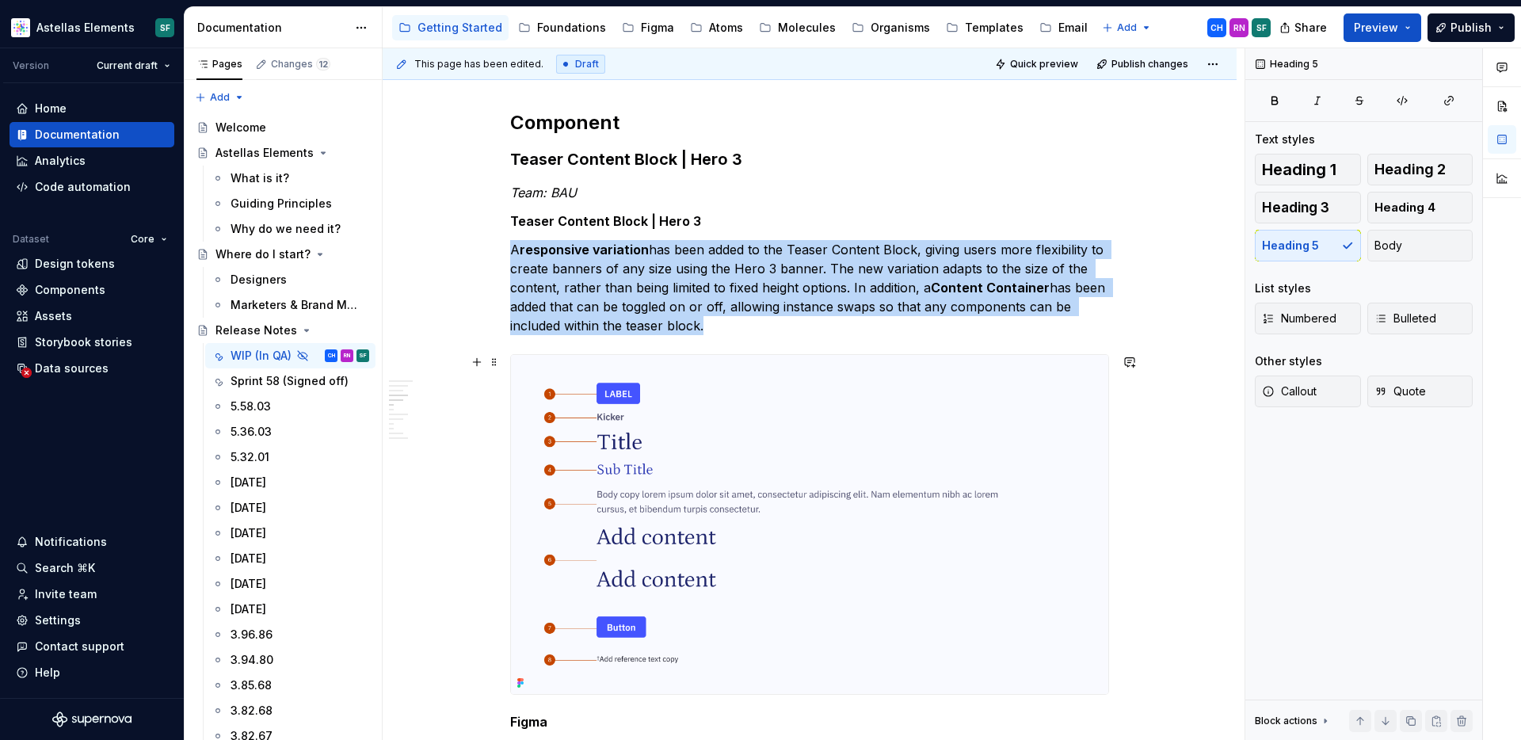
click at [867, 433] on img "To enrich screen reader interactions, please activate Accessibility in Grammarl…" at bounding box center [809, 524] width 597 height 339
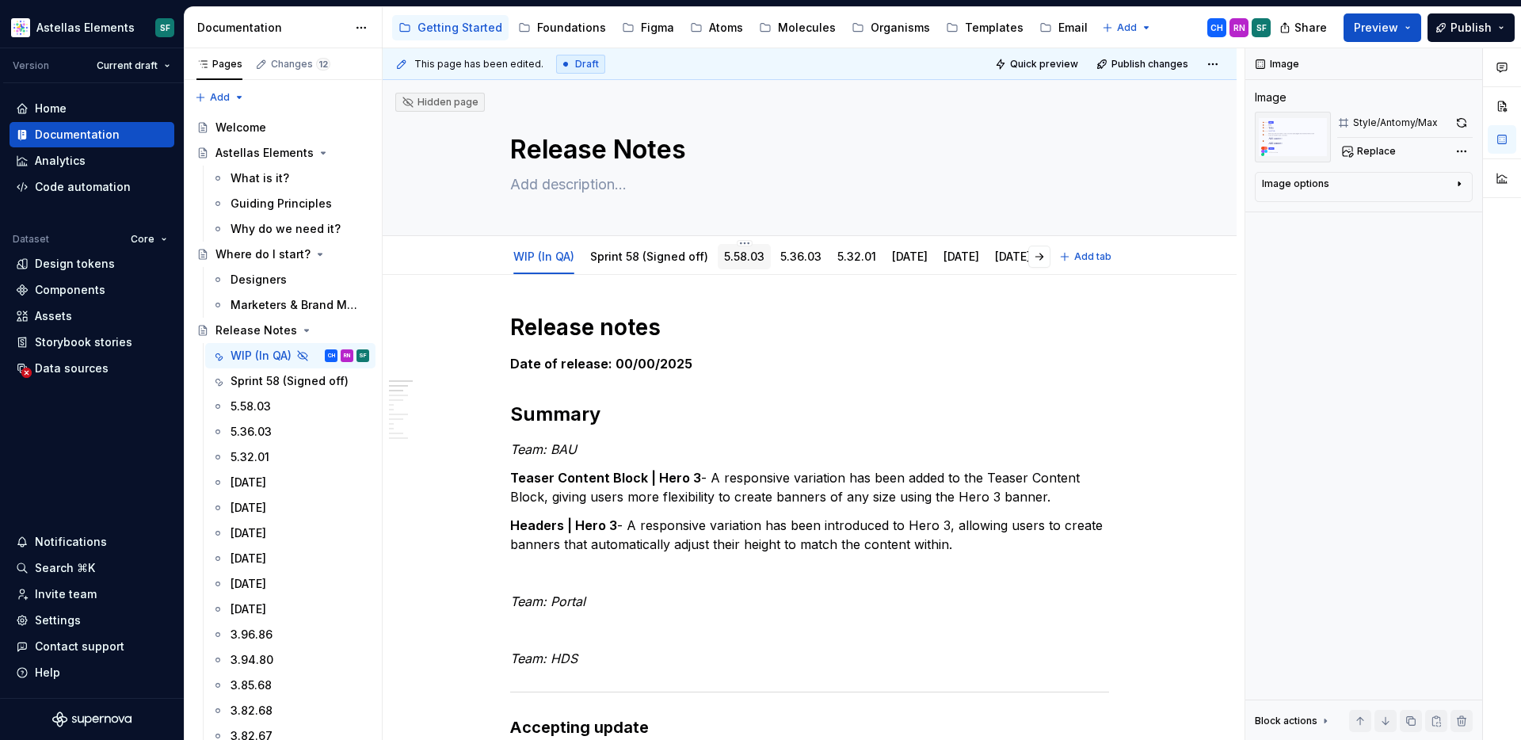
click at [753, 253] on link "5.58.03" at bounding box center [744, 256] width 40 height 13
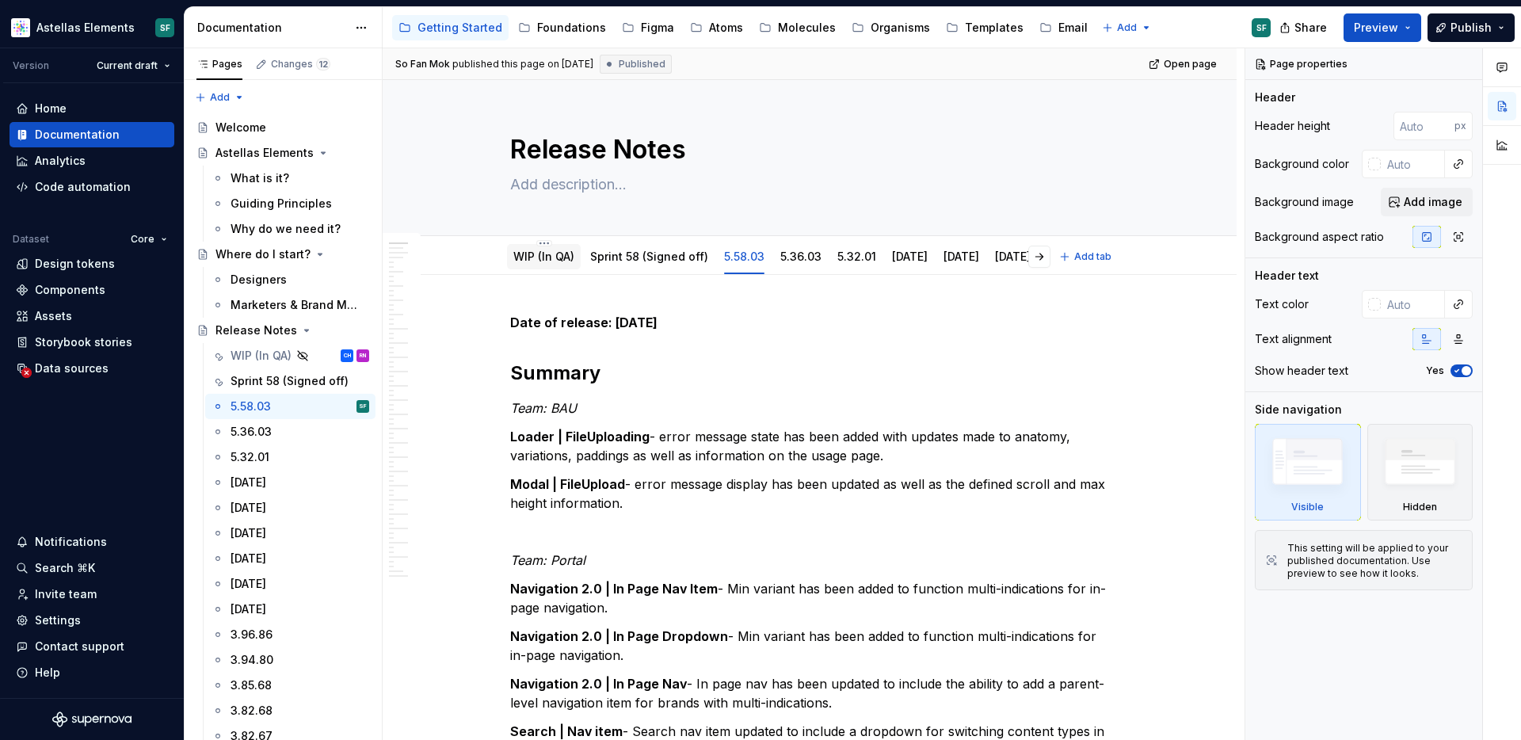
click at [552, 261] on link "WIP (In QA)" at bounding box center [543, 256] width 61 height 13
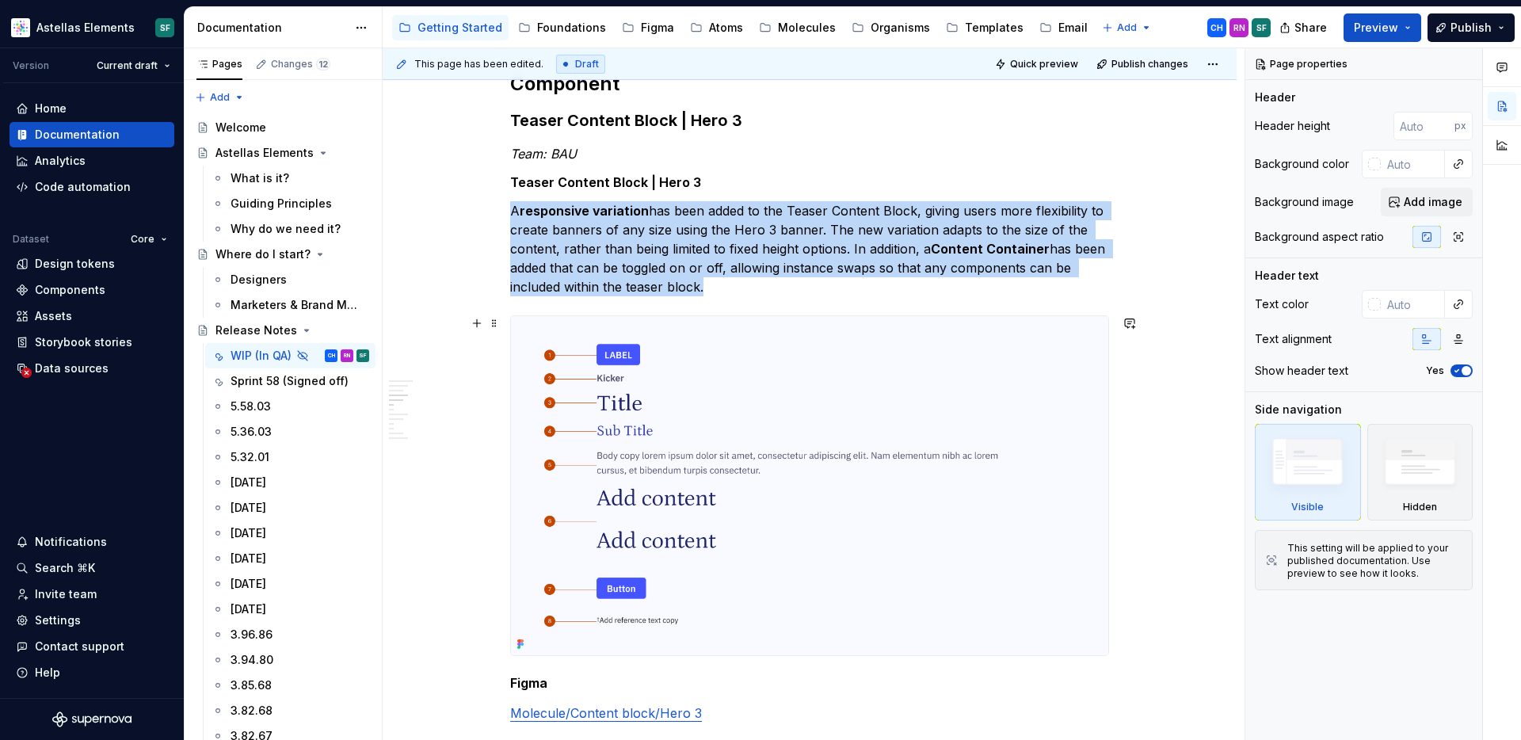
click at [752, 452] on img at bounding box center [809, 485] width 597 height 339
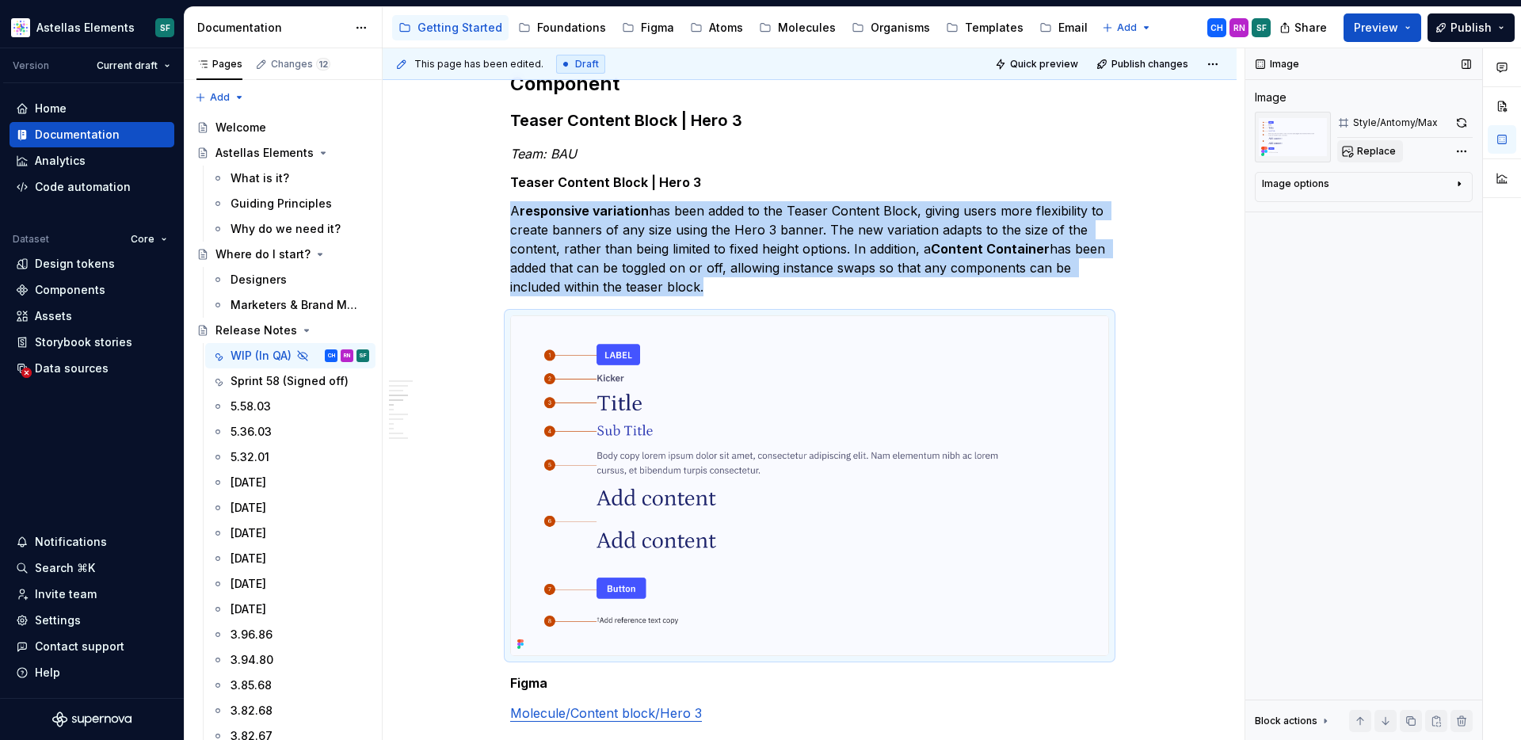
click at [1359, 154] on span "Replace" at bounding box center [1376, 151] width 39 height 13
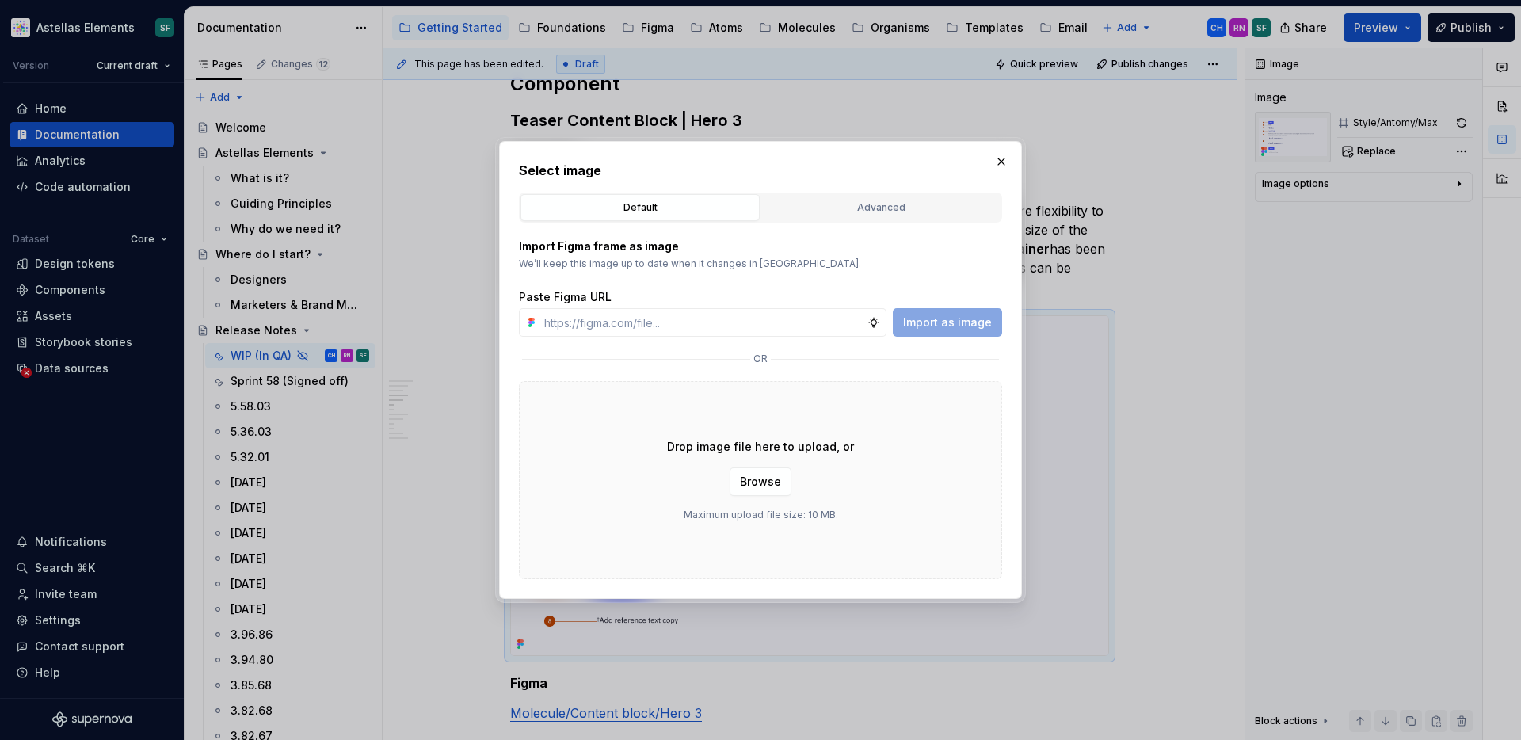
scroll to position [979, 0]
type textarea "*"
click at [852, 204] on div "Advanced" at bounding box center [881, 208] width 228 height 16
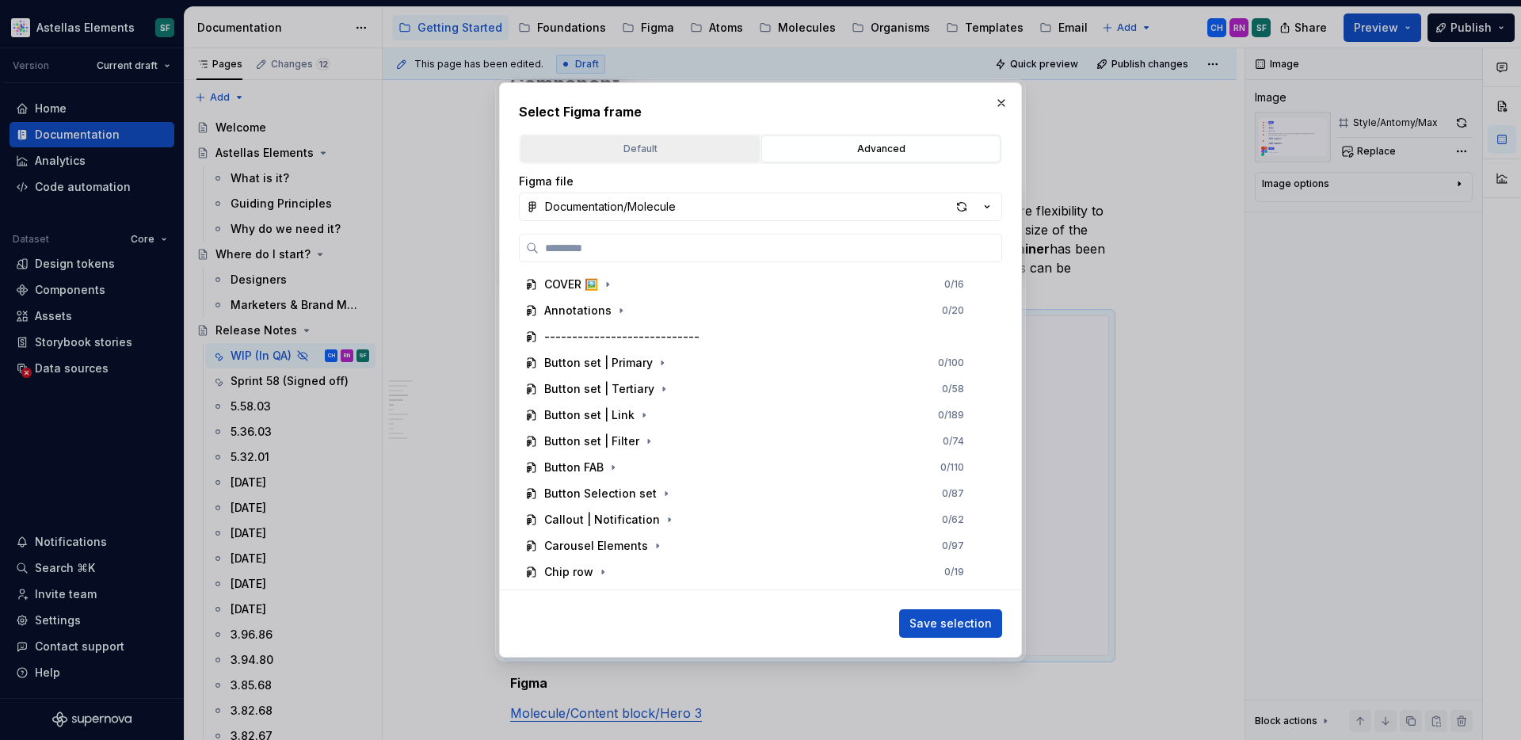
click at [680, 150] on div "Default" at bounding box center [640, 149] width 228 height 16
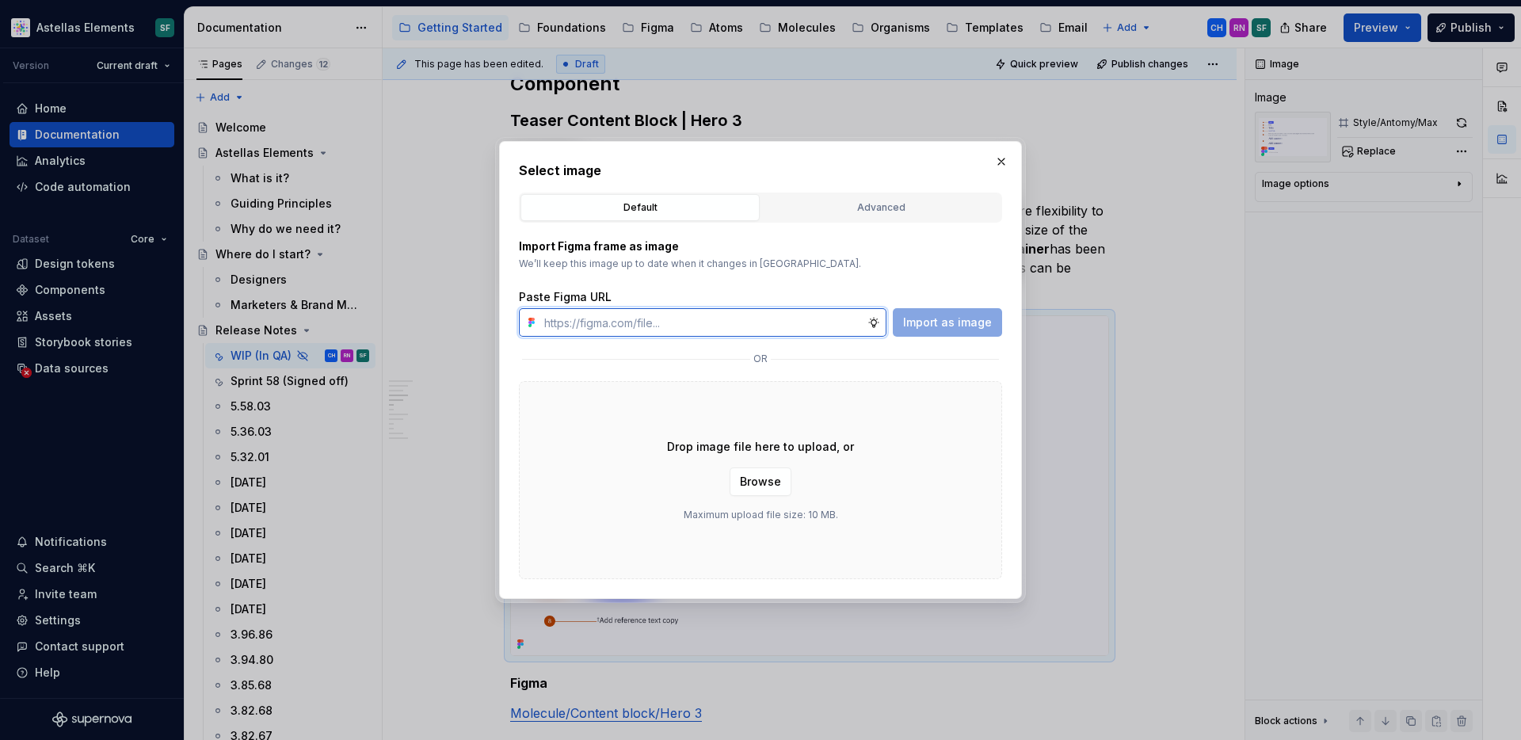
click at [699, 323] on input "text" at bounding box center [703, 322] width 330 height 29
paste input "[URL][DOMAIN_NAME]"
type input "[URL][DOMAIN_NAME]"
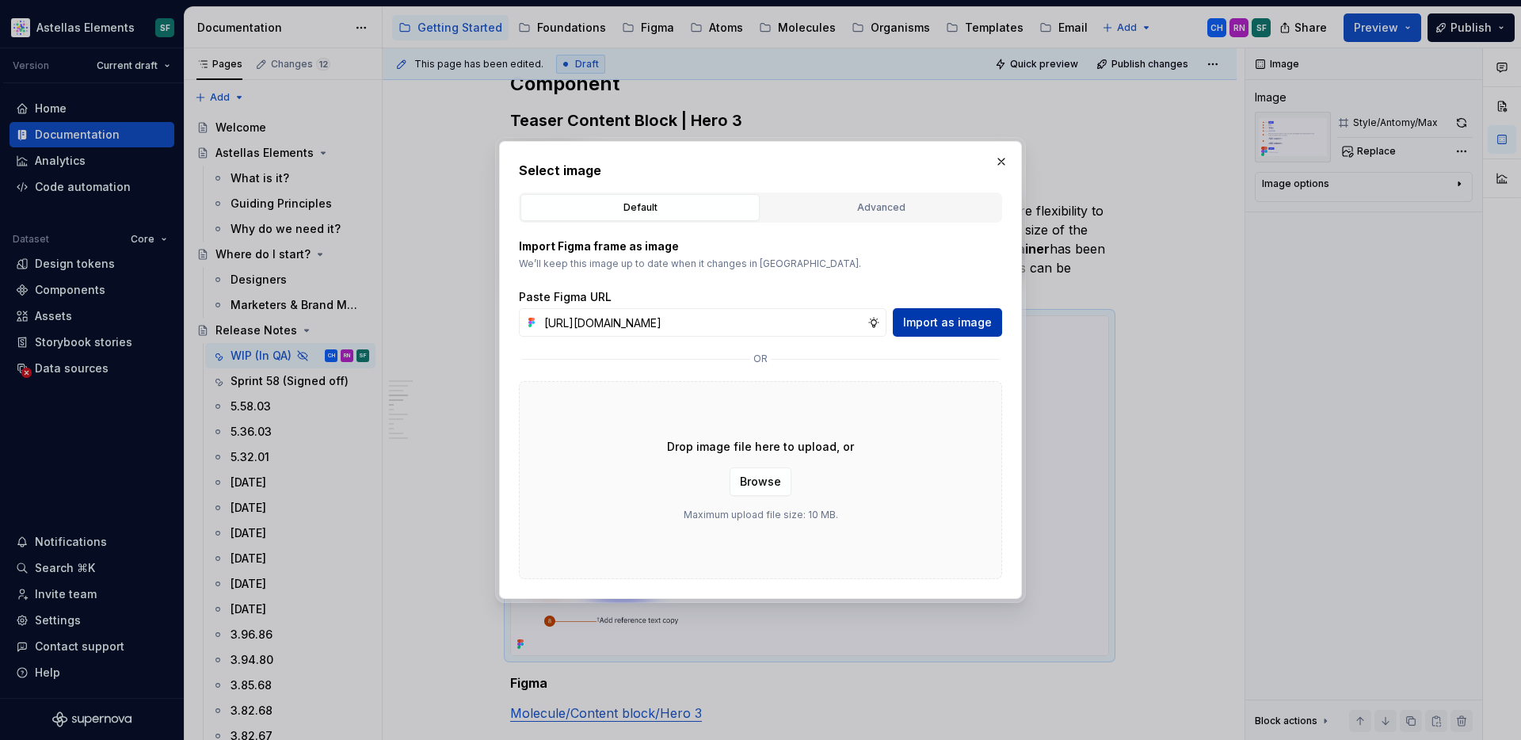
scroll to position [0, 0]
click at [940, 318] on span "Import as image" at bounding box center [947, 322] width 89 height 16
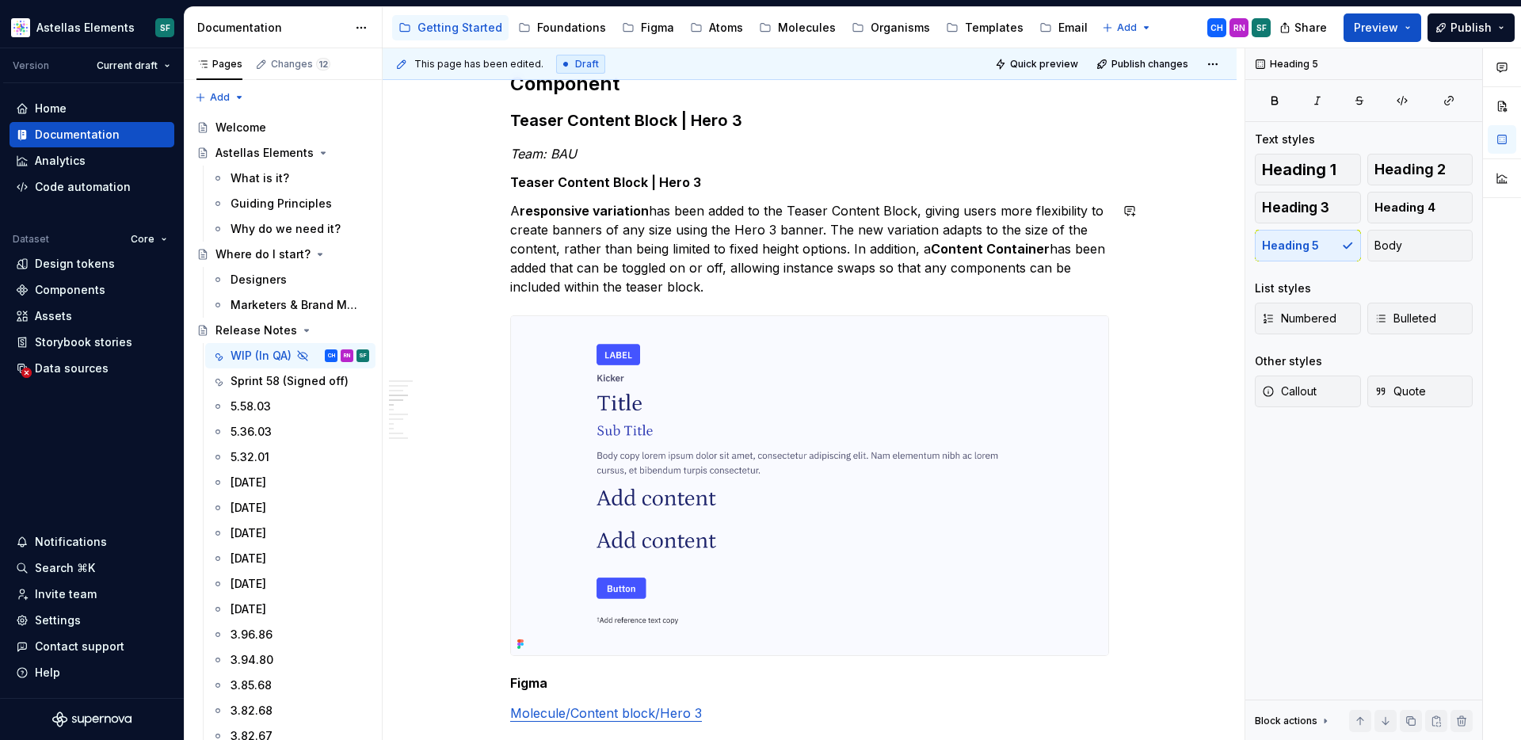
click at [871, 296] on div "Release notes Date of release: 00/00/2025 Summary Team: BAU Teaser Content Bloc…" at bounding box center [809, 633] width 599 height 2599
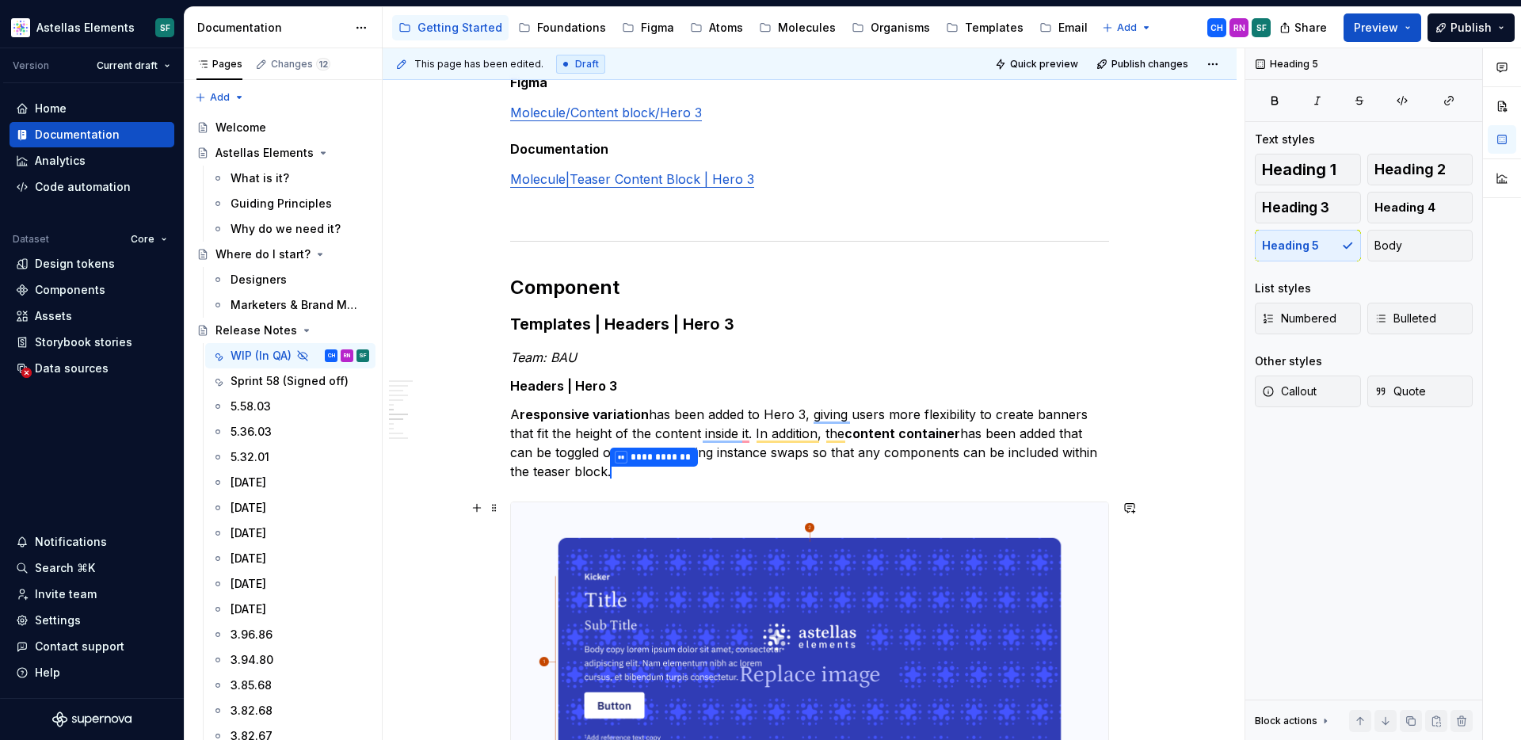
scroll to position [1807, 0]
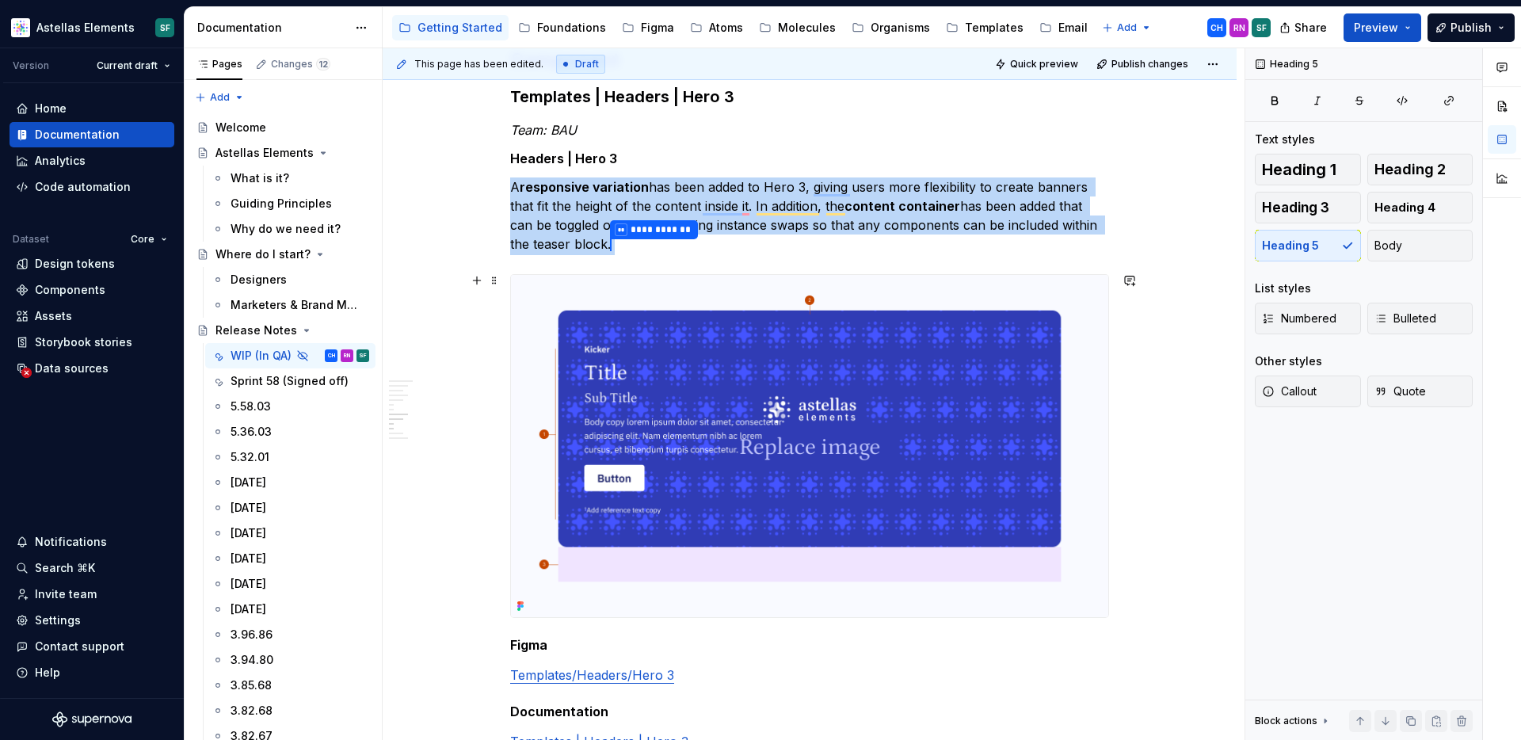
click at [849, 445] on img "To enrich screen reader interactions, please activate Accessibility in Grammarl…" at bounding box center [809, 446] width 597 height 342
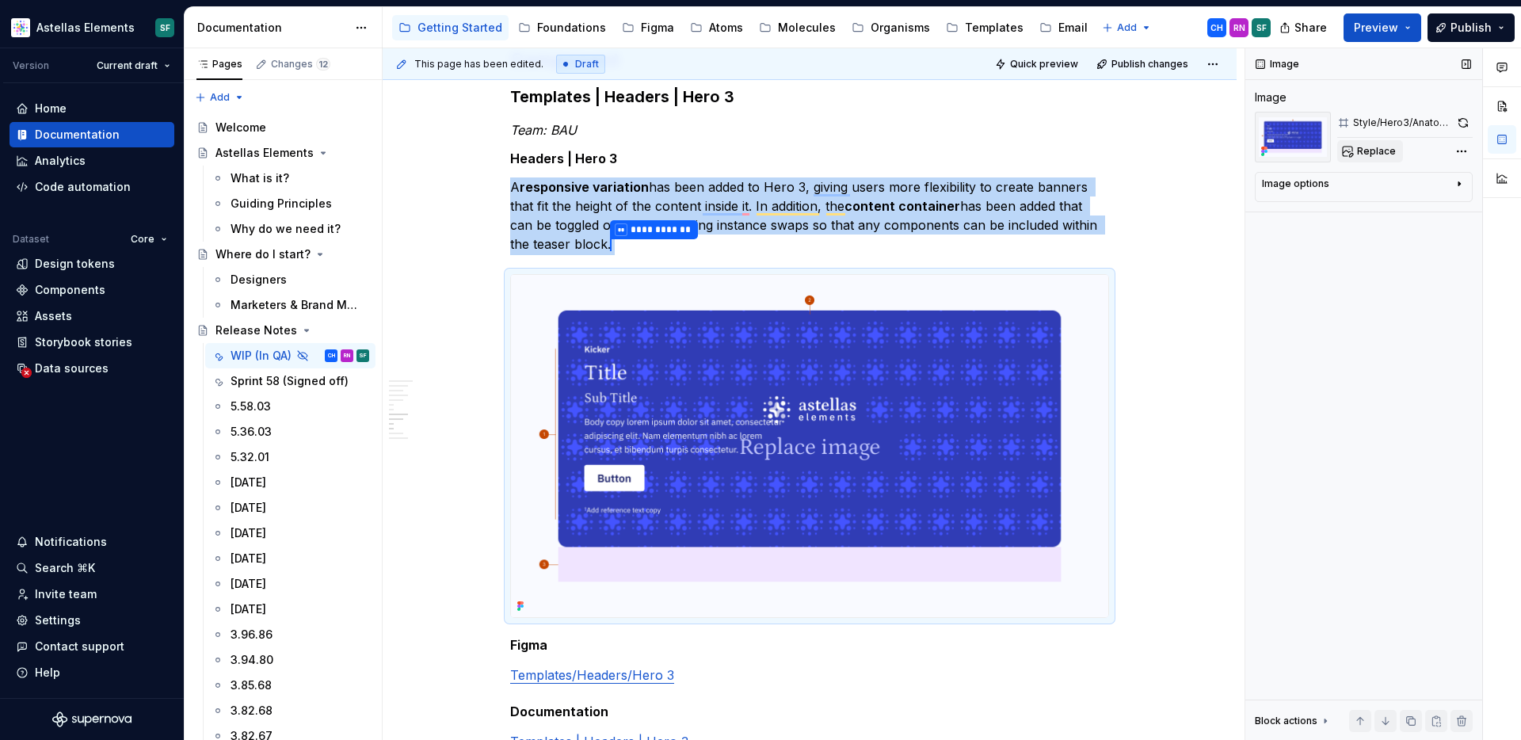
click at [1364, 151] on span "Replace" at bounding box center [1376, 151] width 39 height 13
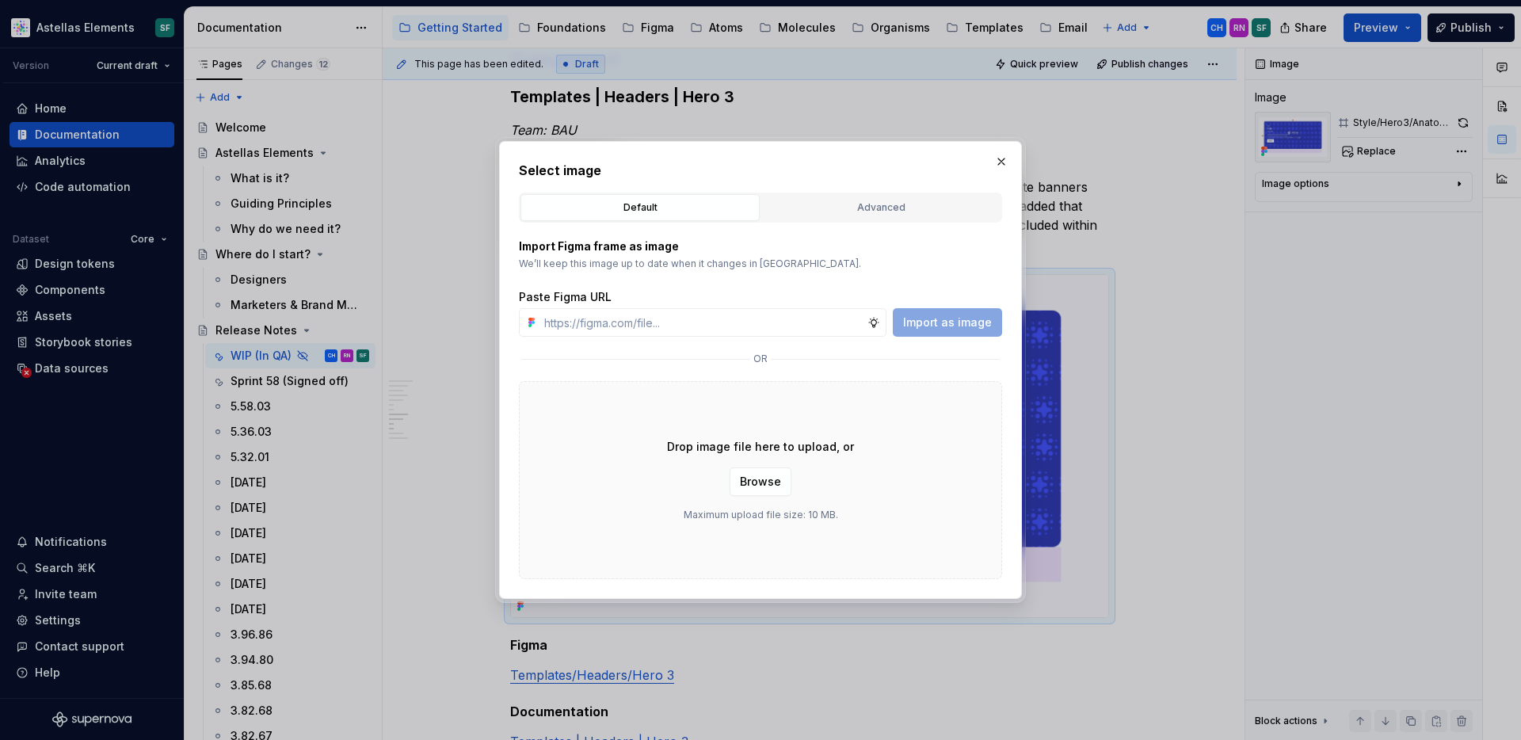
type textarea "*"
type input "[URL][DOMAIN_NAME]"
click at [923, 325] on span "Import as image" at bounding box center [947, 322] width 89 height 16
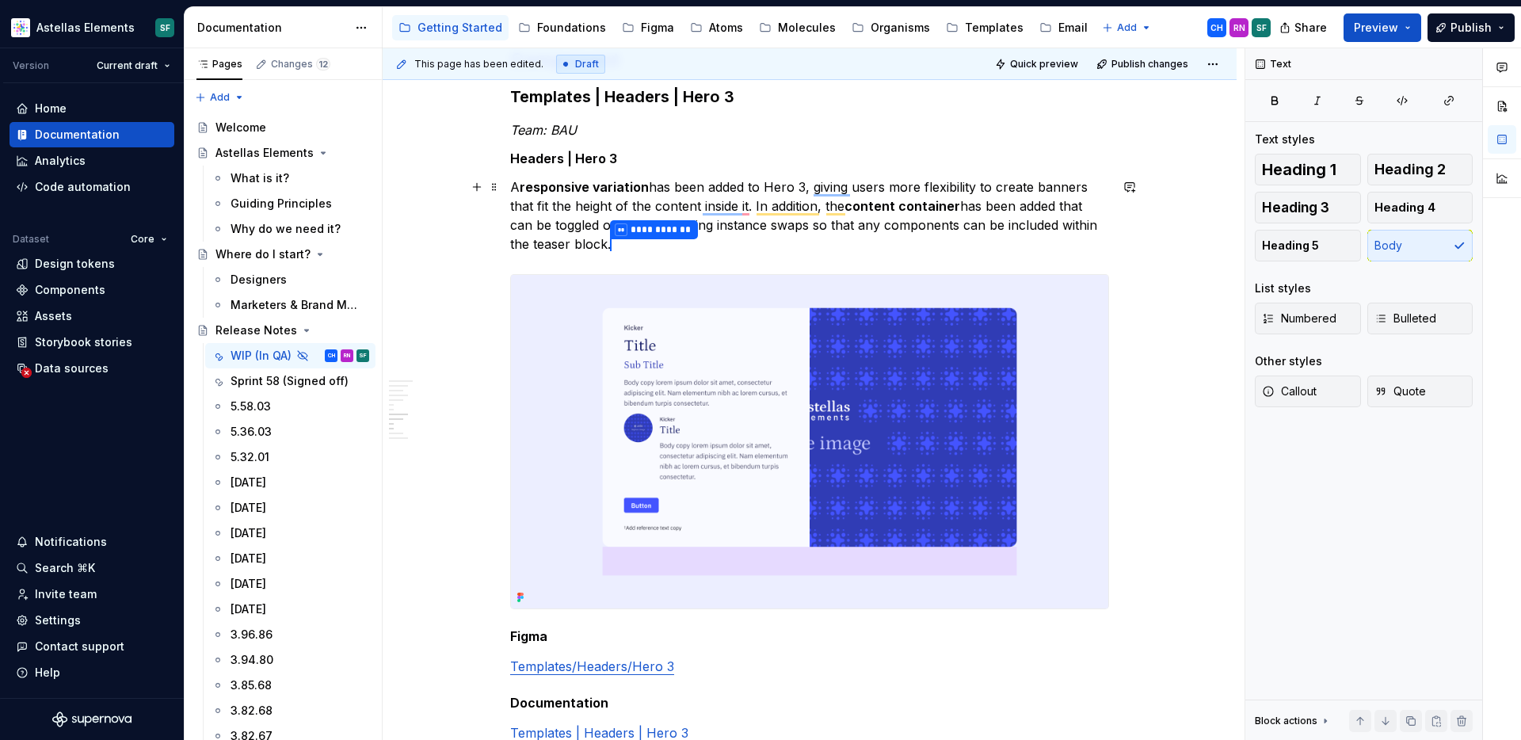
click at [959, 250] on p "**********" at bounding box center [809, 216] width 599 height 78
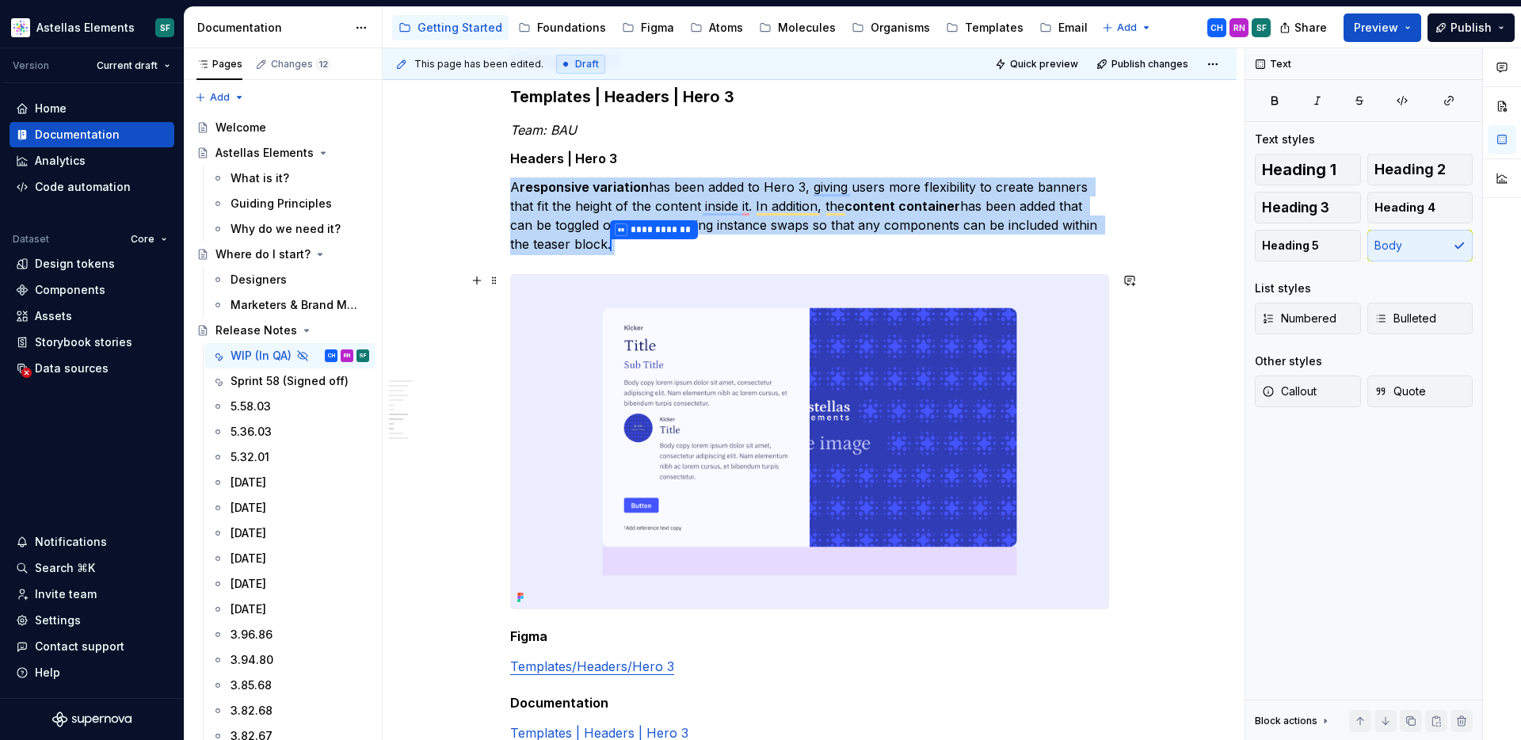
click at [884, 429] on img "To enrich screen reader interactions, please activate Accessibility in Grammarl…" at bounding box center [809, 441] width 597 height 333
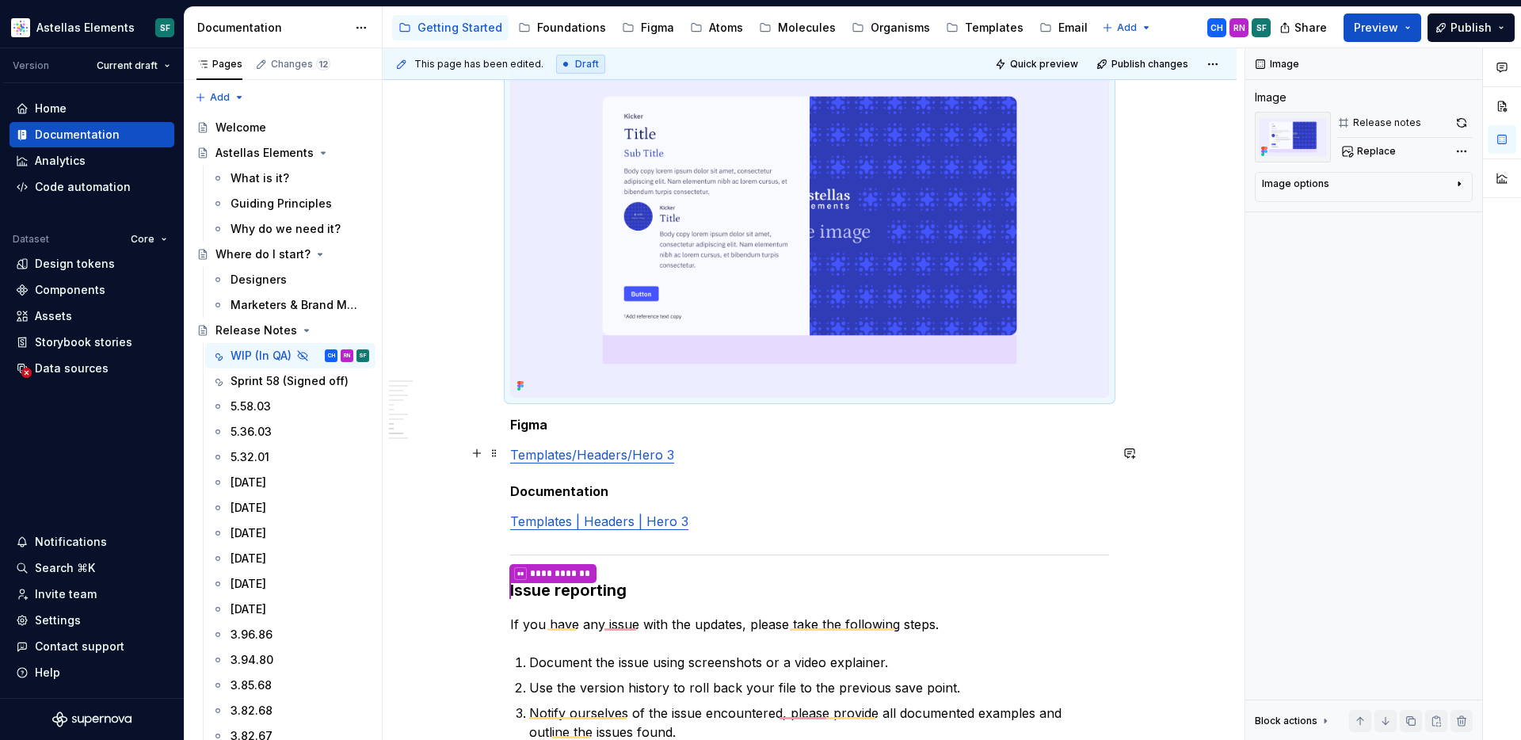
scroll to position [2026, 0]
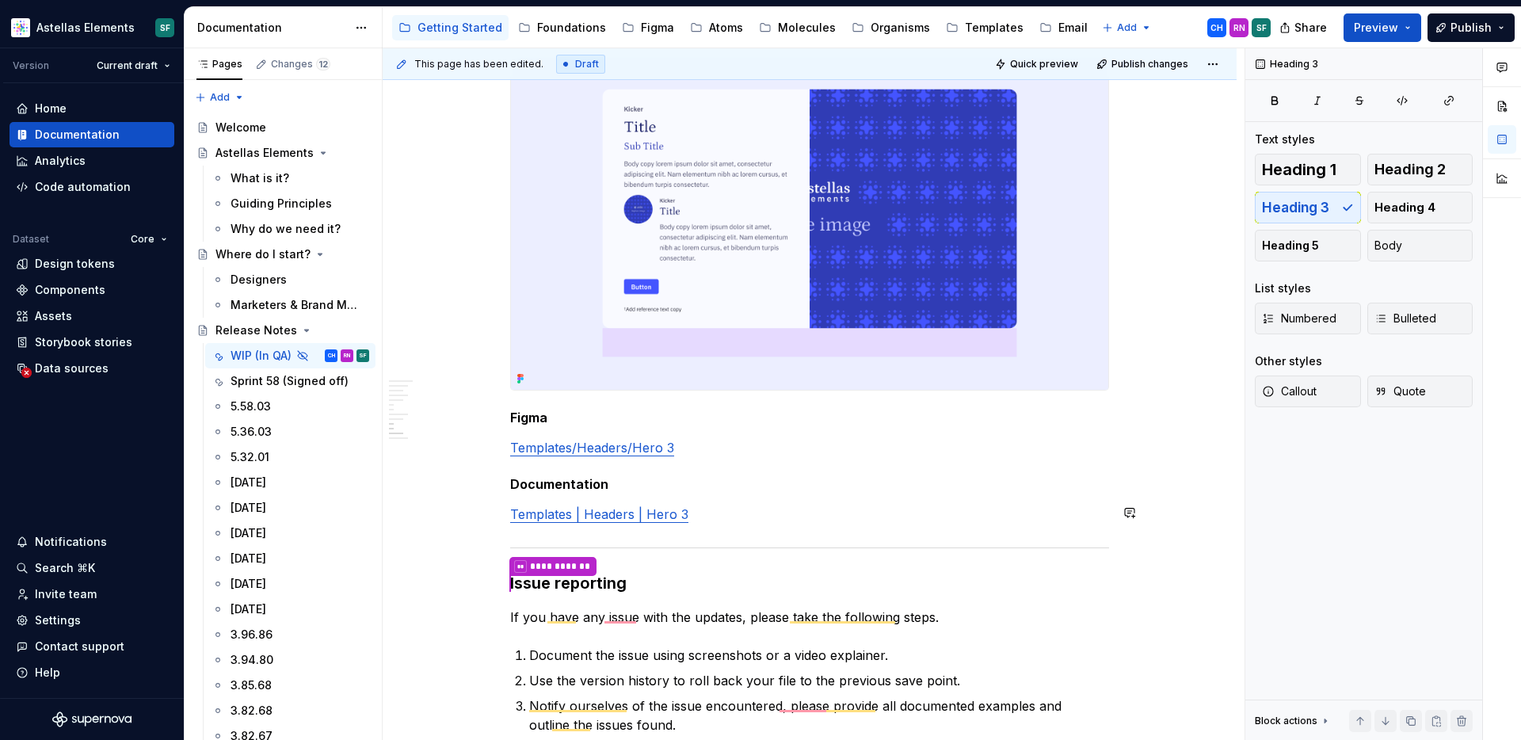
click at [814, 506] on p "Templates | Headers | Hero 3" at bounding box center [809, 514] width 599 height 19
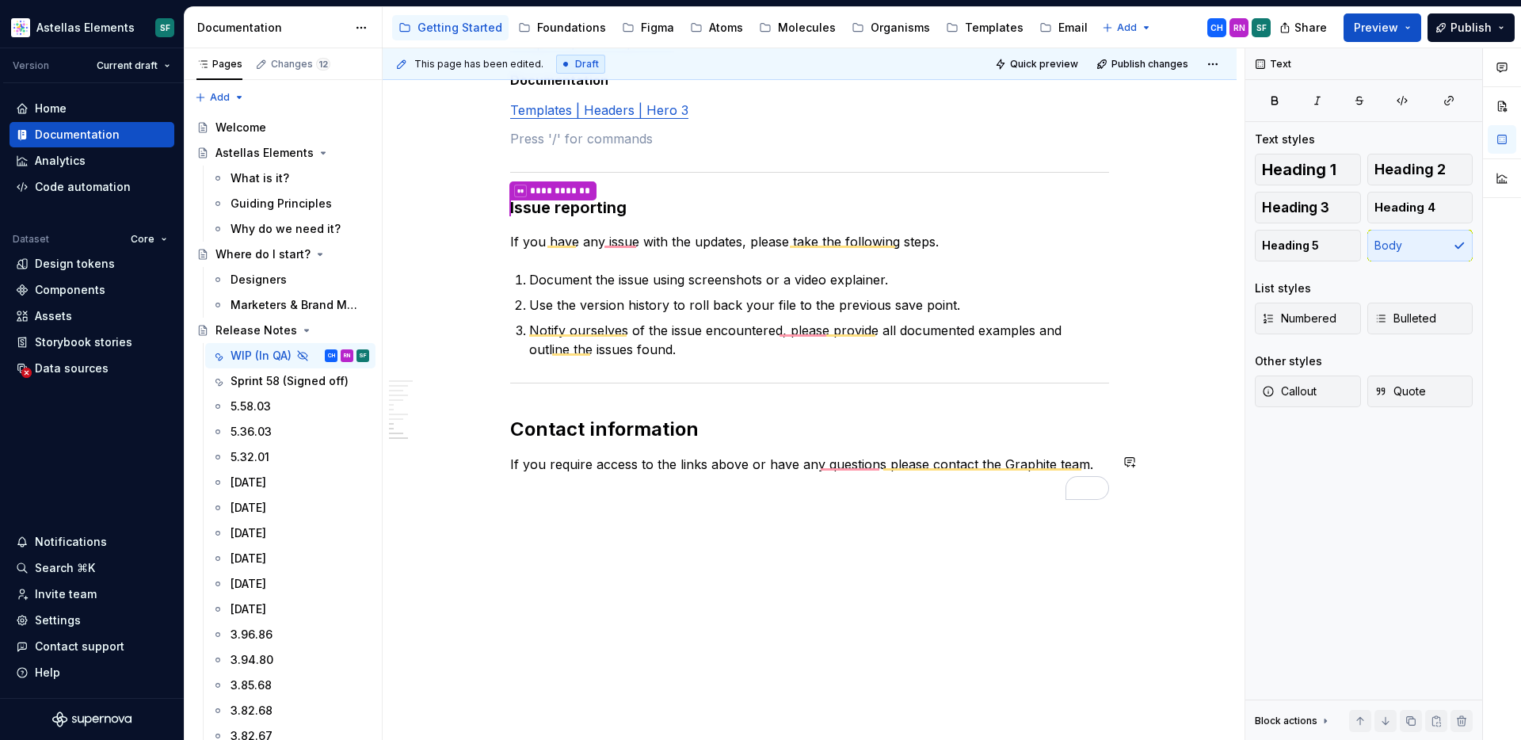
scroll to position [2082, 0]
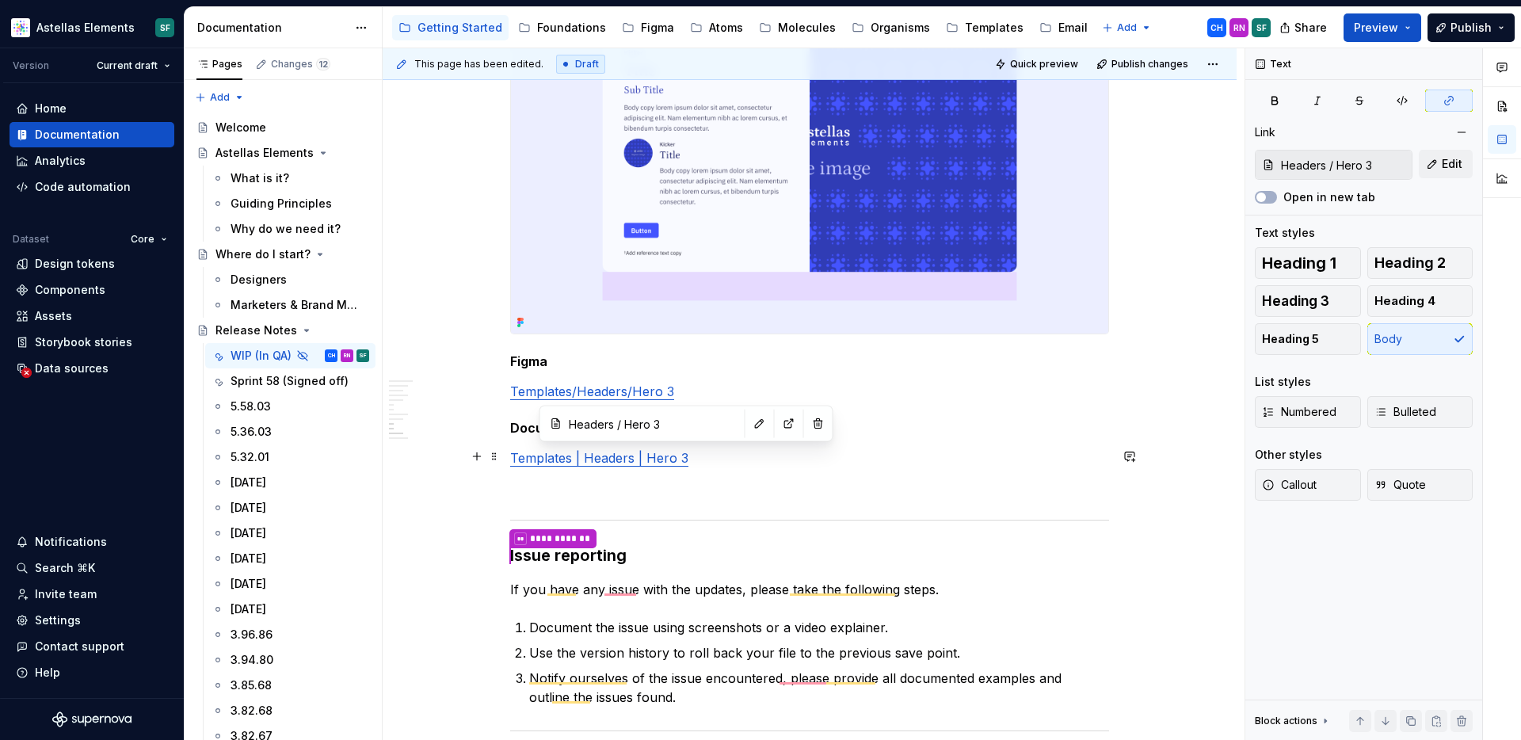
click at [665, 454] on link "Templates | Headers | Hero 3" at bounding box center [599, 458] width 178 height 16
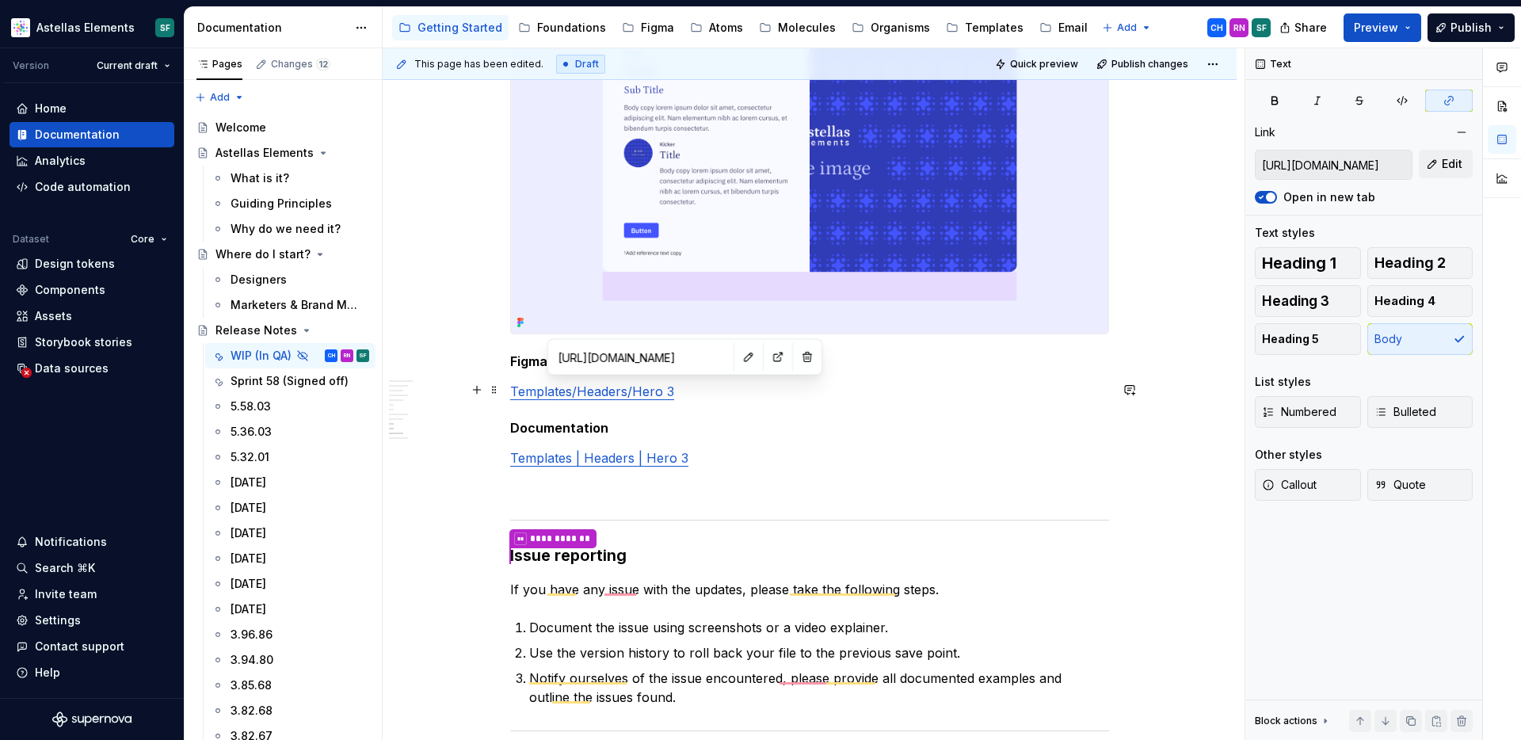
click at [661, 391] on link "Templates/Headers/Hero 3" at bounding box center [592, 391] width 164 height 16
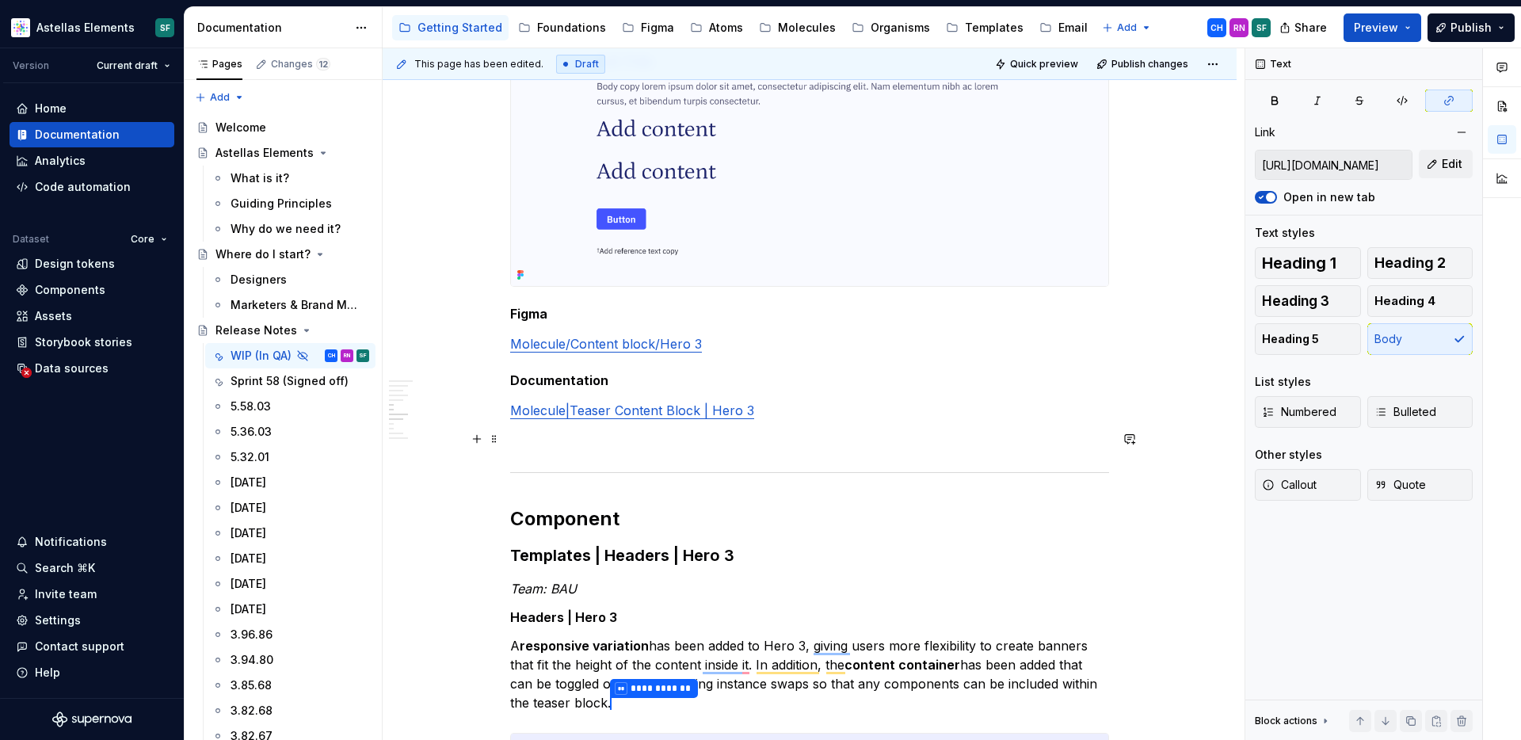
scroll to position [1348, 0]
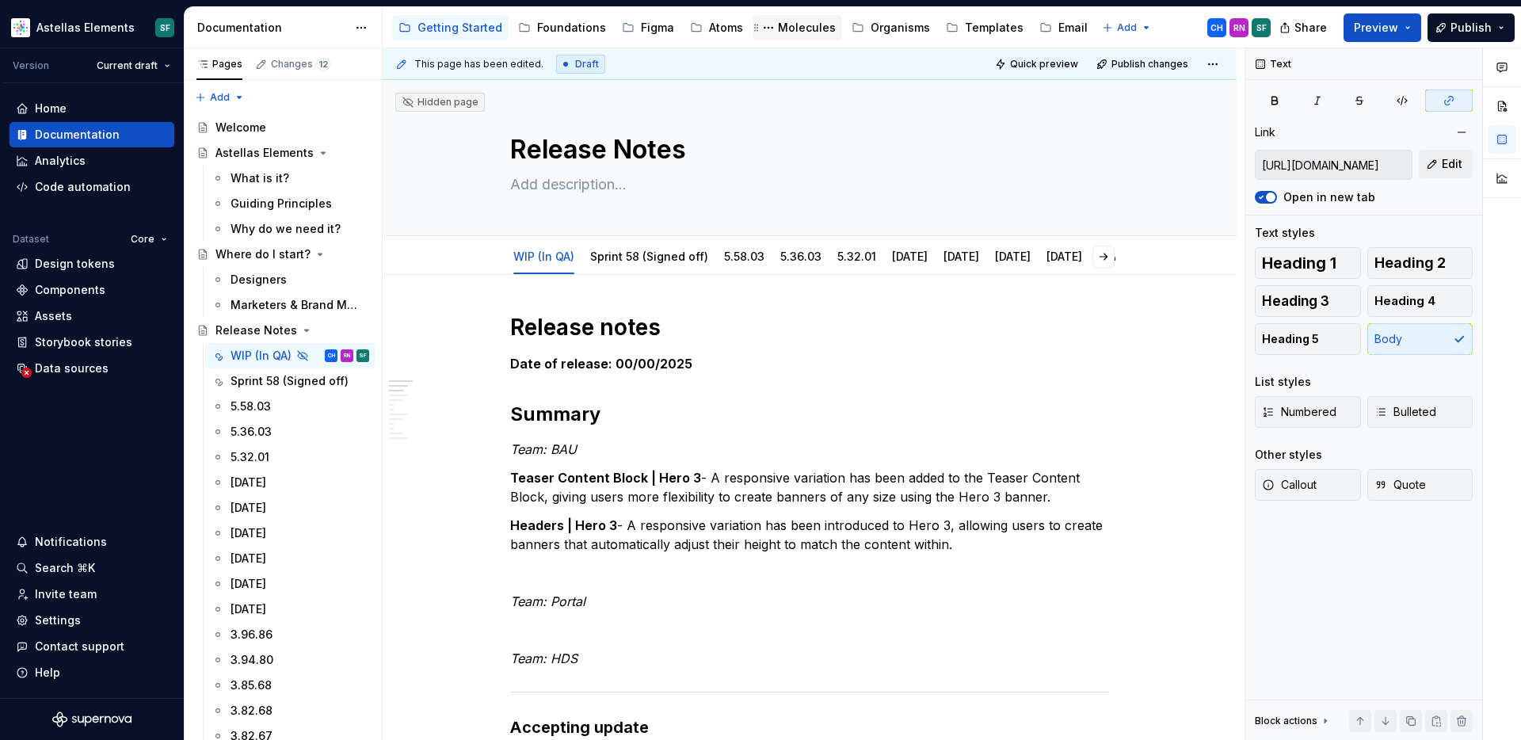
click at [793, 31] on div "Molecules" at bounding box center [807, 28] width 58 height 16
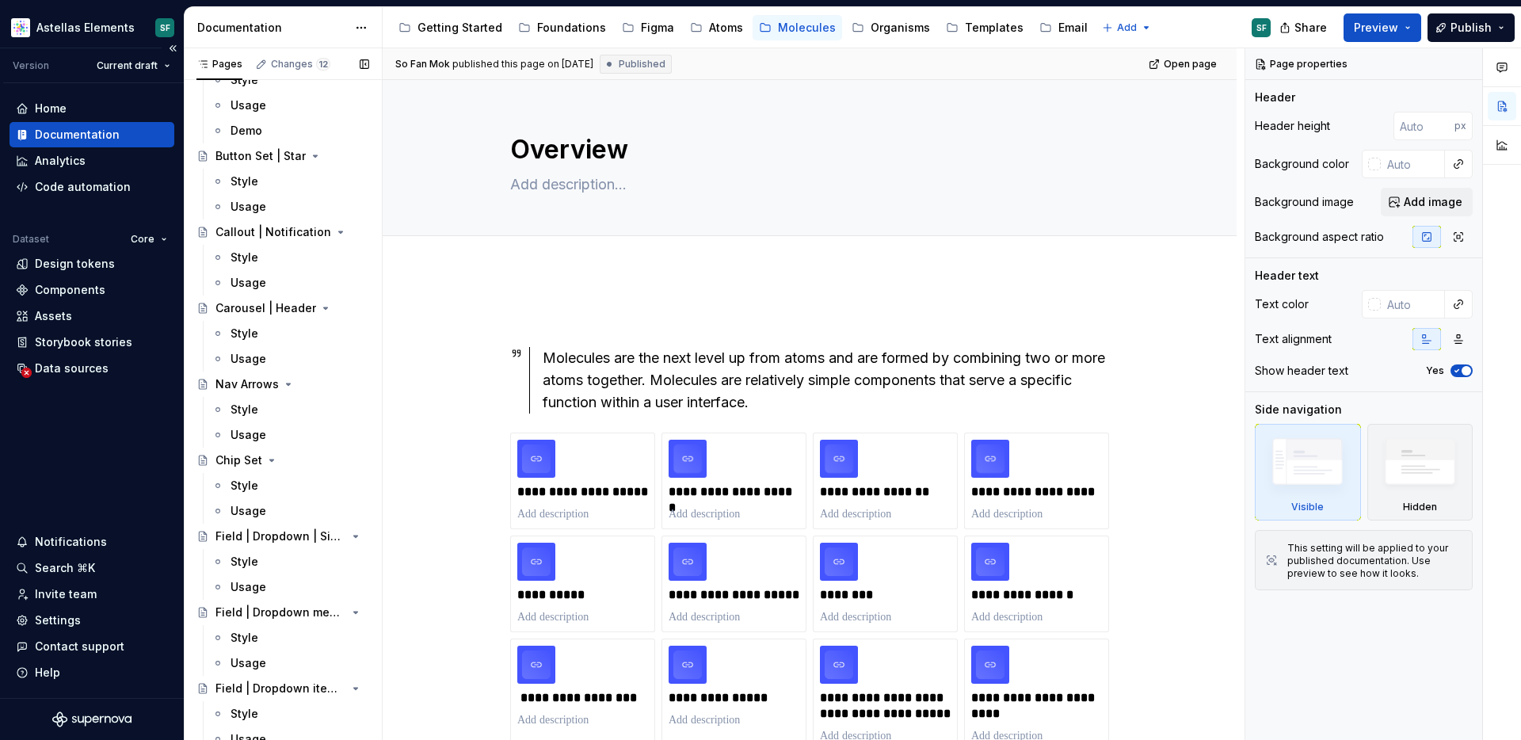
type textarea "*"
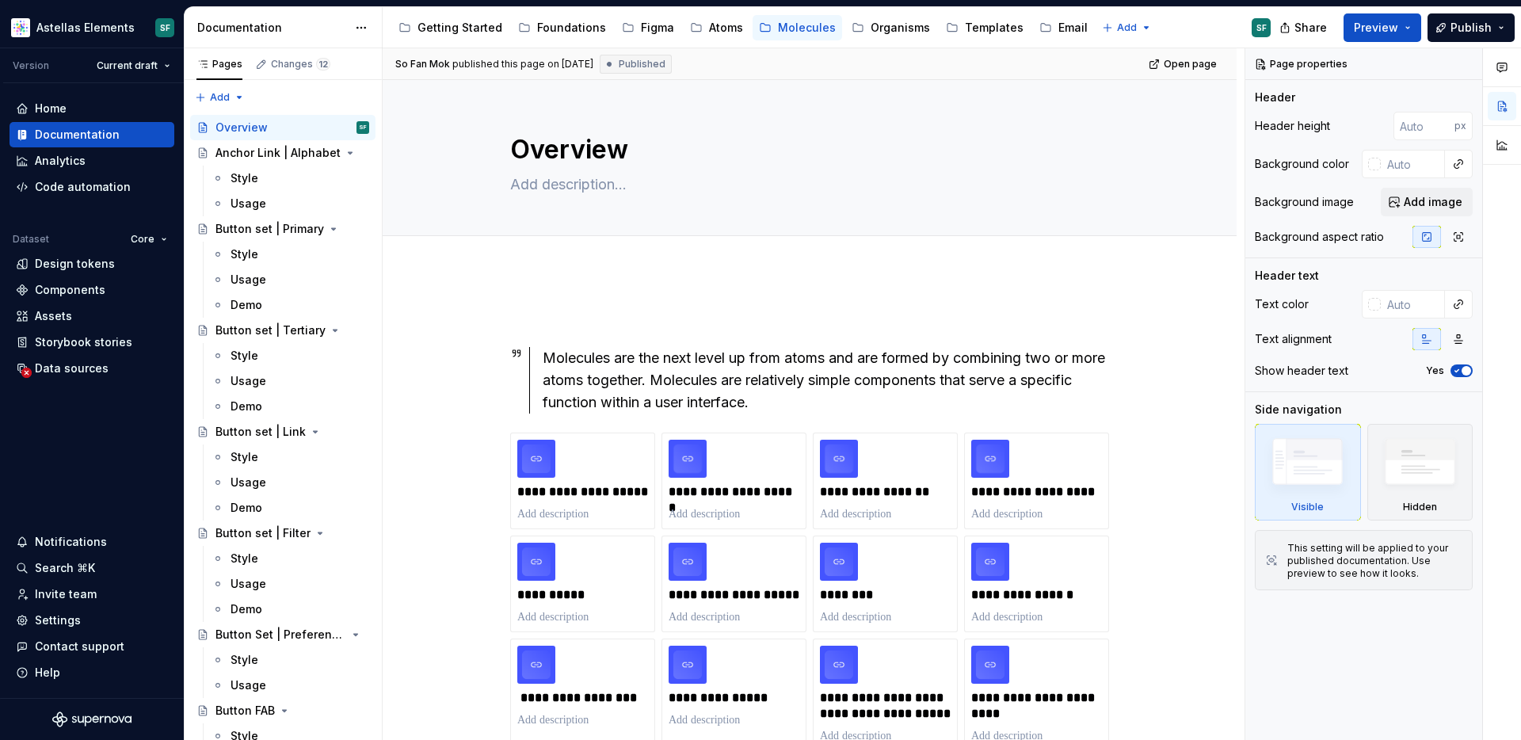
scroll to position [833, 0]
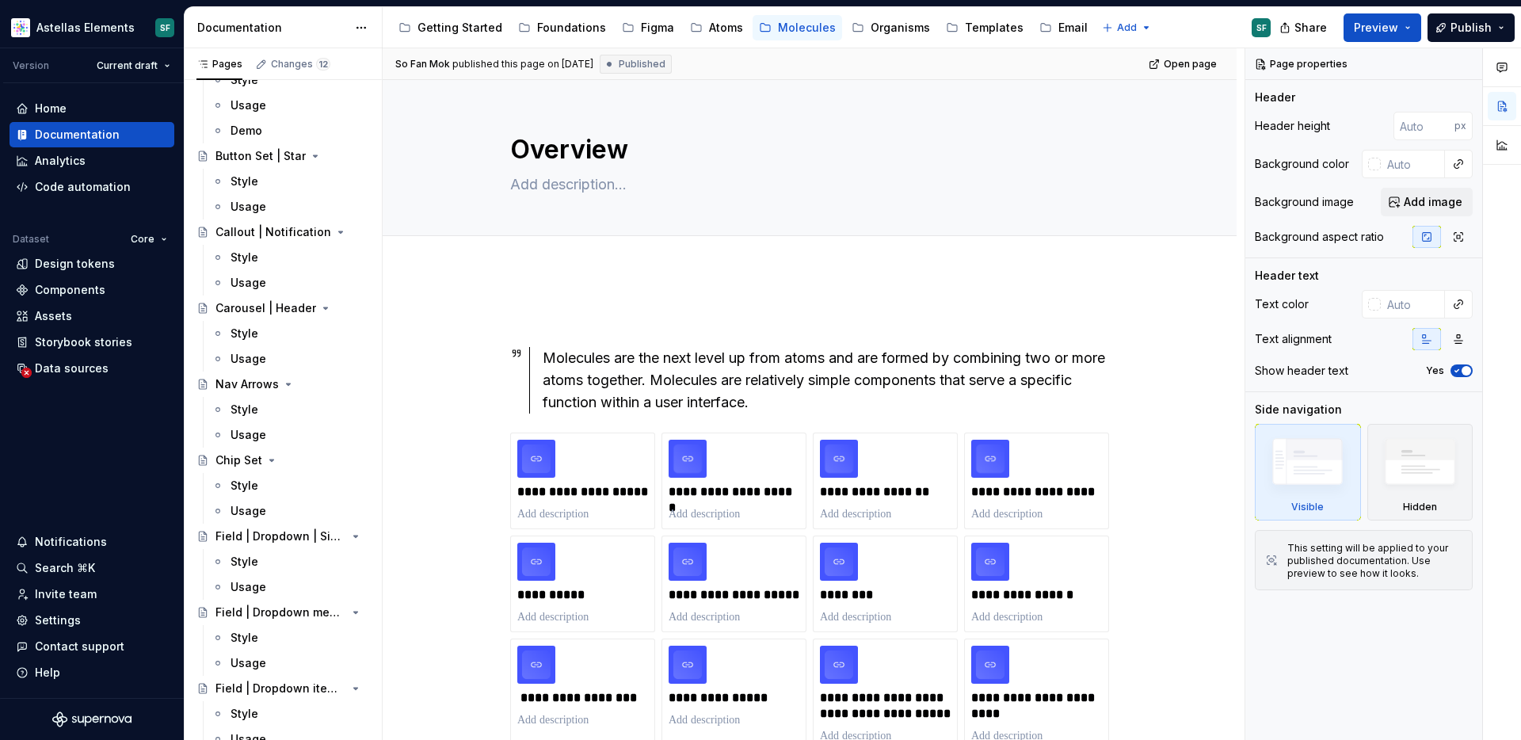
type textarea "*"
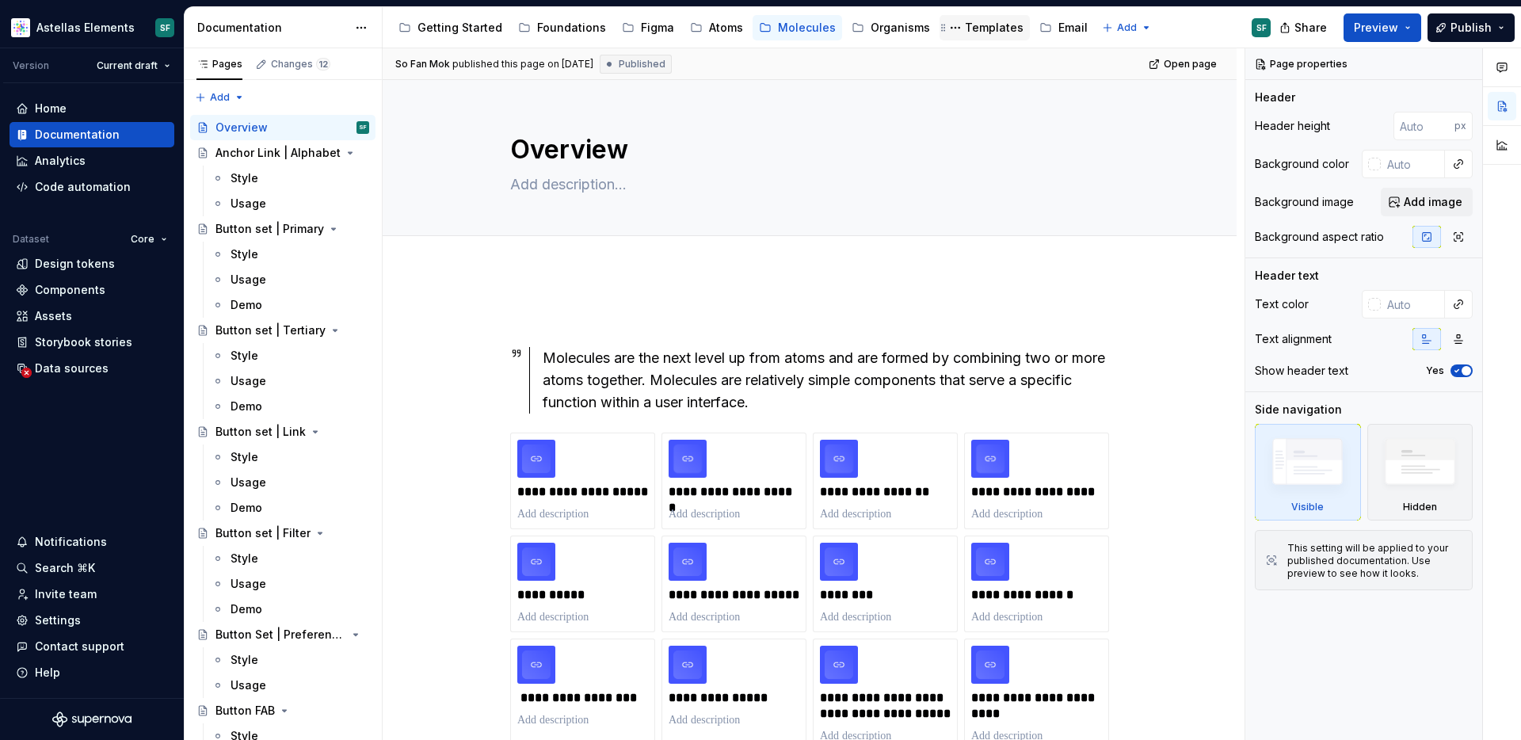
click at [995, 26] on div "Templates" at bounding box center [994, 28] width 59 height 16
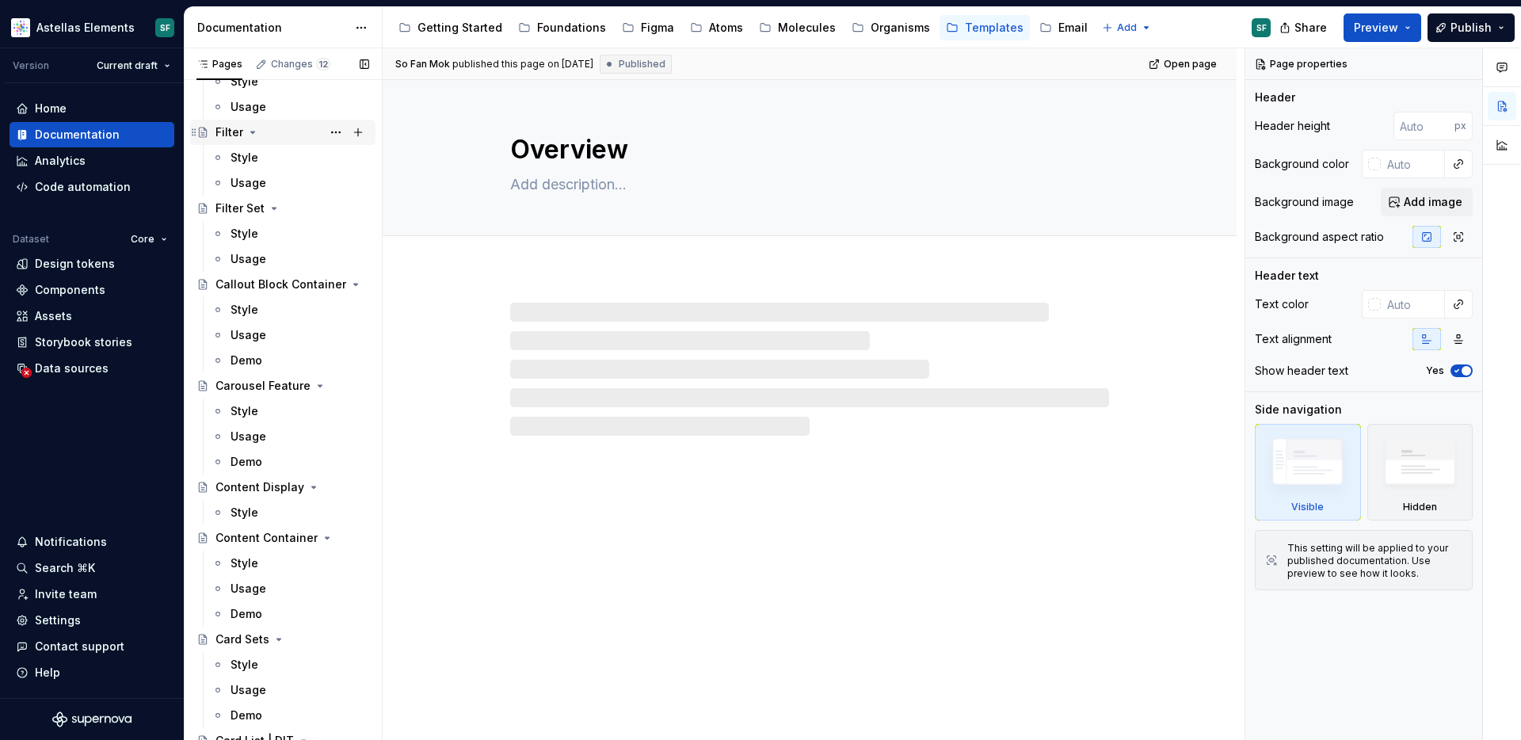
scroll to position [342, 0]
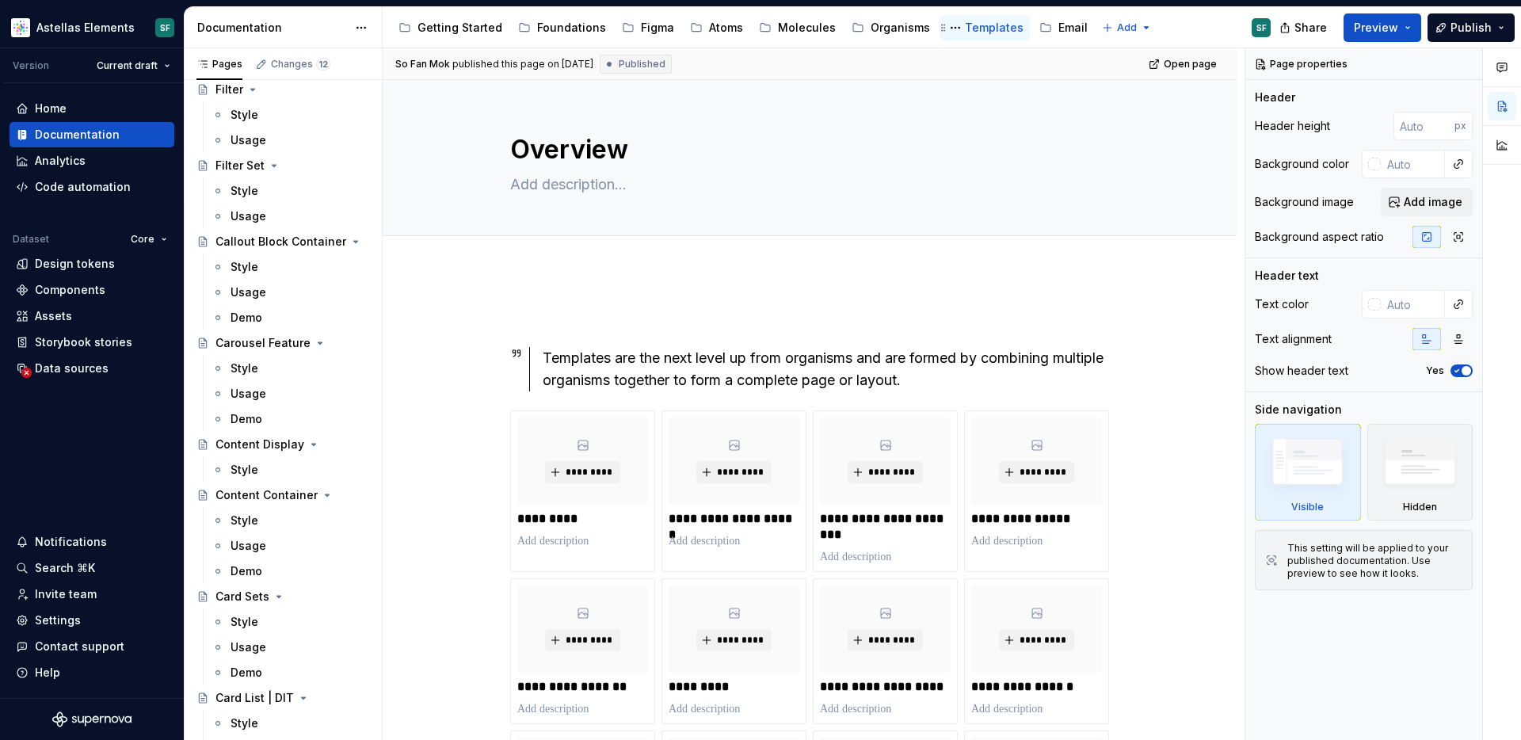
click at [965, 35] on div "Templates" at bounding box center [994, 28] width 59 height 16
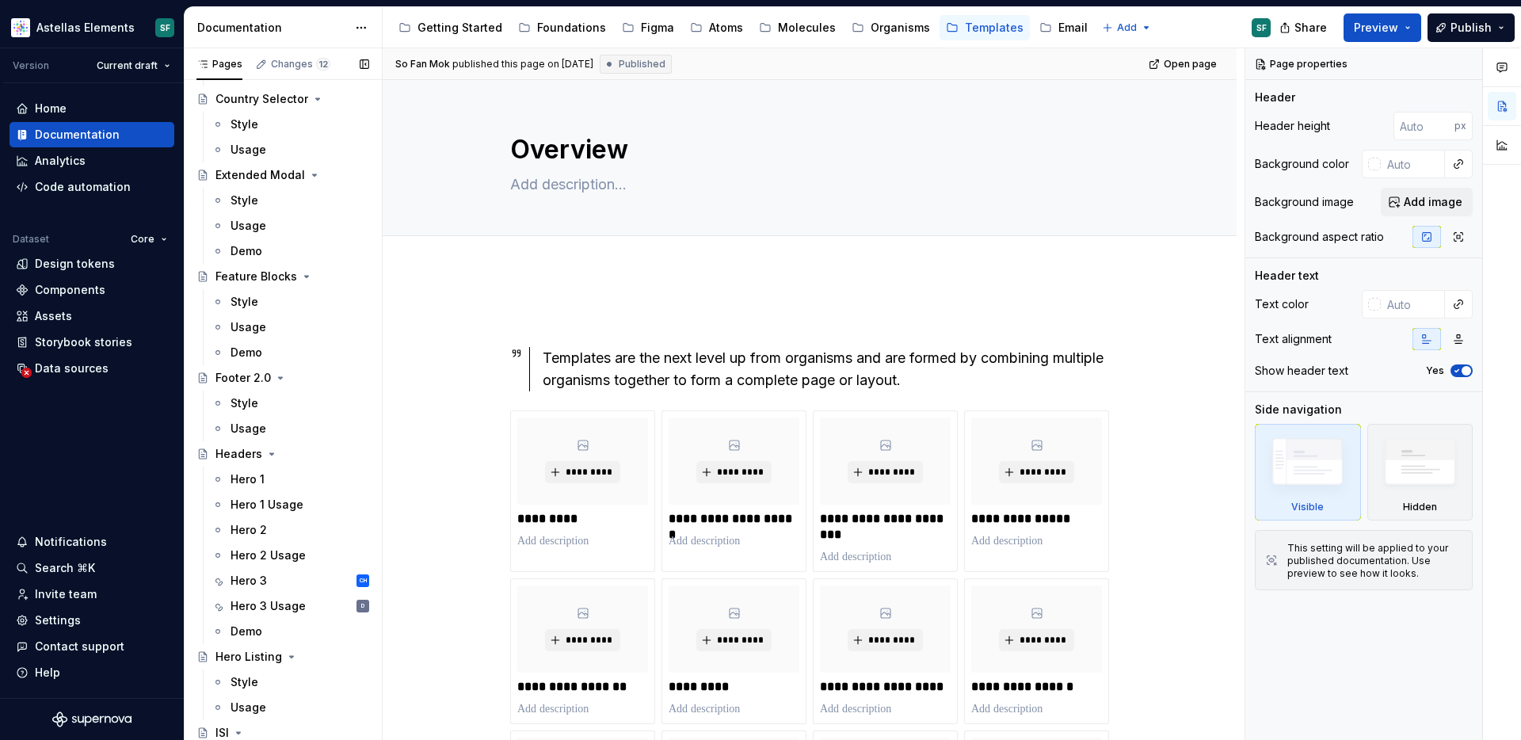
scroll to position [1123, 0]
click at [273, 581] on div "Hero 3 CH" at bounding box center [300, 577] width 139 height 22
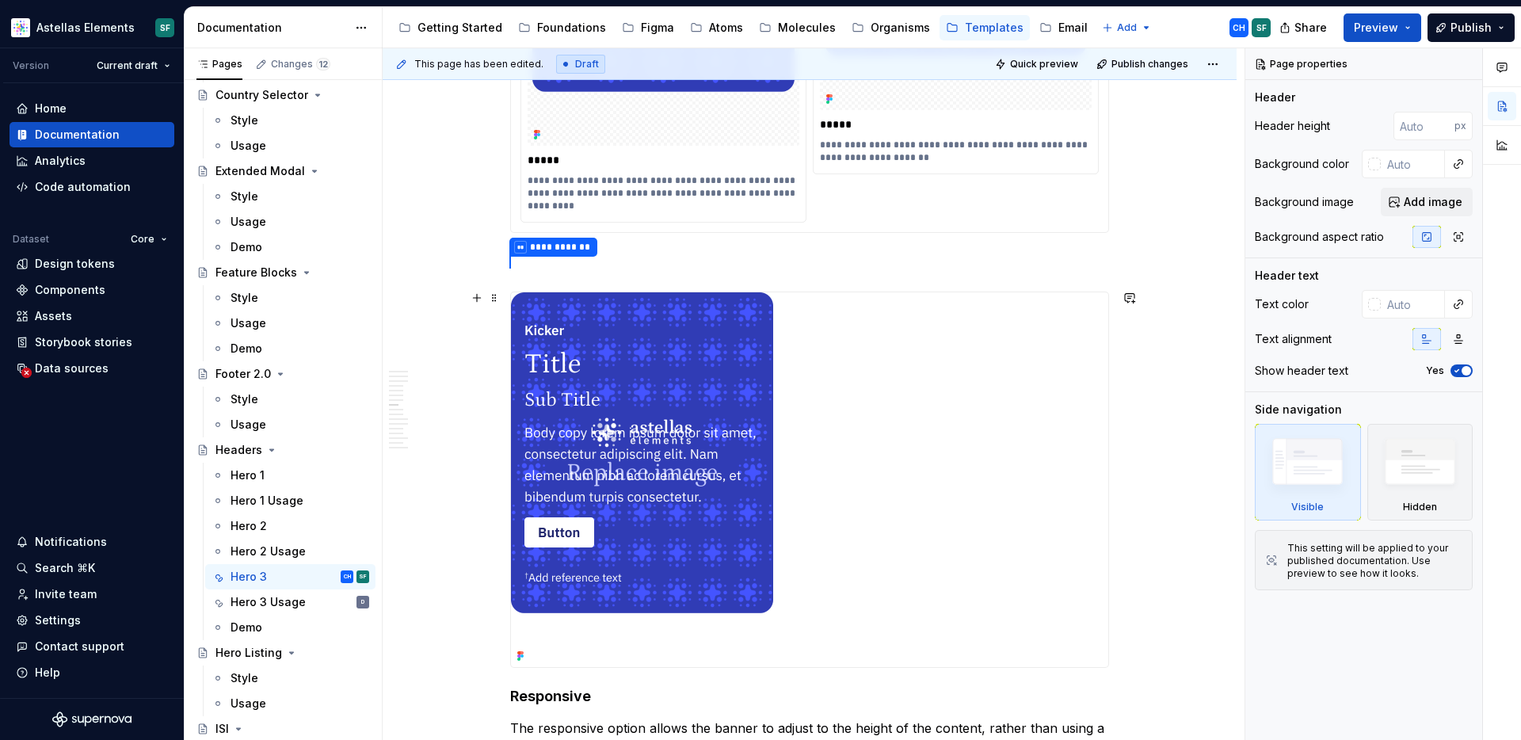
scroll to position [4488, 0]
click at [635, 459] on img at bounding box center [642, 478] width 262 height 375
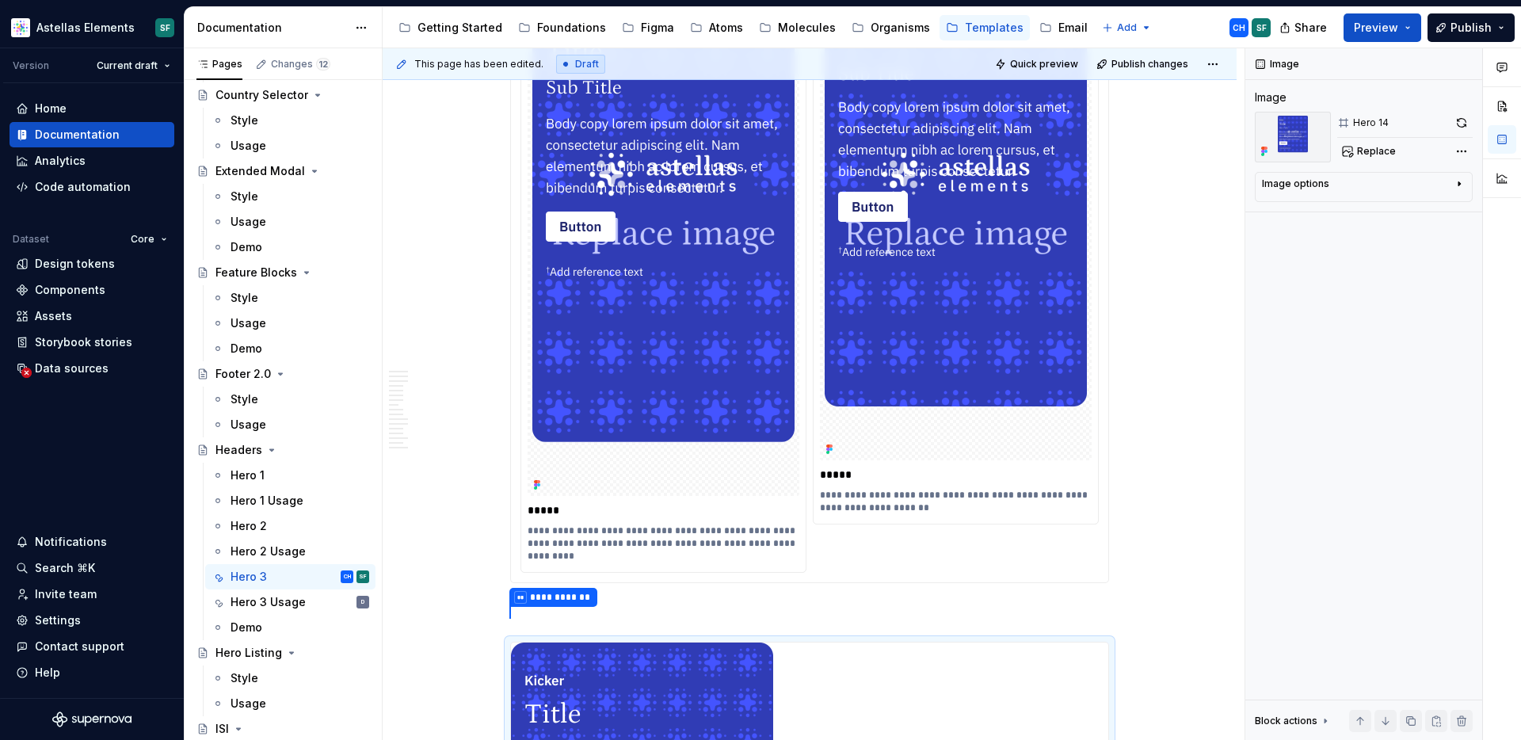
scroll to position [4108, 0]
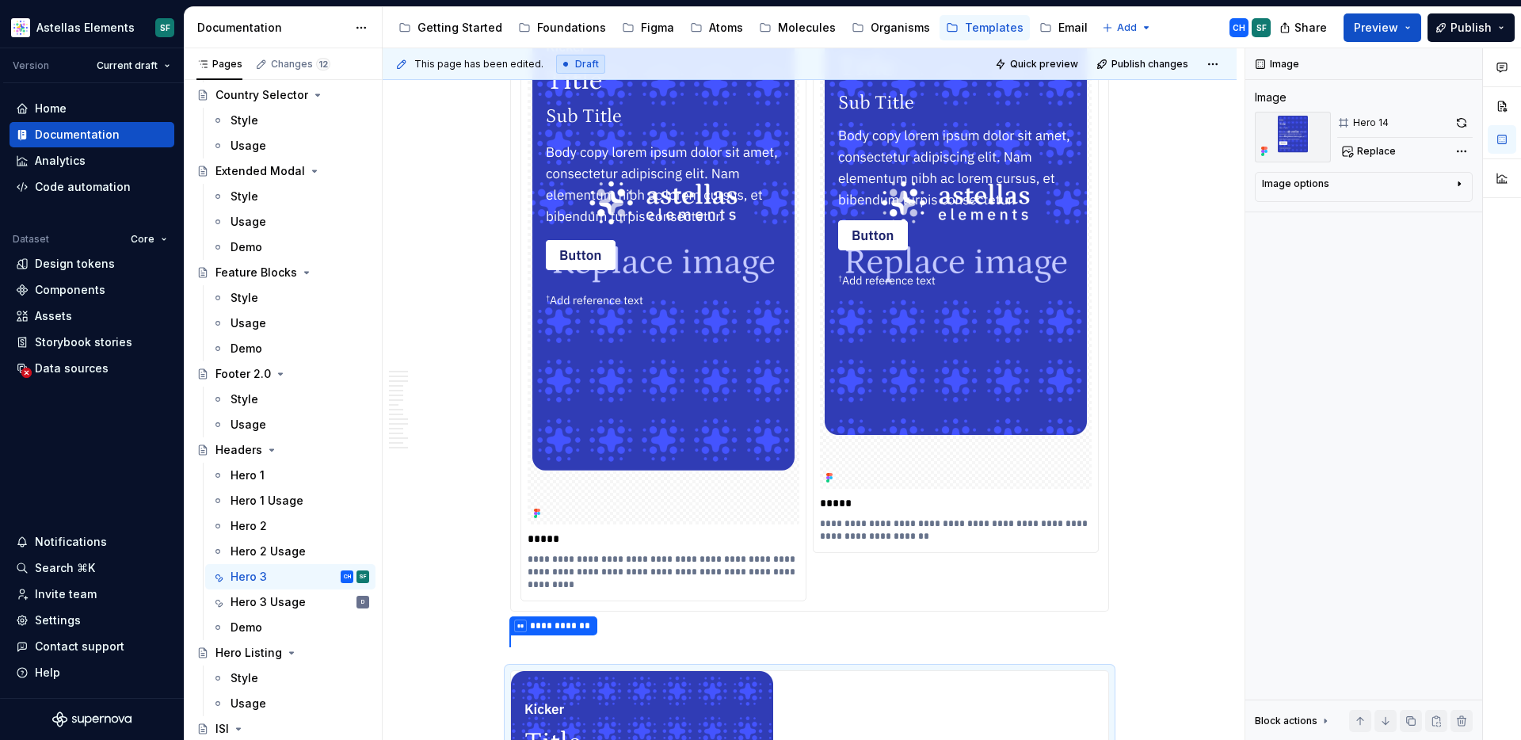
click at [638, 455] on img "To enrich screen reader interactions, please activate Accessibility in Grammarl…" at bounding box center [663, 259] width 262 height 529
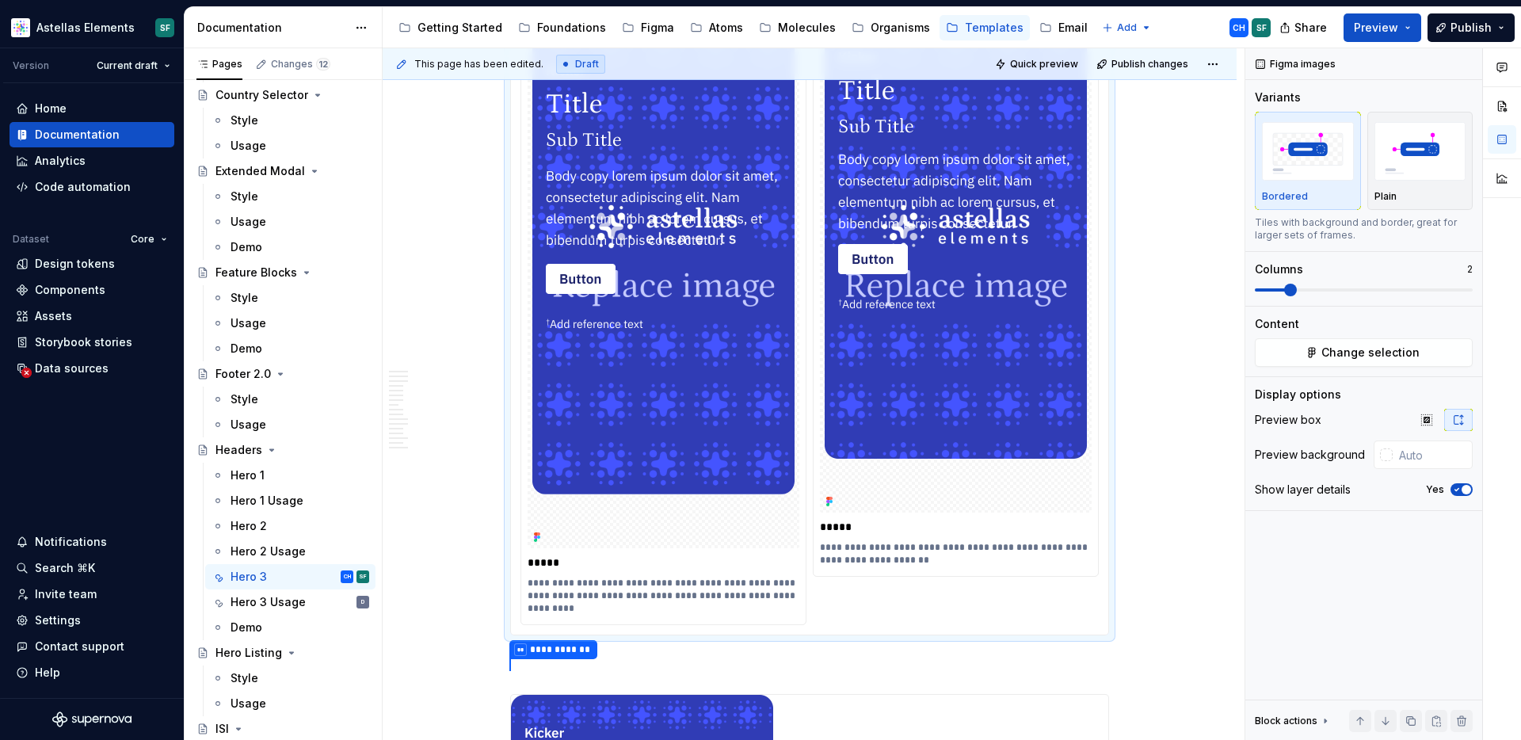
scroll to position [4226, 0]
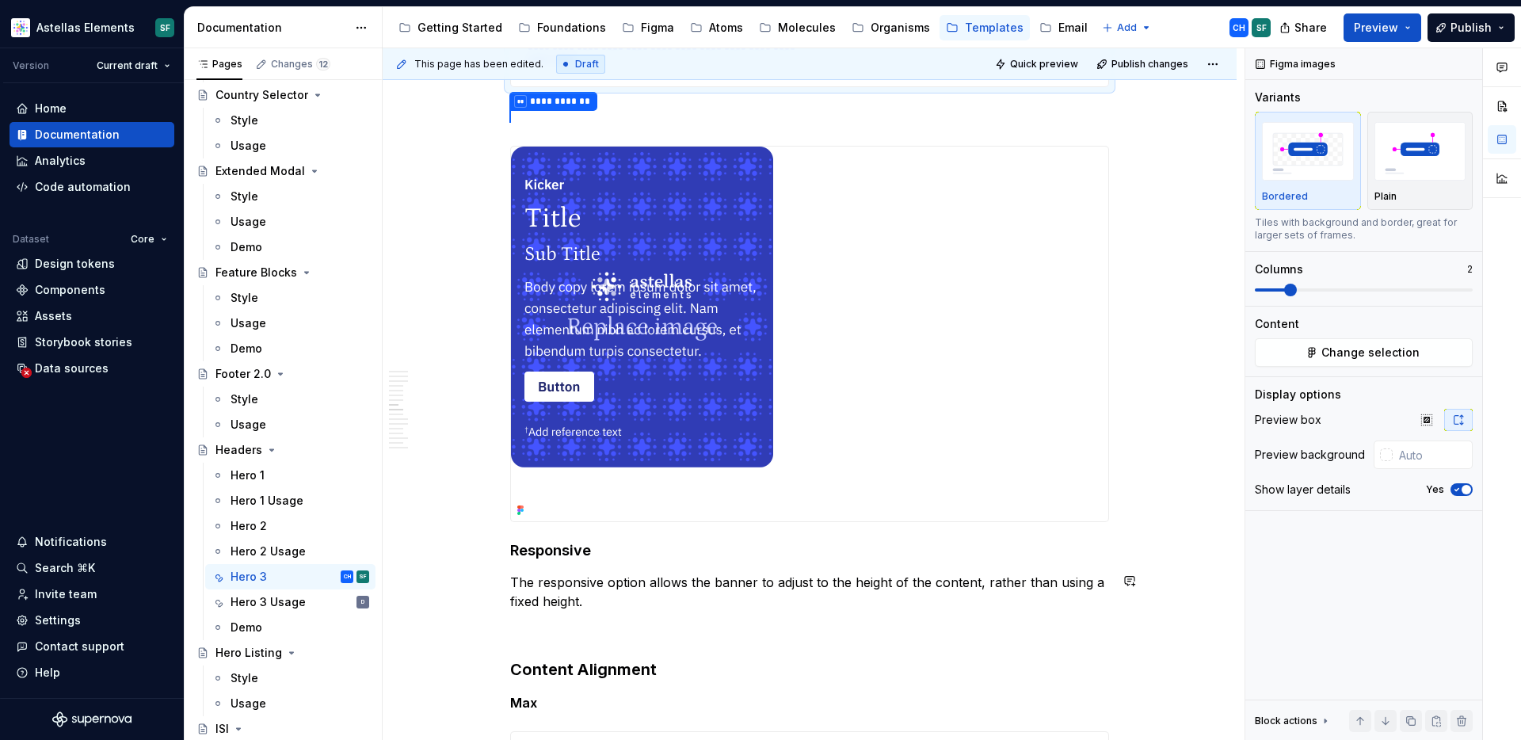
click at [651, 555] on h4 "Responsive" at bounding box center [809, 550] width 599 height 19
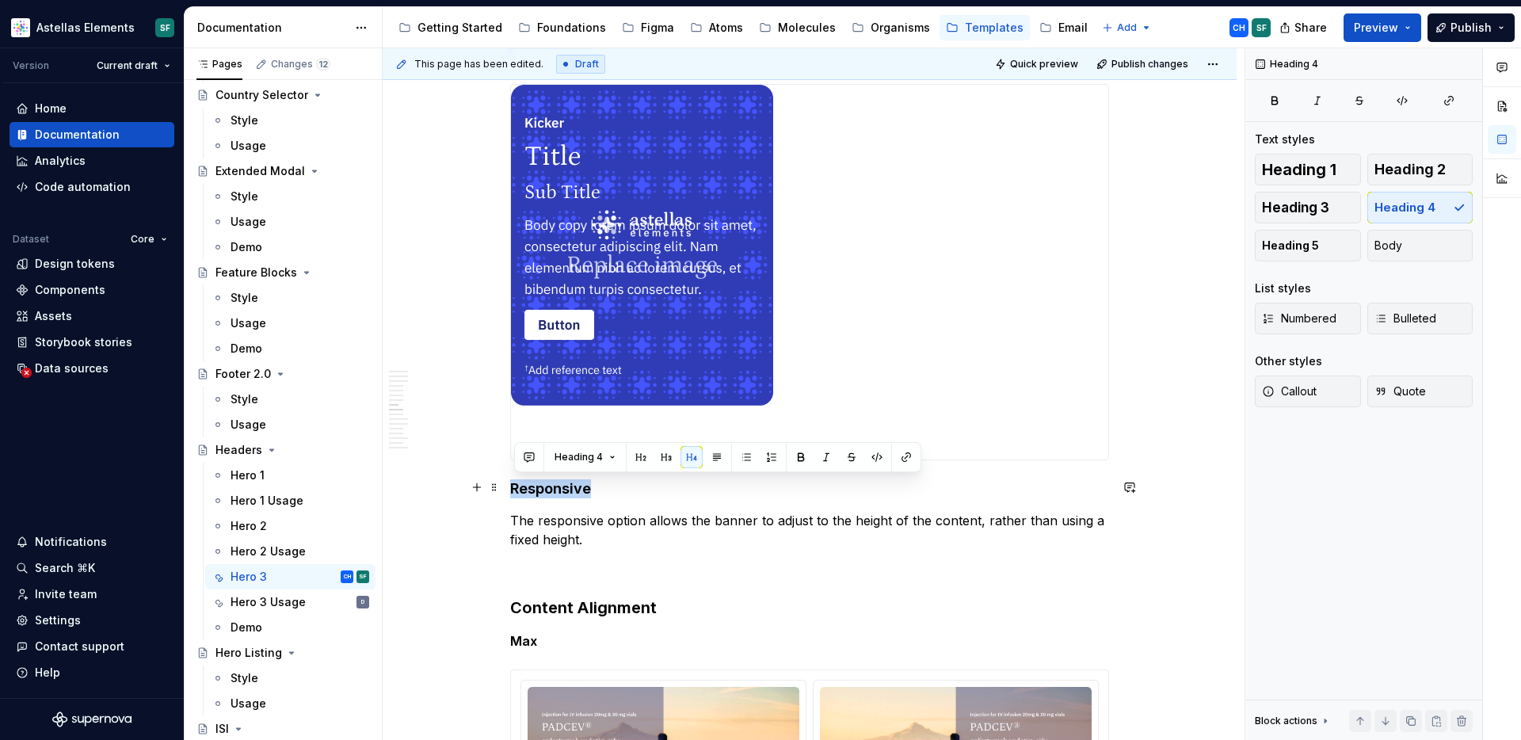
drag, startPoint x: 605, startPoint y: 490, endPoint x: 505, endPoint y: 487, distance: 99.8
click at [505, 487] on div "**********" at bounding box center [810, 136] width 854 height 9112
click at [645, 527] on p "The responsive option allows the banner to adjust to the height of the content,…" at bounding box center [809, 530] width 599 height 38
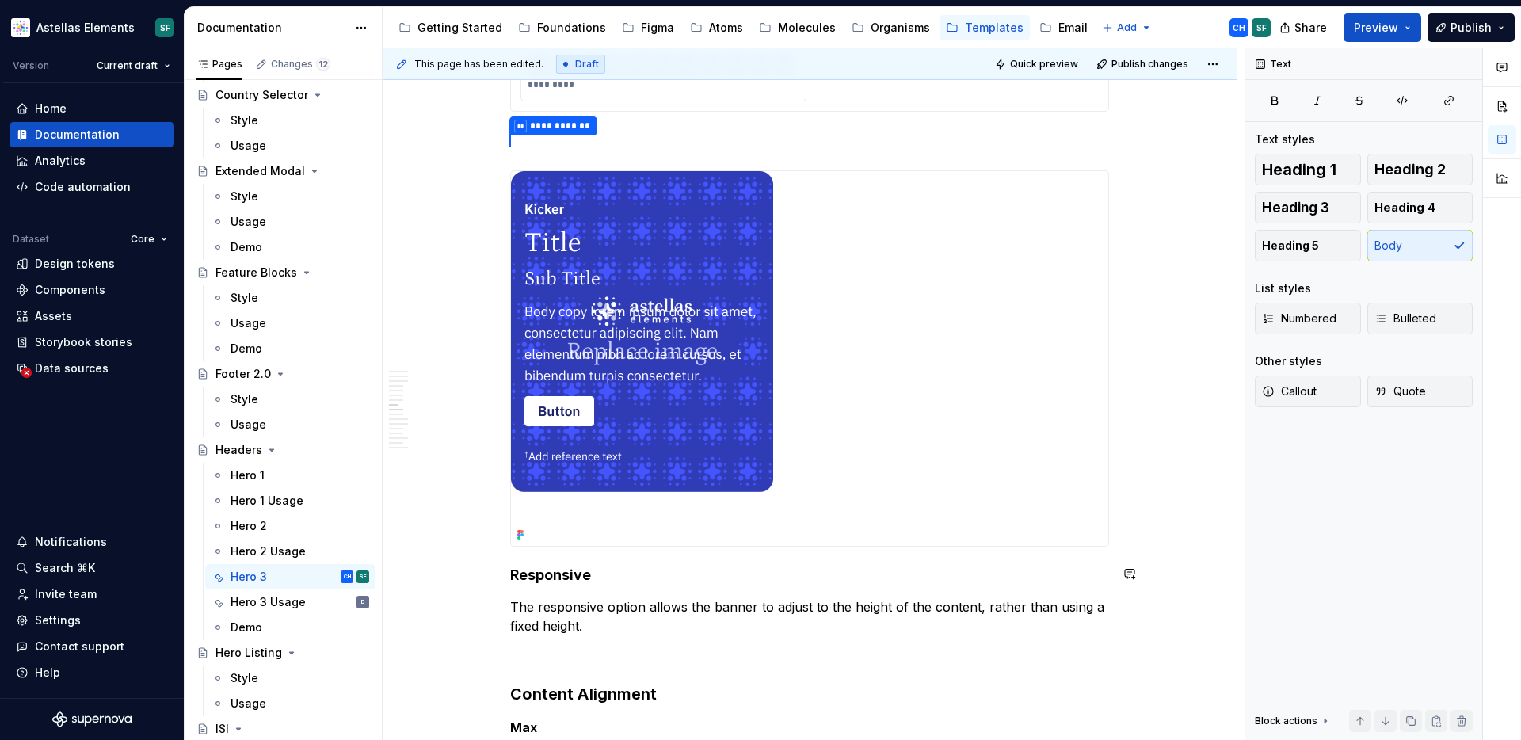
click at [612, 562] on div "**********" at bounding box center [809, 121] width 599 height 8833
click at [612, 582] on h4 "Responsive" at bounding box center [809, 575] width 599 height 19
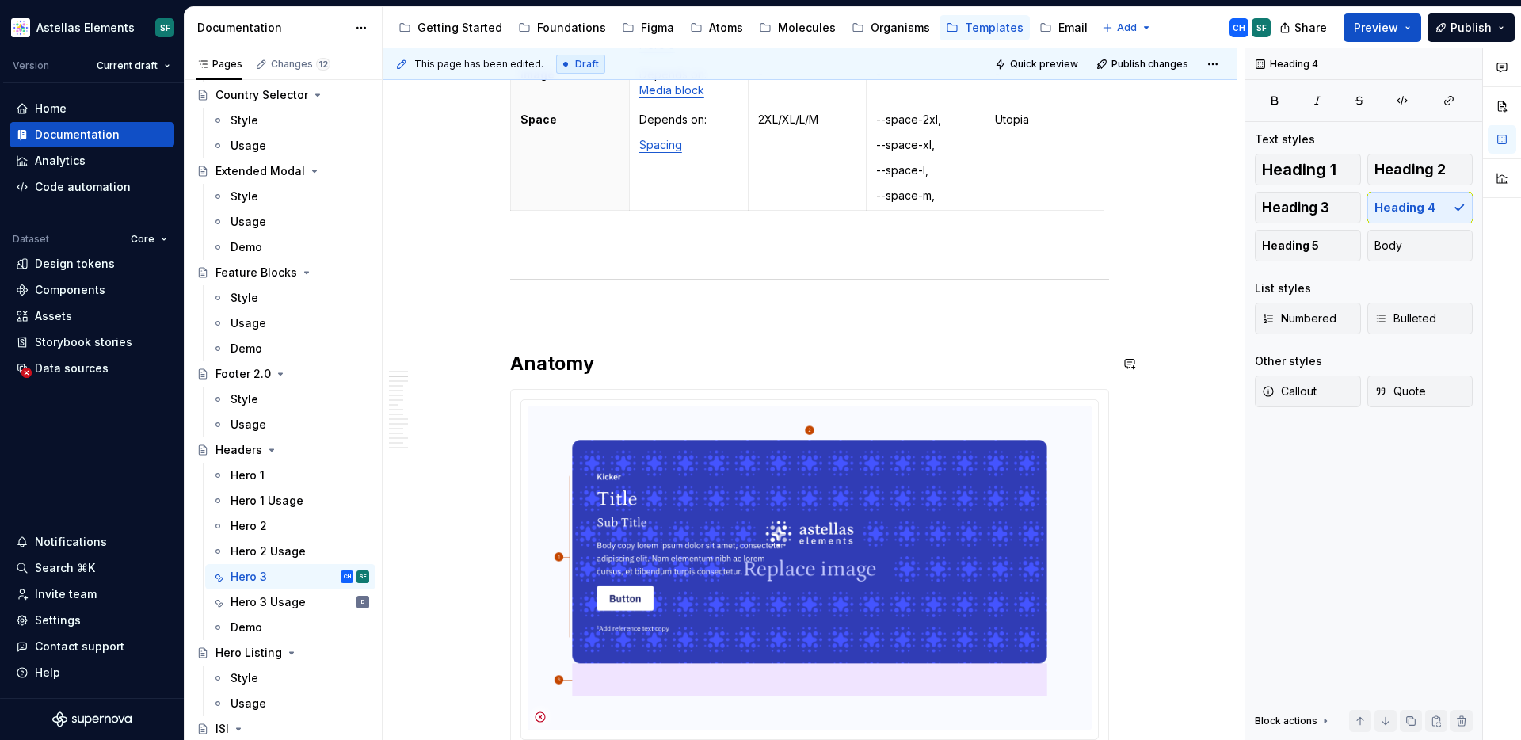
click at [573, 306] on p "To enrich screen reader interactions, please activate Accessibility in Grammarl…" at bounding box center [809, 312] width 599 height 19
click at [585, 240] on p "To enrich screen reader interactions, please activate Accessibility in Grammarl…" at bounding box center [809, 245] width 599 height 19
type textarea "*"
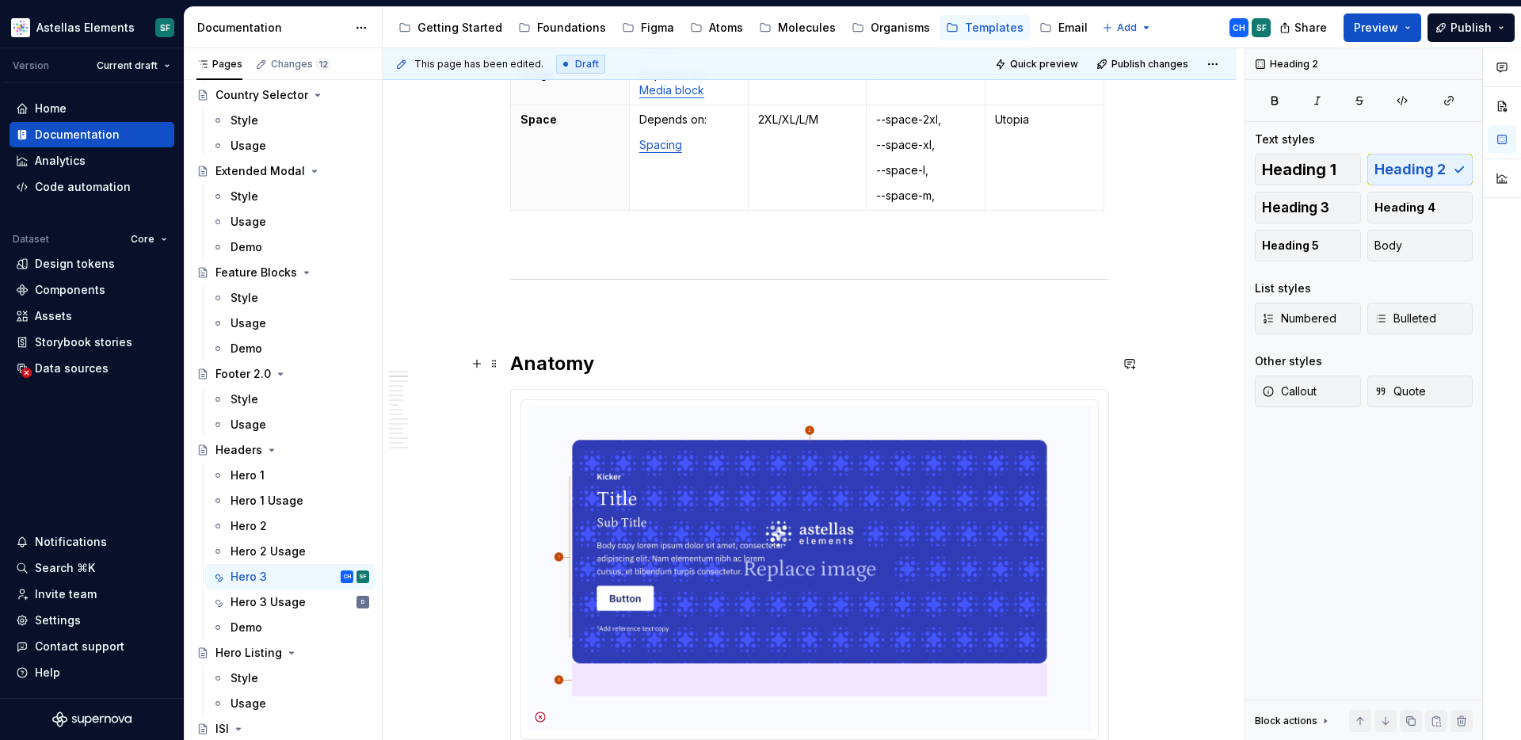
click at [636, 360] on h2 "Anatomy" at bounding box center [809, 363] width 599 height 25
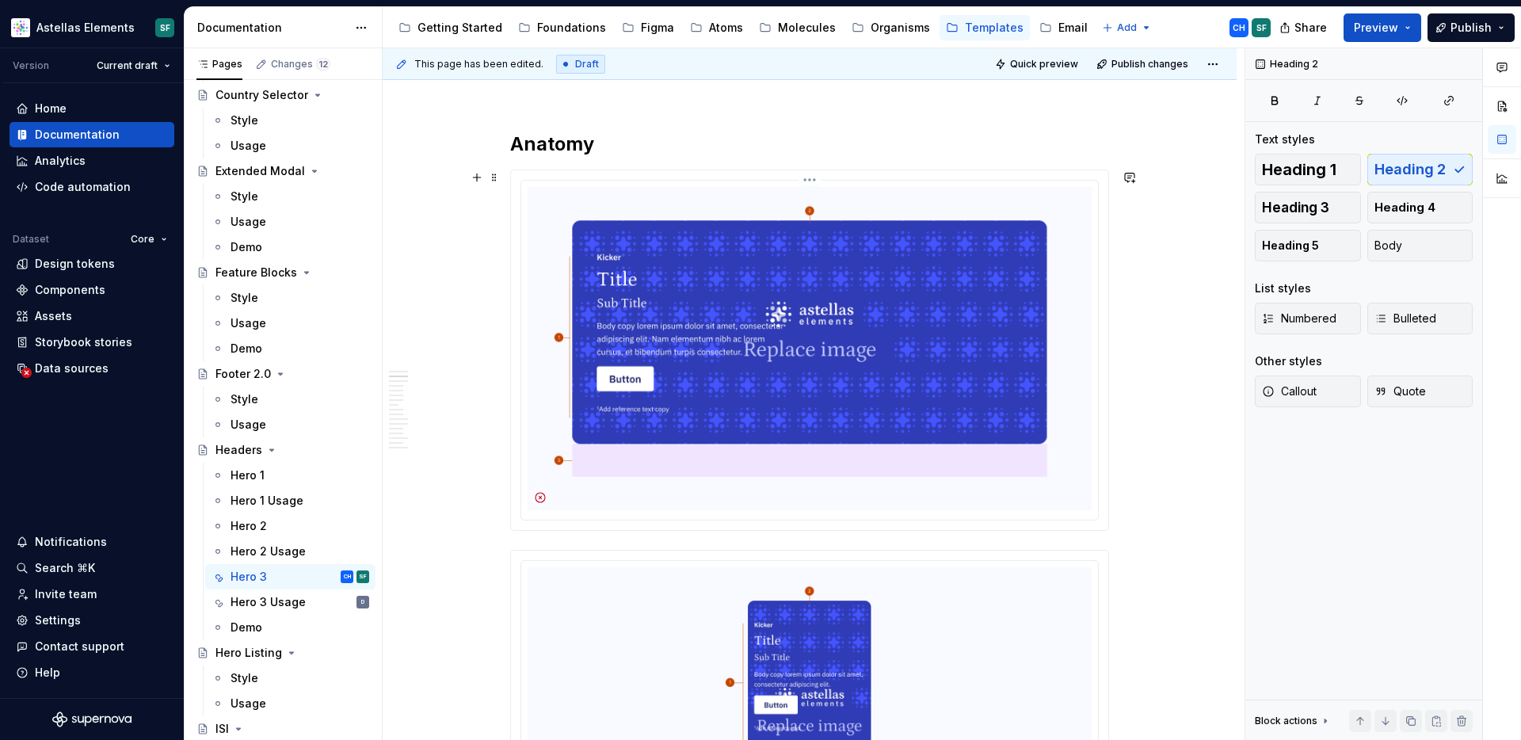
scroll to position [0, 0]
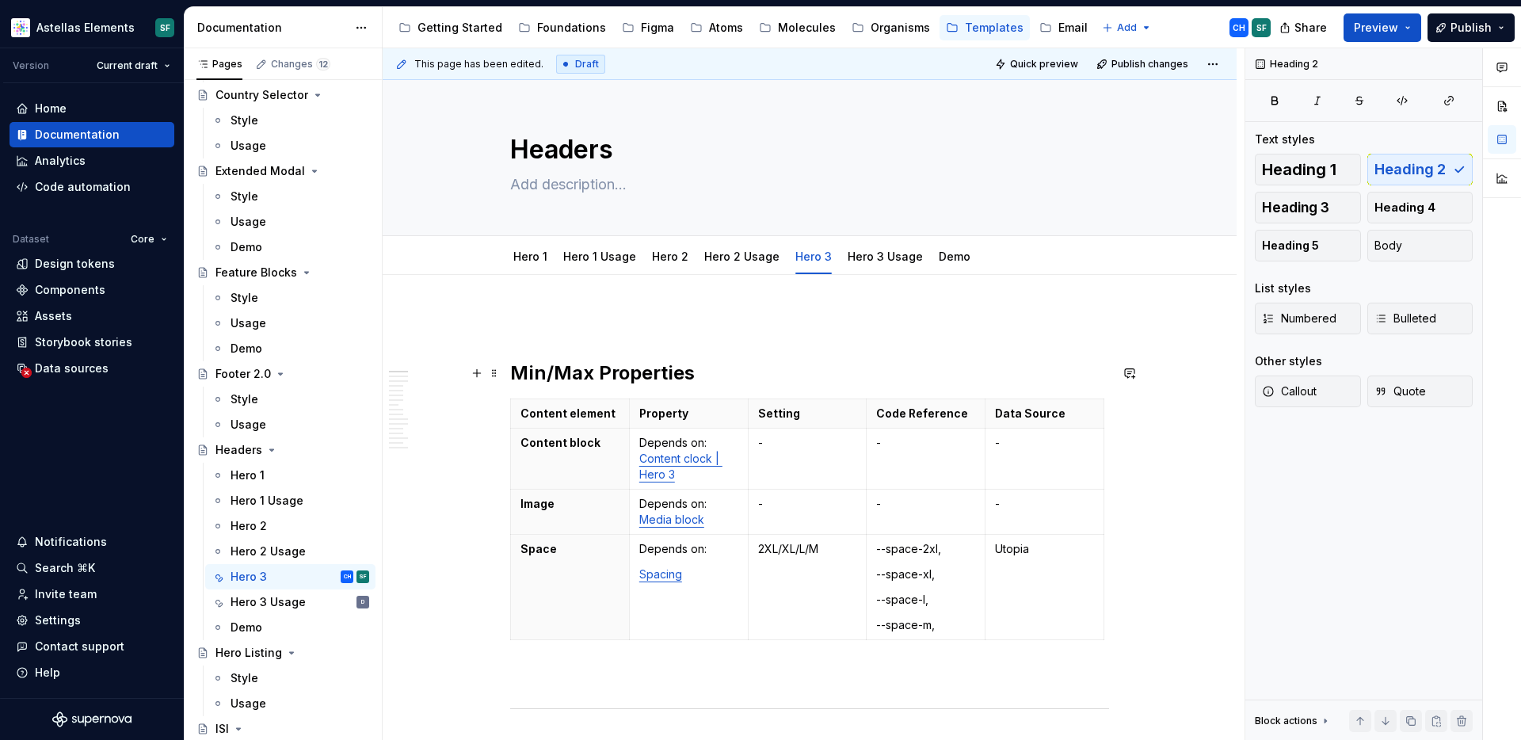
click at [514, 370] on h2 "Min/Max Properties" at bounding box center [809, 372] width 599 height 25
click at [553, 318] on p "To enrich screen reader interactions, please activate Accessibility in Grammarl…" at bounding box center [809, 322] width 599 height 19
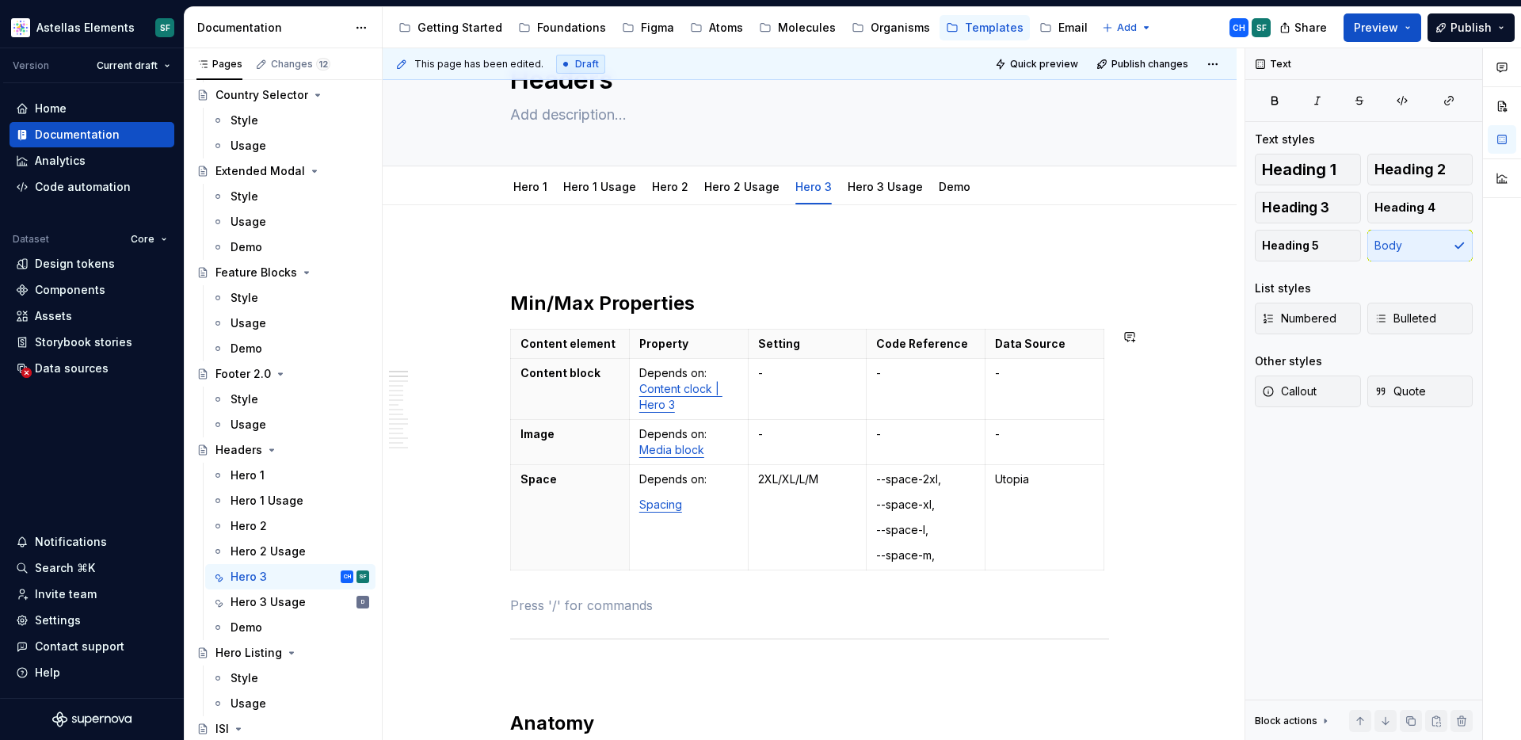
drag, startPoint x: 556, startPoint y: 614, endPoint x: 480, endPoint y: 603, distance: 76.9
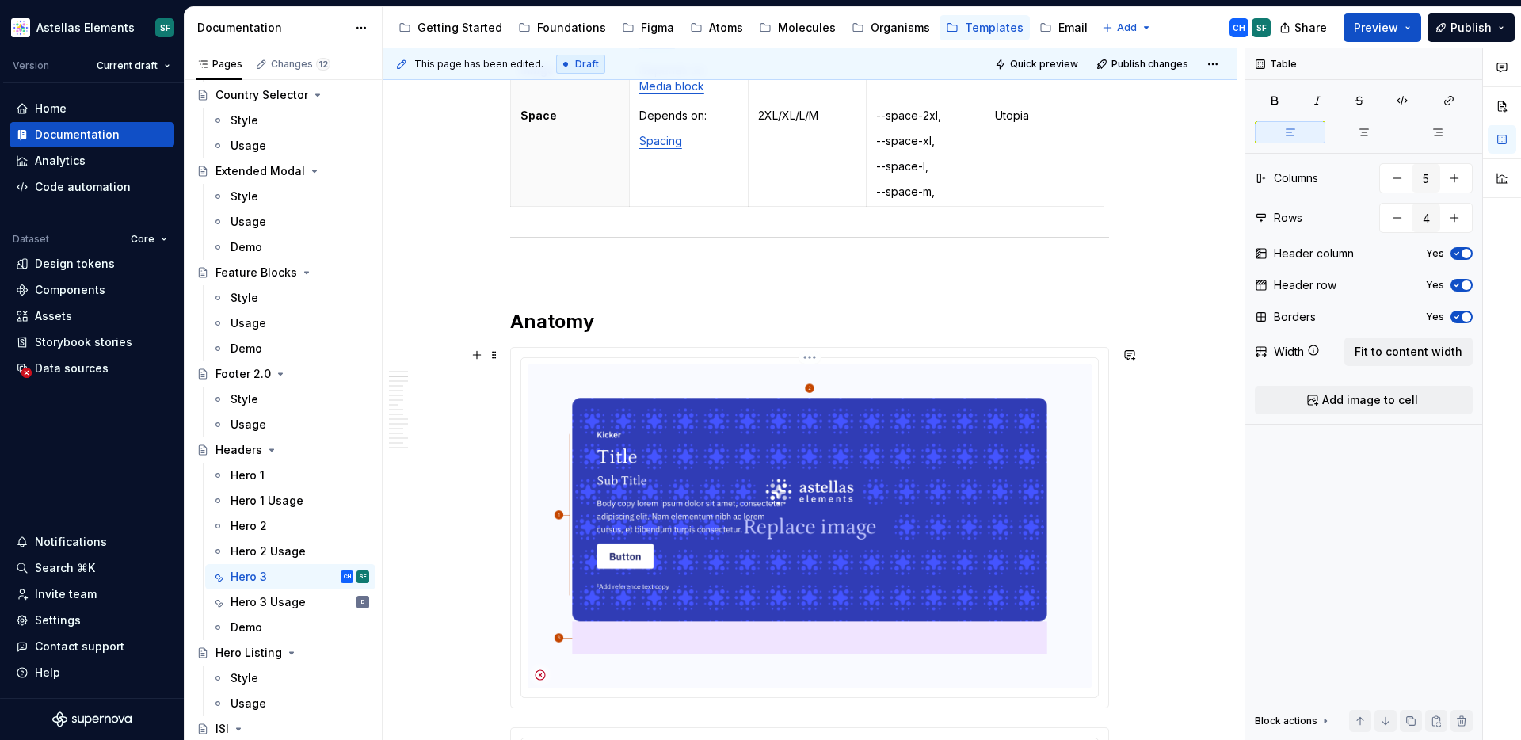
scroll to position [490, 0]
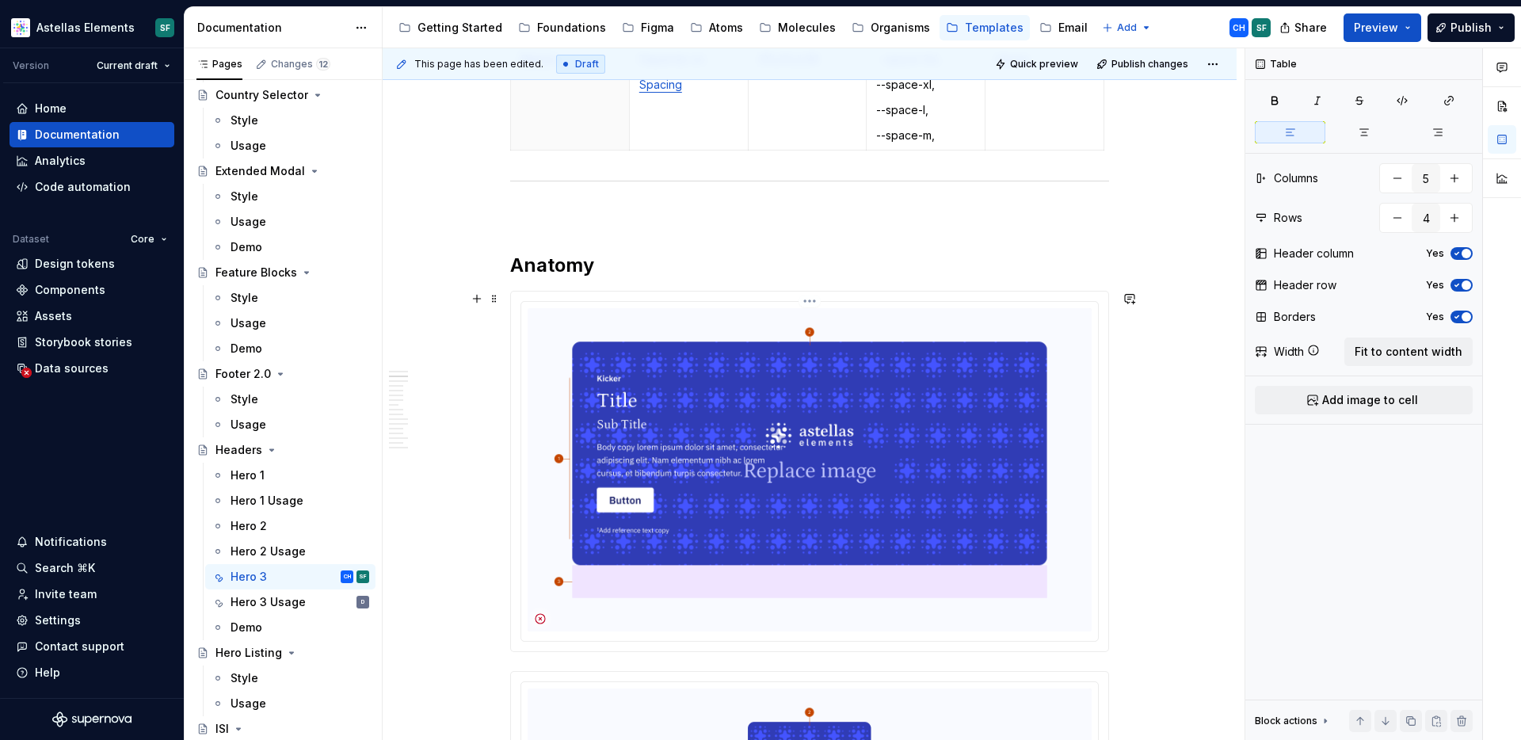
click at [581, 535] on img "To enrich screen reader interactions, please activate Accessibility in Grammarl…" at bounding box center [810, 469] width 564 height 323
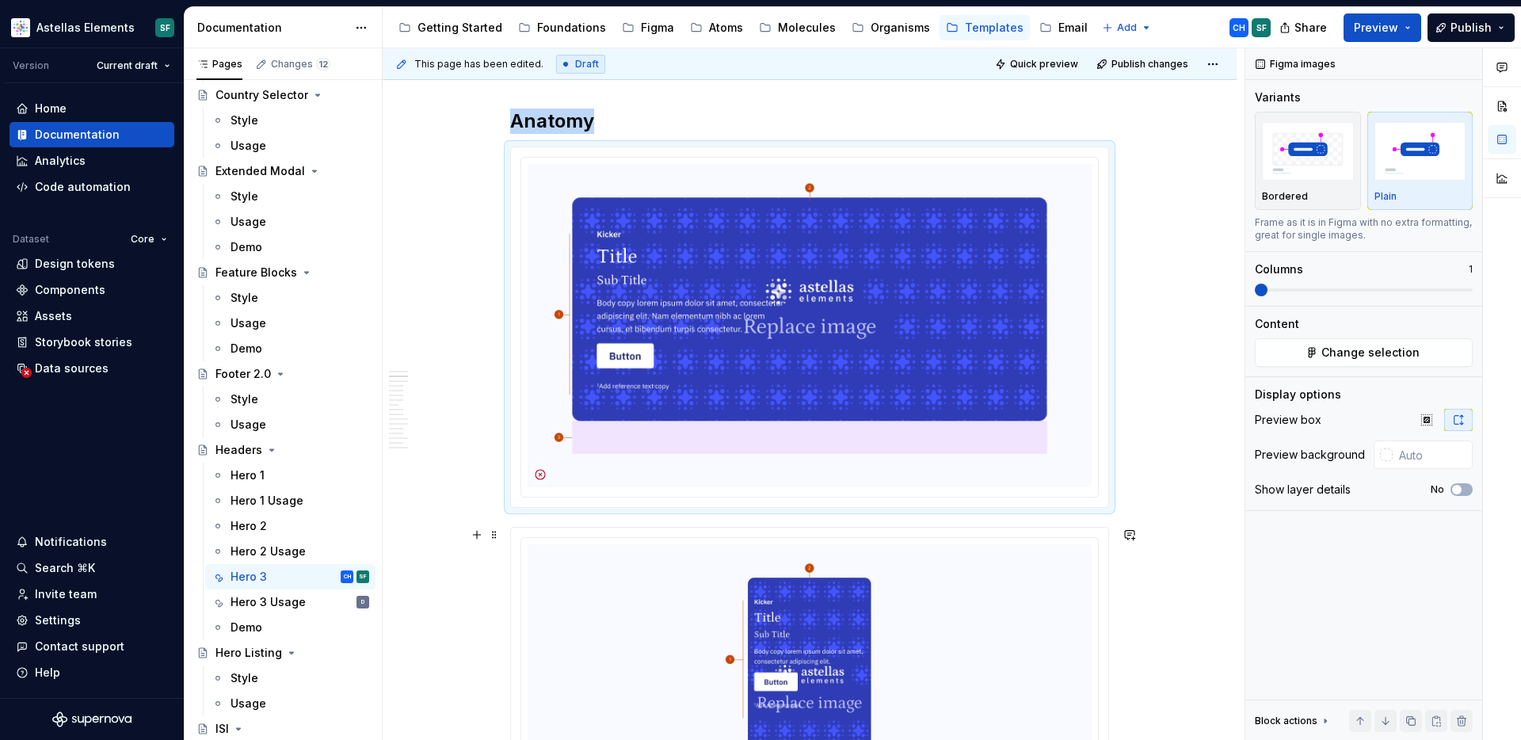
scroll to position [644, 0]
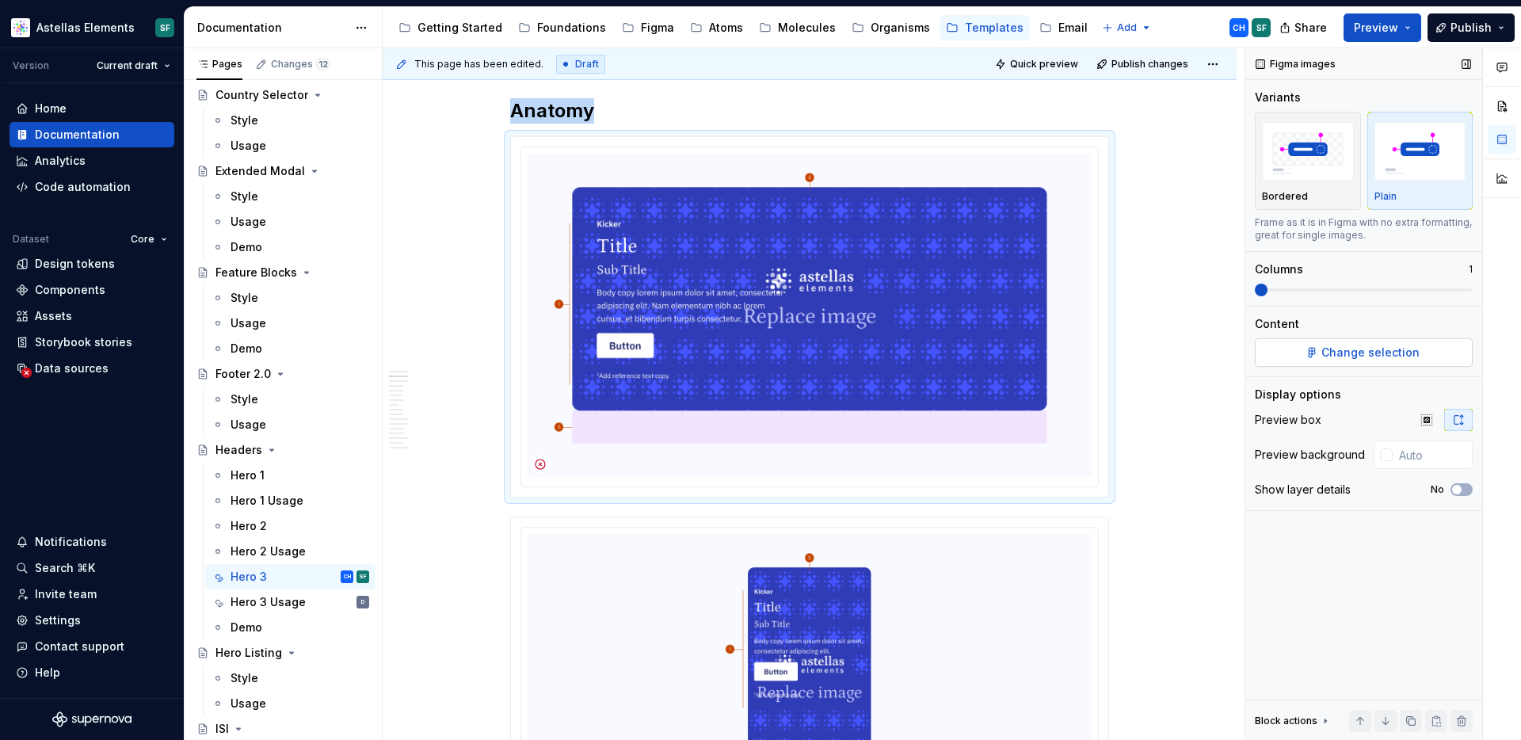
click at [1303, 349] on button "Change selection" at bounding box center [1364, 352] width 218 height 29
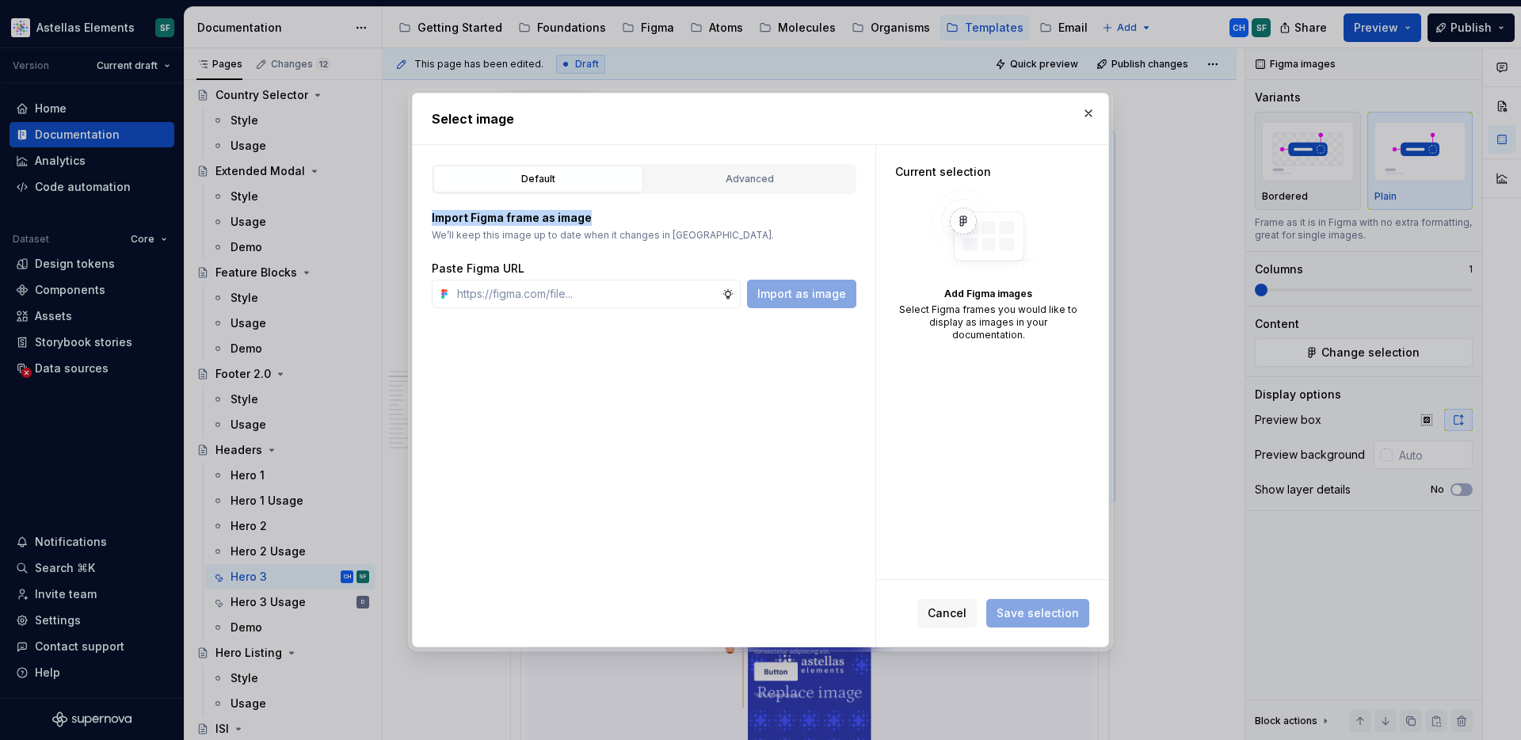
drag, startPoint x: 589, startPoint y: 219, endPoint x: 428, endPoint y: 217, distance: 160.8
click at [428, 217] on div "Default Advanced Import Figma frame as image We’ll keep this image up to date w…" at bounding box center [644, 396] width 463 height 502
copy p "Import Figma frame as image"
click at [1086, 112] on button "button" at bounding box center [1088, 113] width 22 height 22
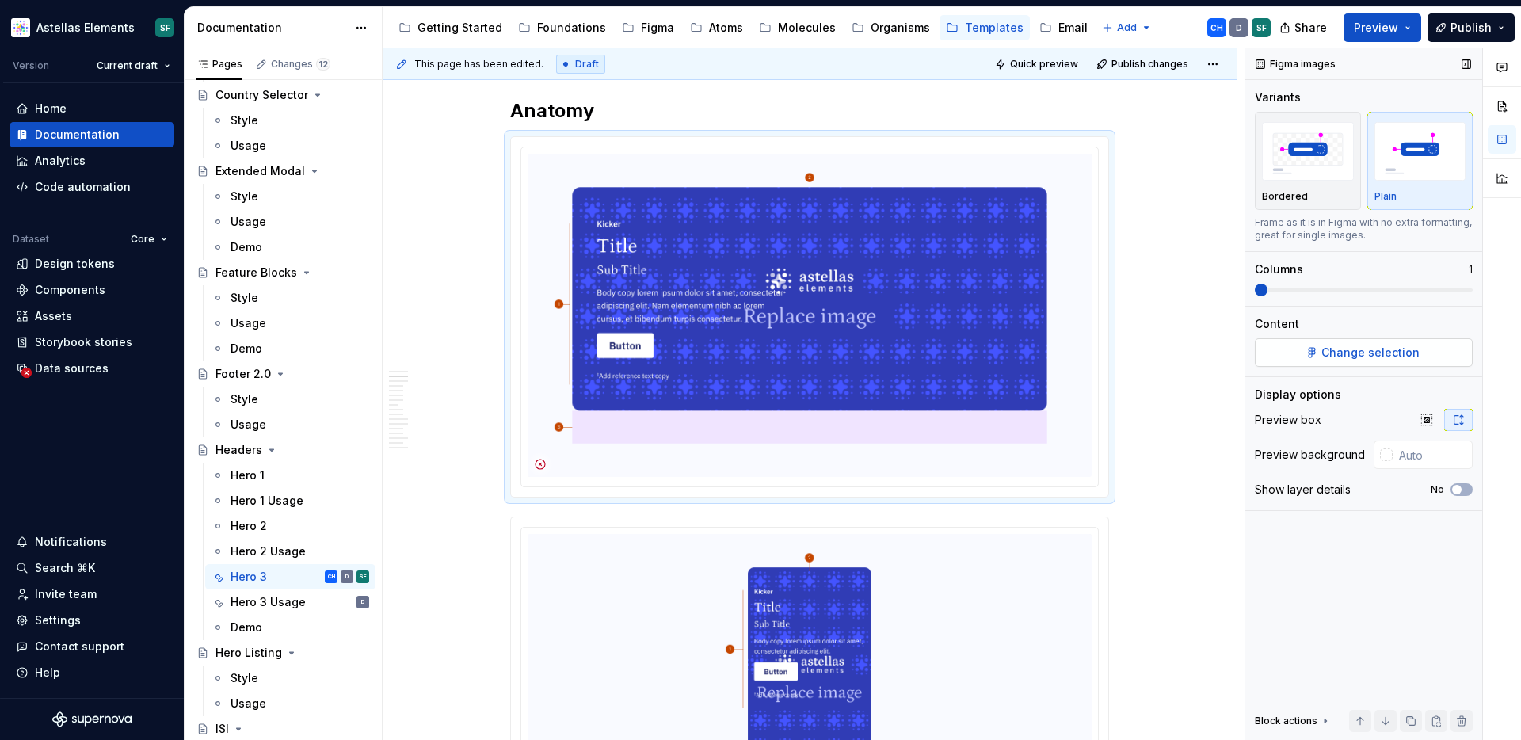
click at [1341, 351] on span "Change selection" at bounding box center [1370, 353] width 98 height 16
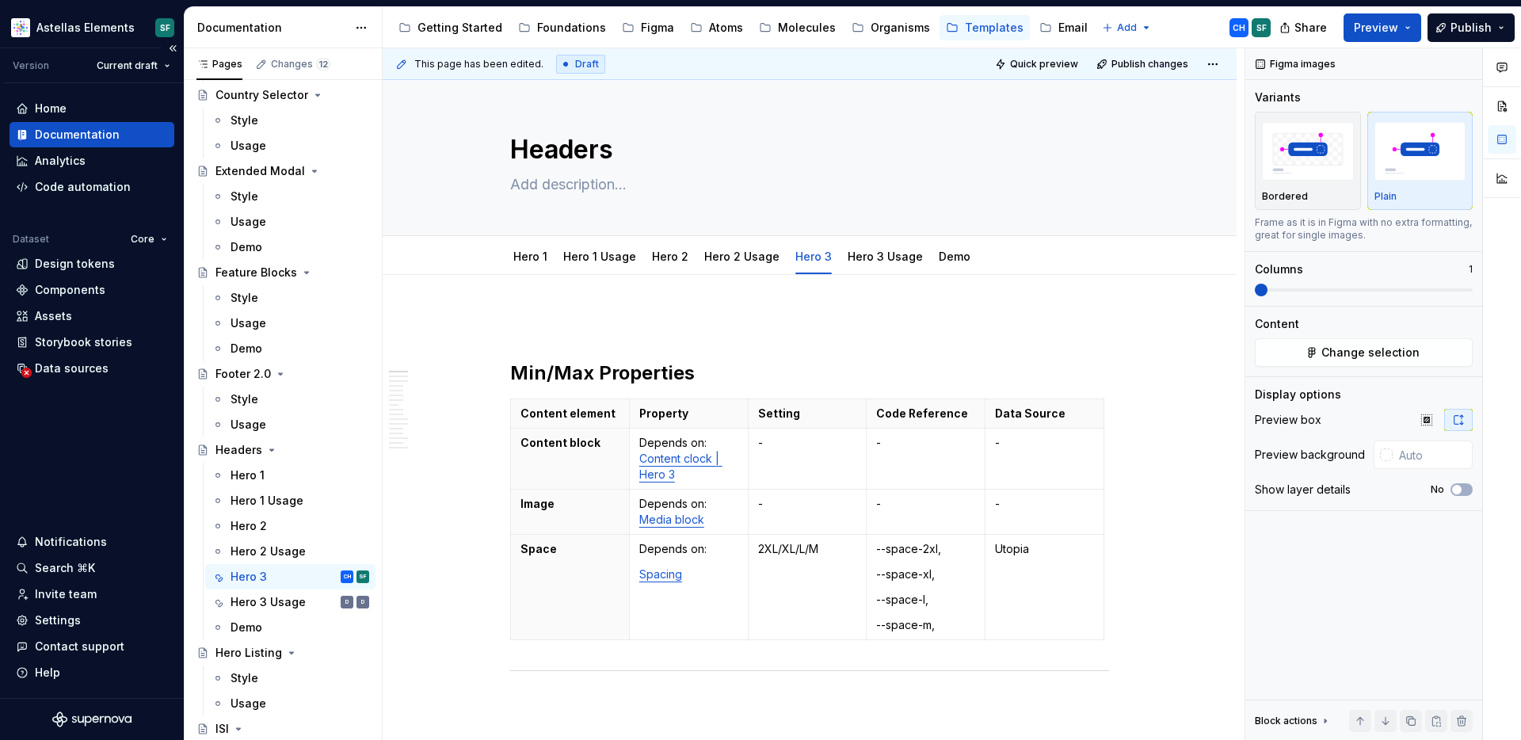
click at [89, 135] on div "Documentation" at bounding box center [77, 135] width 85 height 16
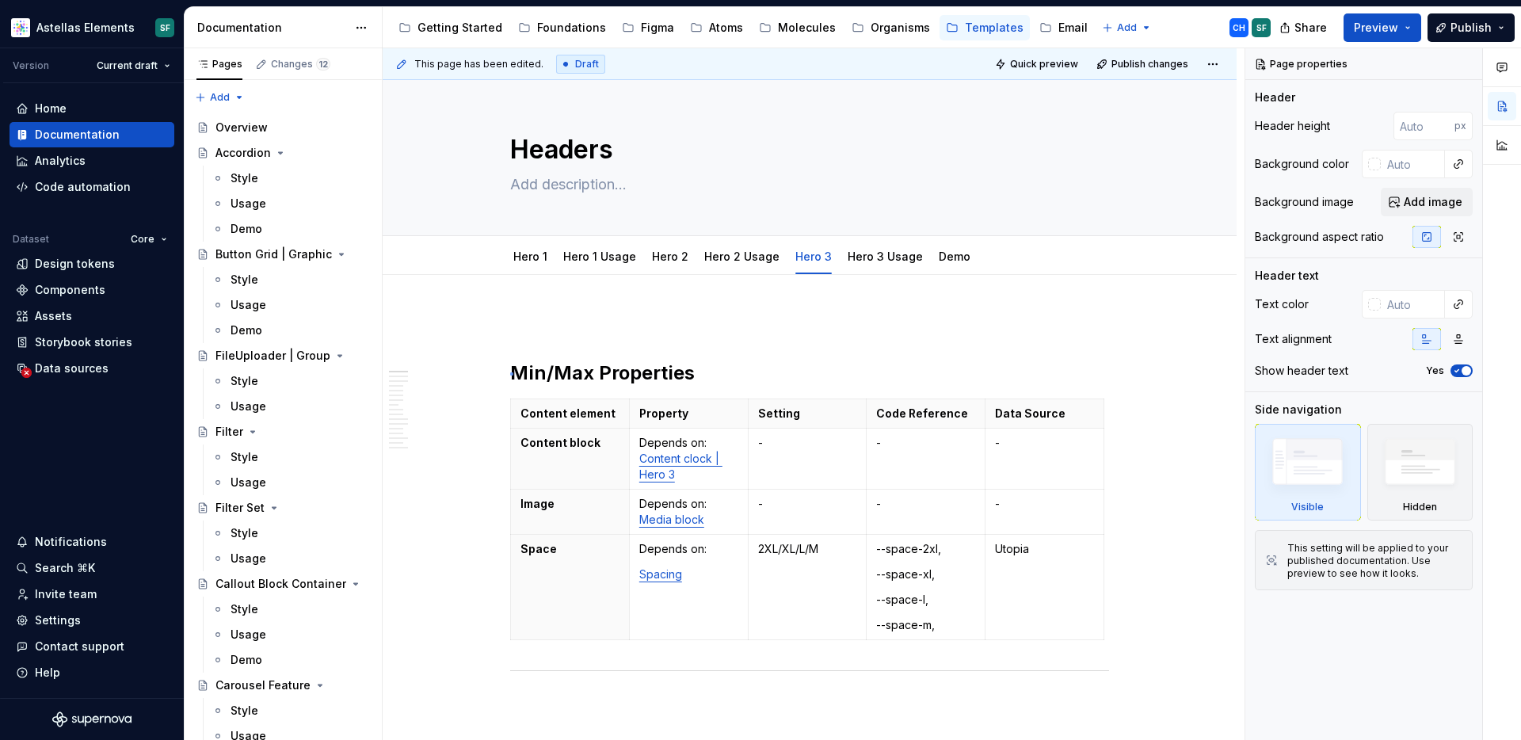
click at [510, 372] on div "**********" at bounding box center [814, 394] width 862 height 692
click at [474, 32] on div "Getting Started" at bounding box center [459, 28] width 85 height 16
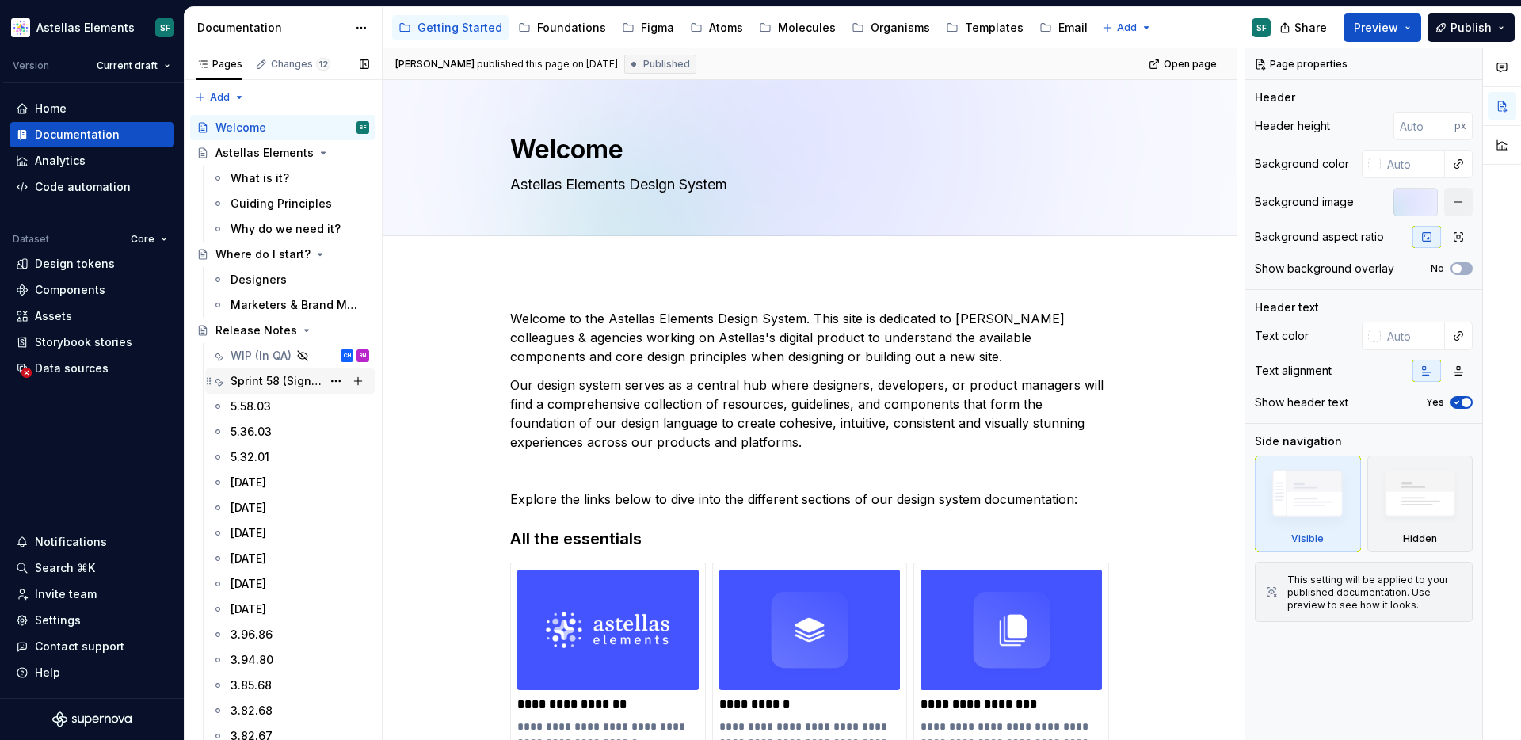
click at [272, 386] on div "Sprint 58 (Signed off)" at bounding box center [276, 381] width 91 height 16
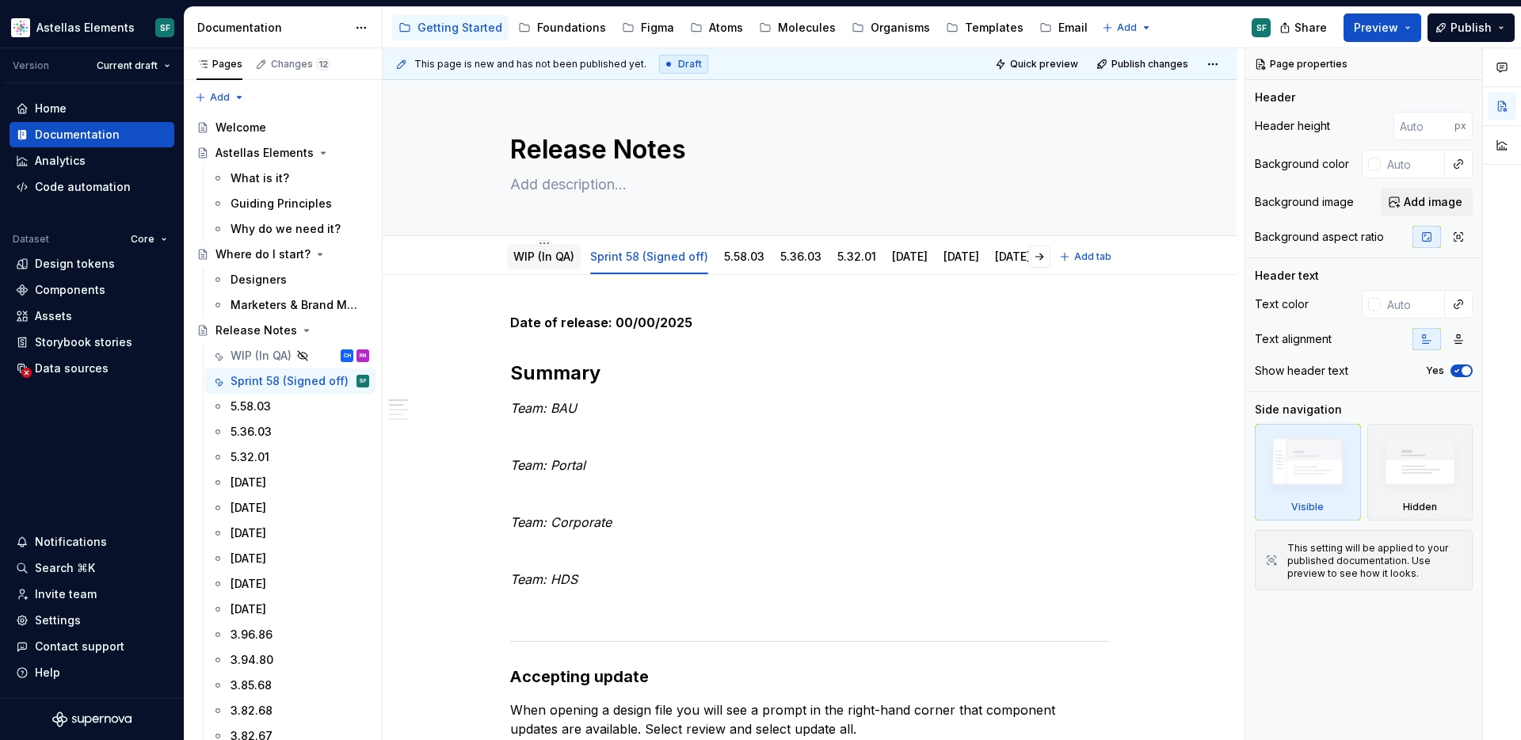
click at [558, 267] on div "WIP (In QA)" at bounding box center [544, 256] width 74 height 25
click at [557, 259] on link "WIP (In QA)" at bounding box center [543, 256] width 61 height 13
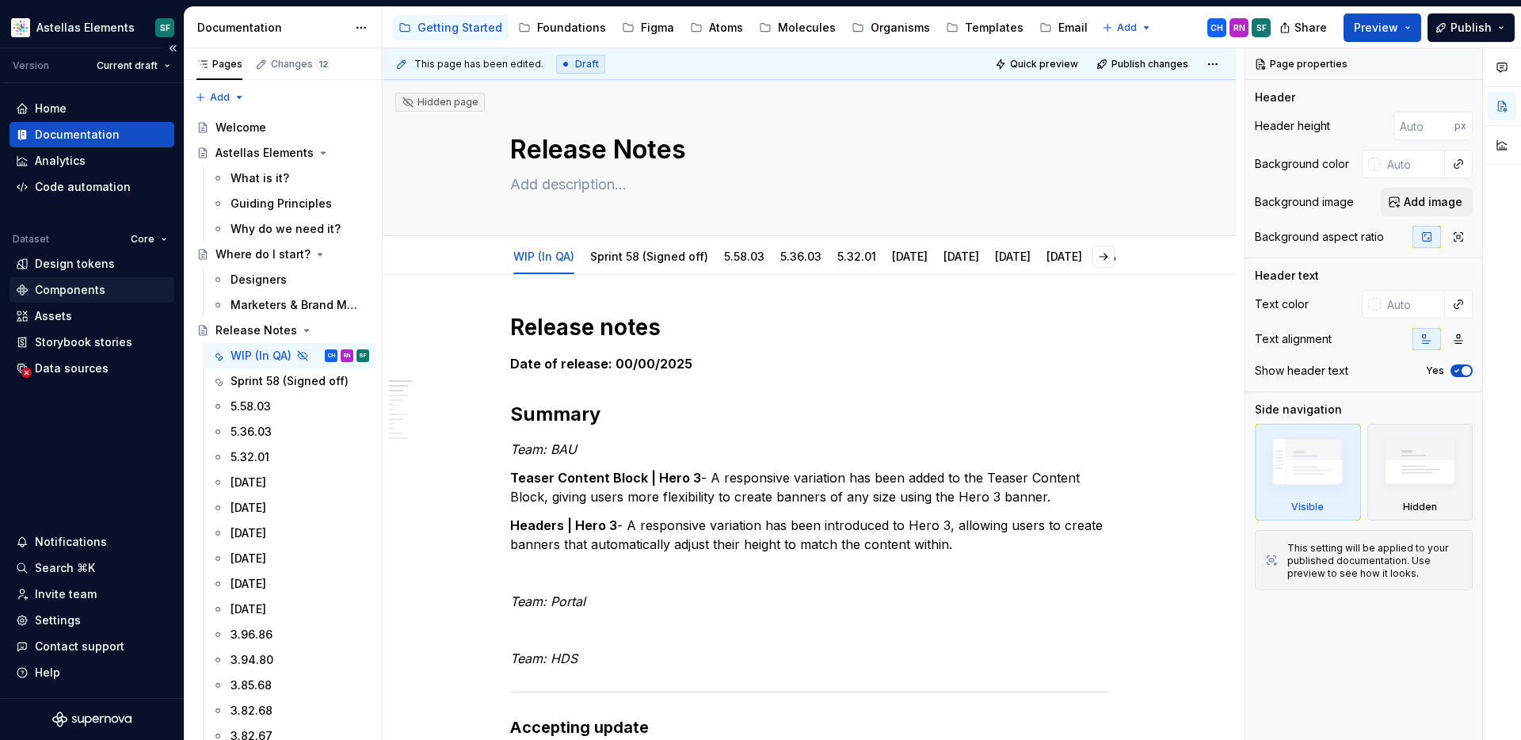
type textarea "*"
